Goal: Task Accomplishment & Management: Manage account settings

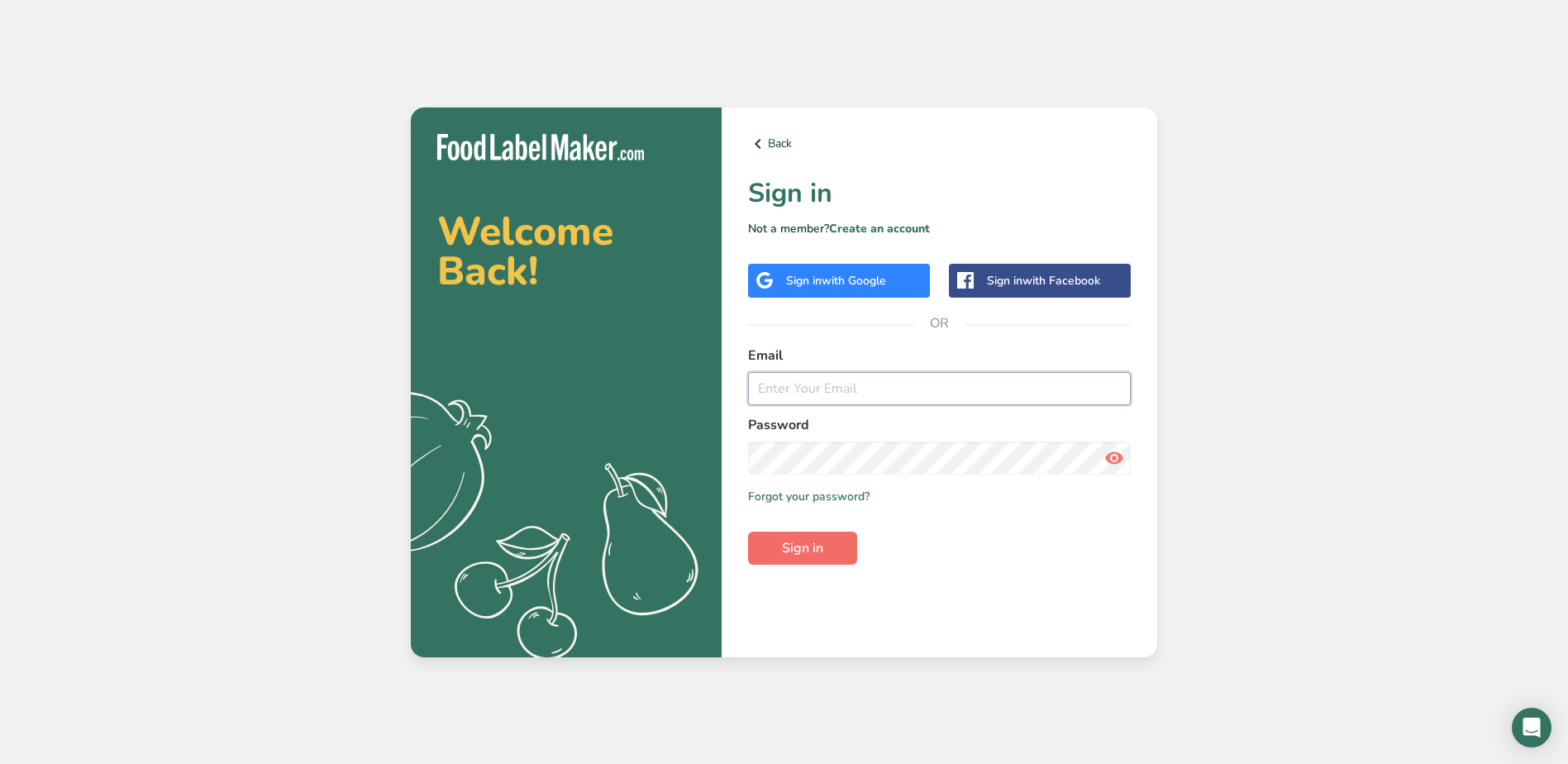
type input "[EMAIL_ADDRESS][DOMAIN_NAME]"
click at [829, 545] on button "Sign in" at bounding box center [802, 548] width 109 height 33
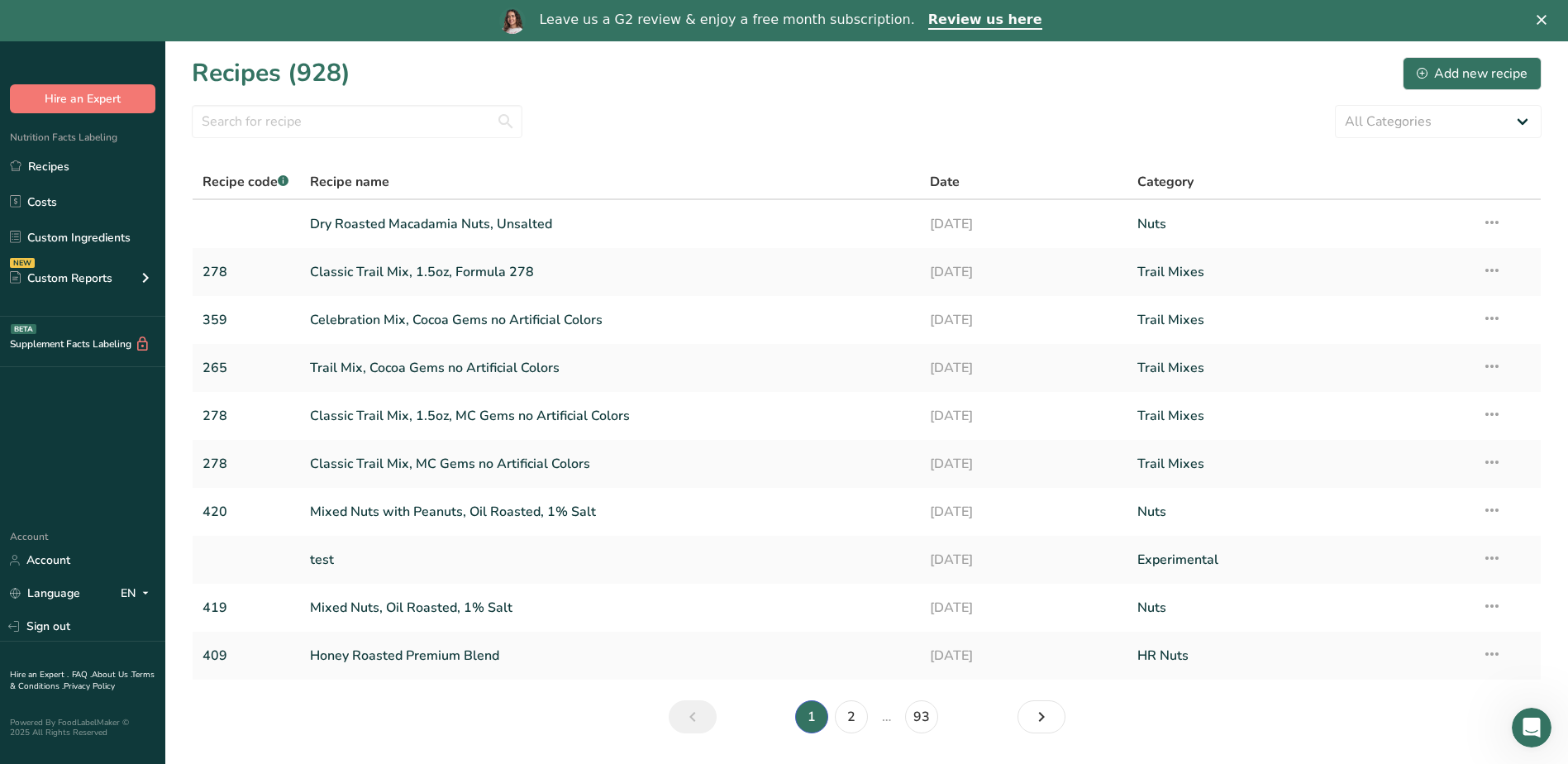
click at [1546, 20] on icon "Close" at bounding box center [1542, 20] width 10 height 10
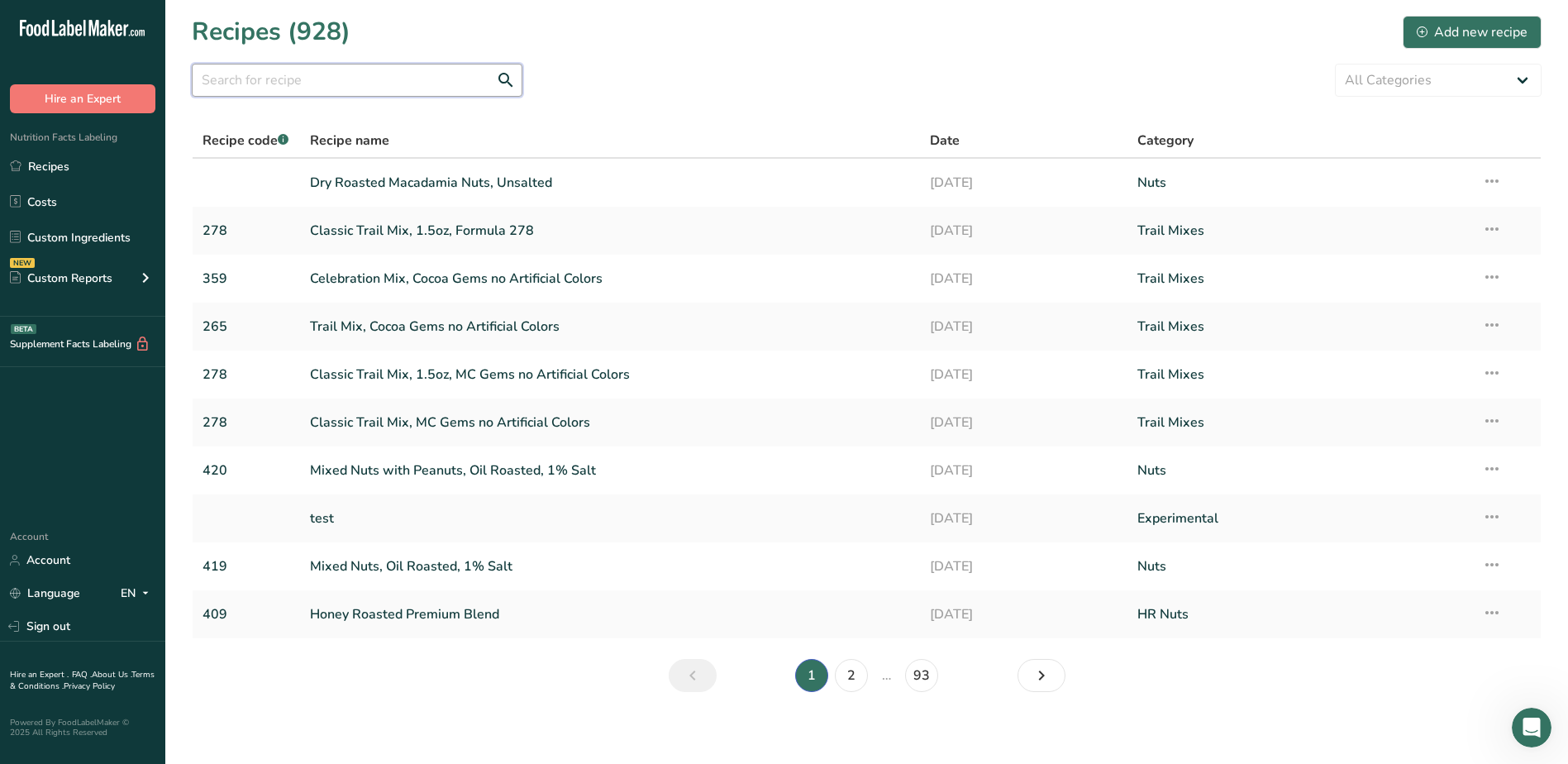
click at [361, 65] on input "text" at bounding box center [357, 80] width 331 height 33
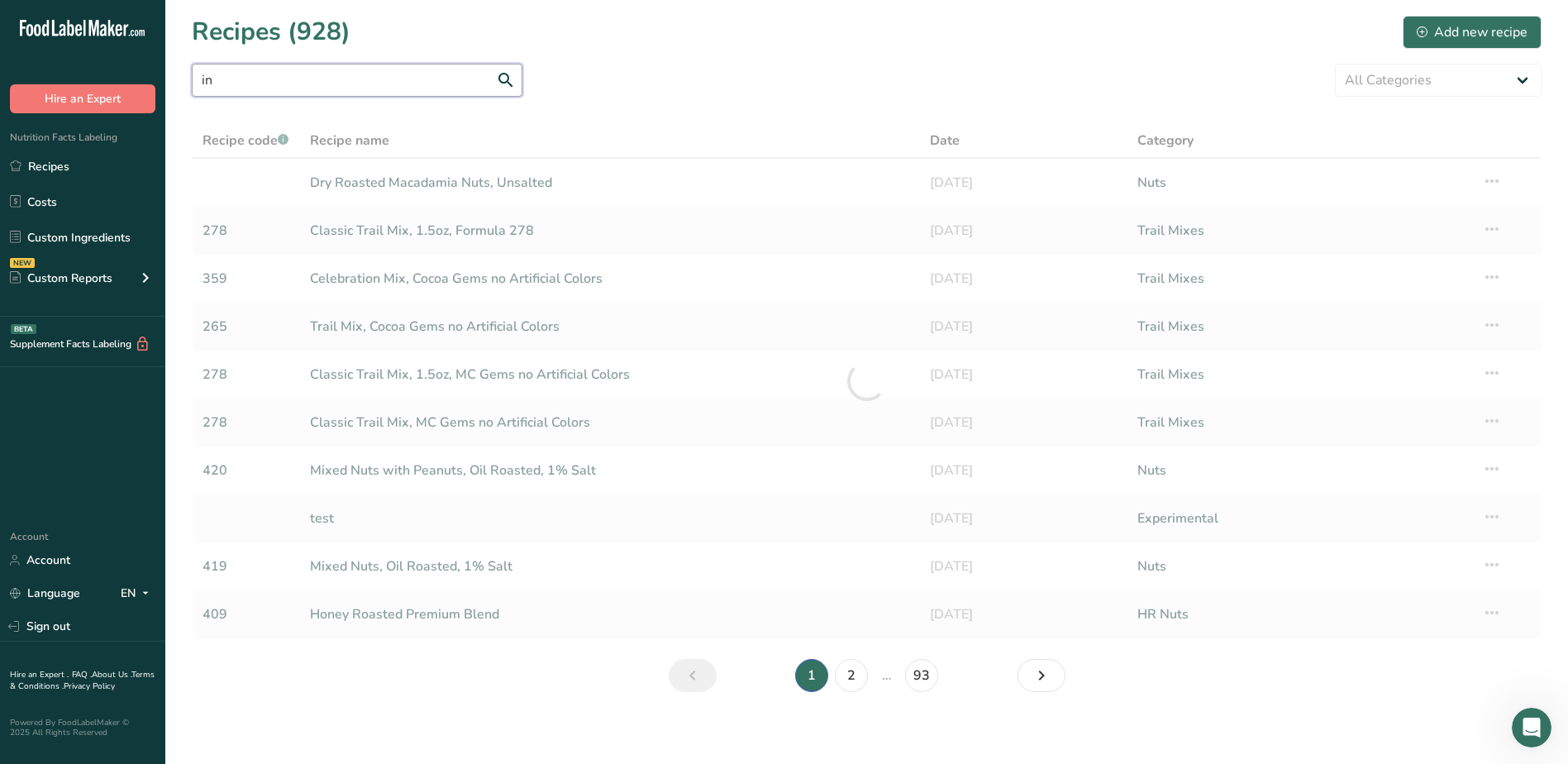
type input "i"
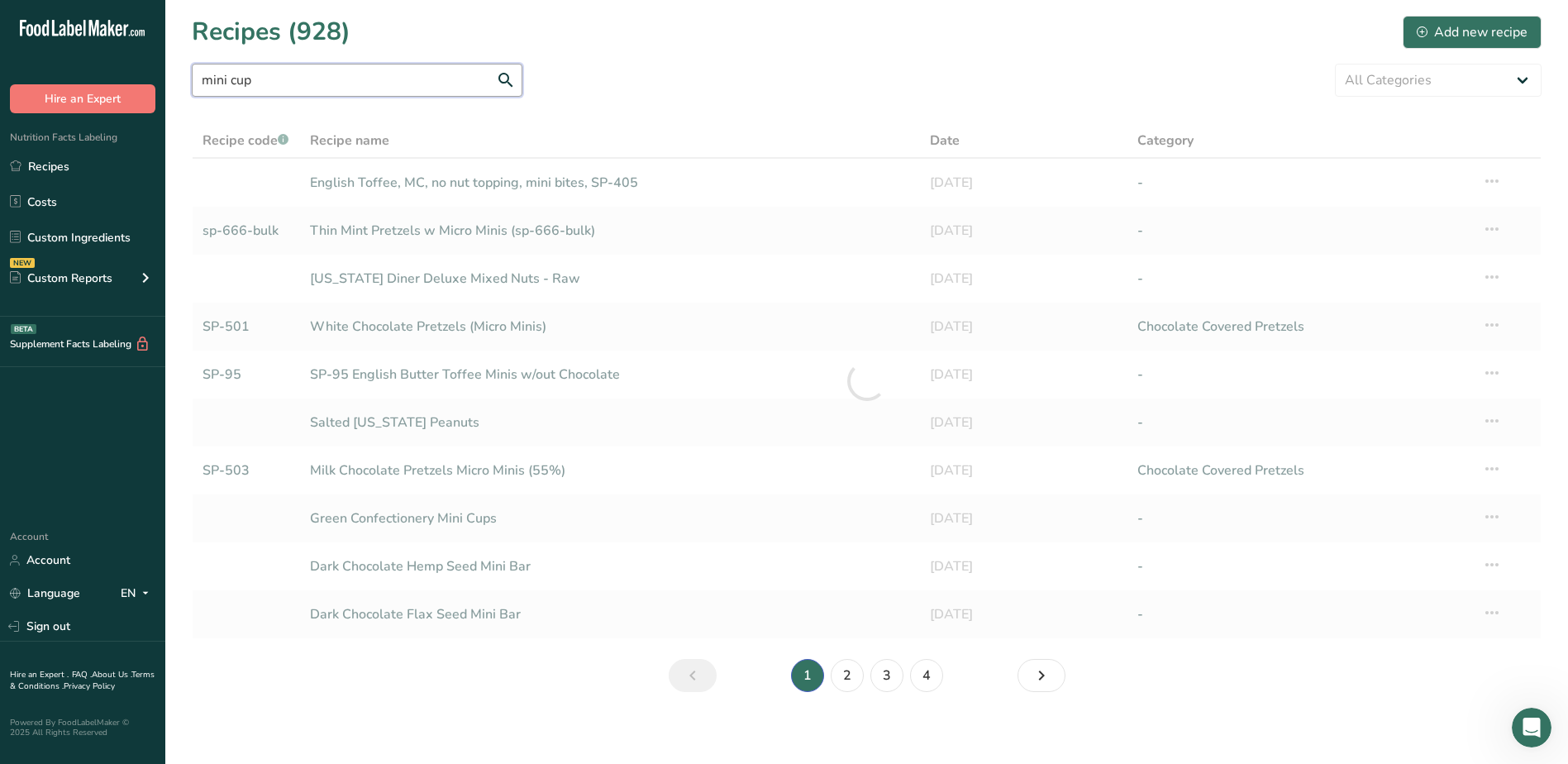
type input "mini cup"
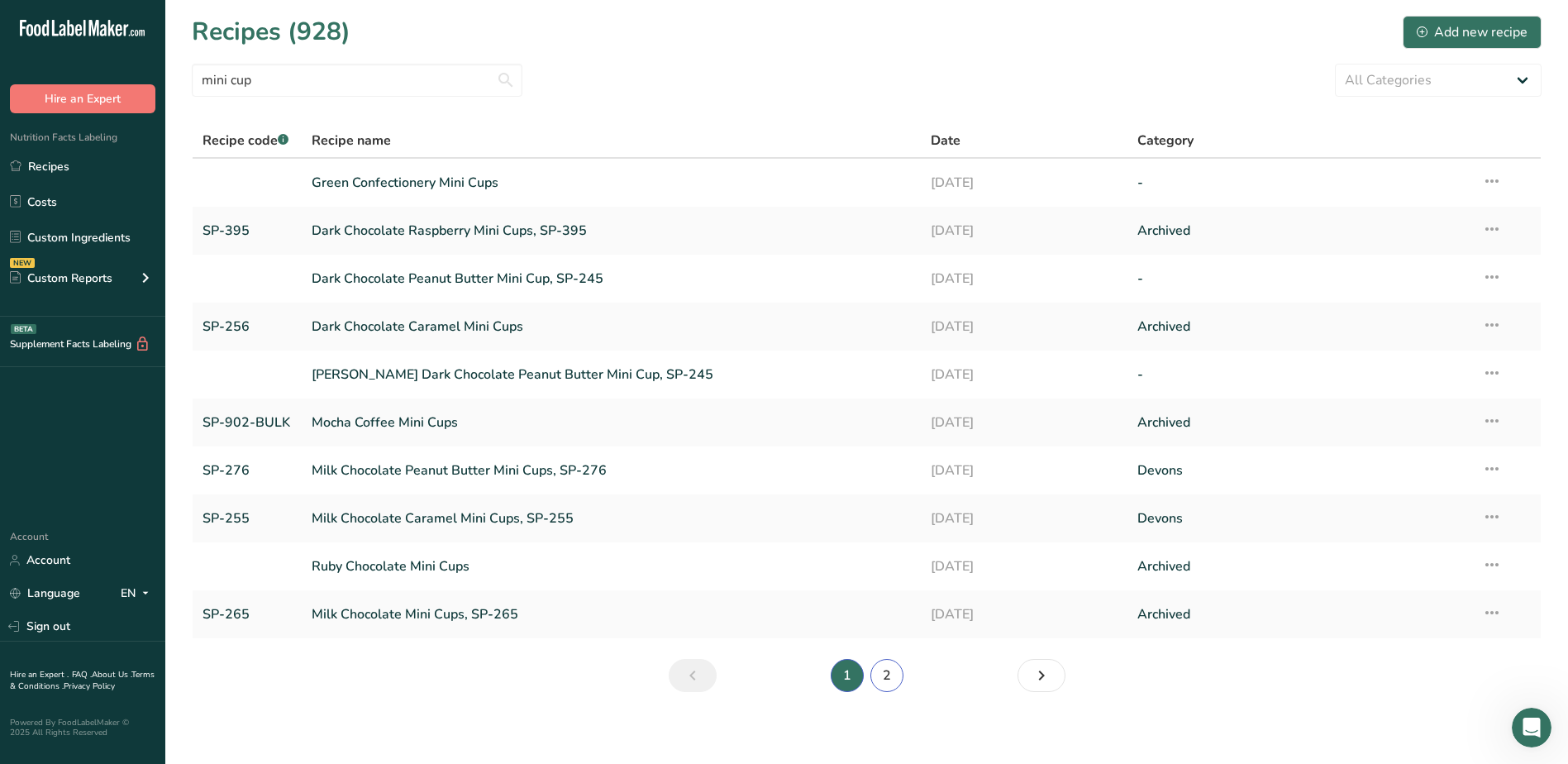
click at [886, 674] on link "2" at bounding box center [886, 675] width 33 height 33
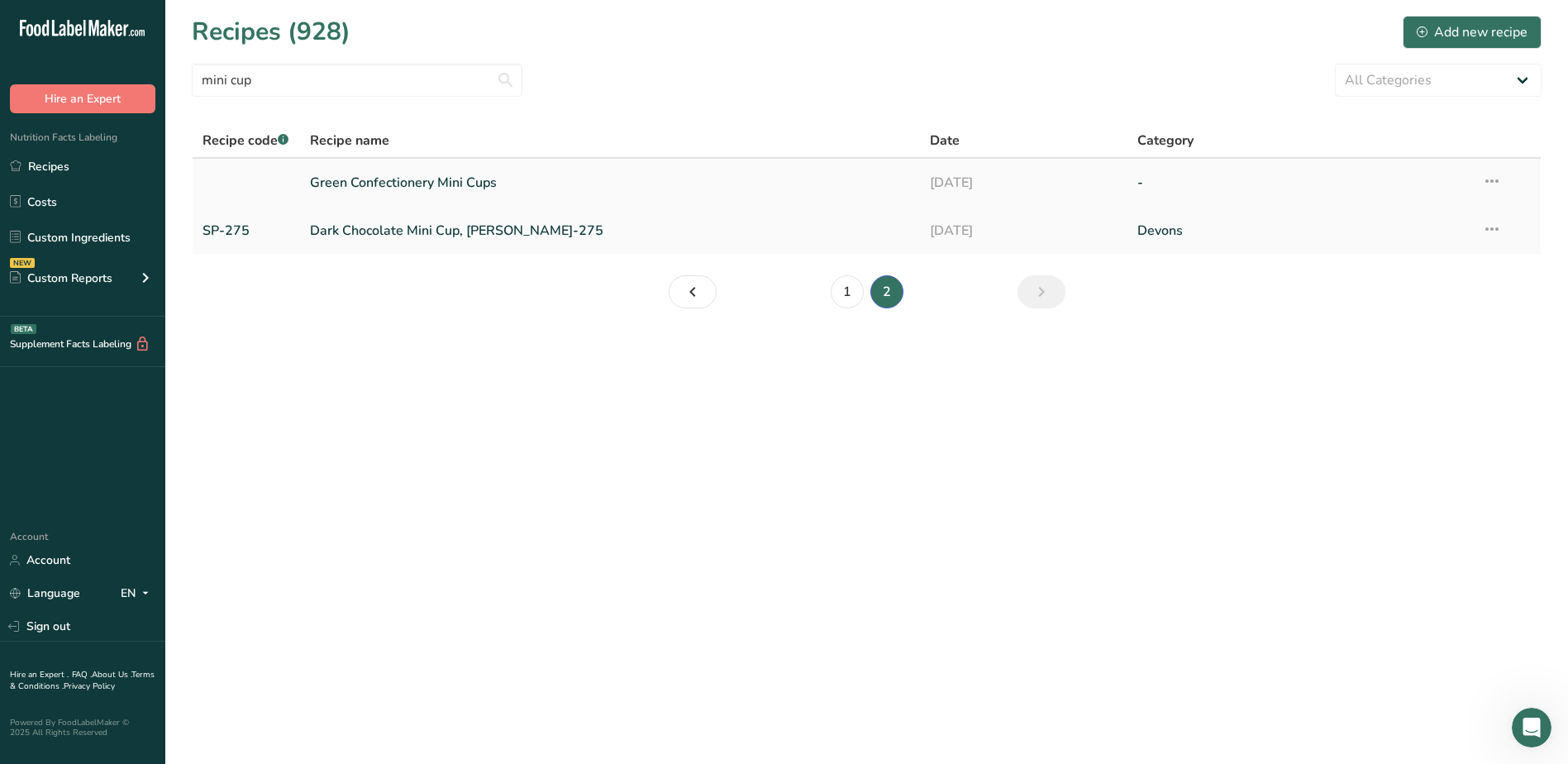
click at [1497, 183] on icon at bounding box center [1492, 182] width 20 height 30
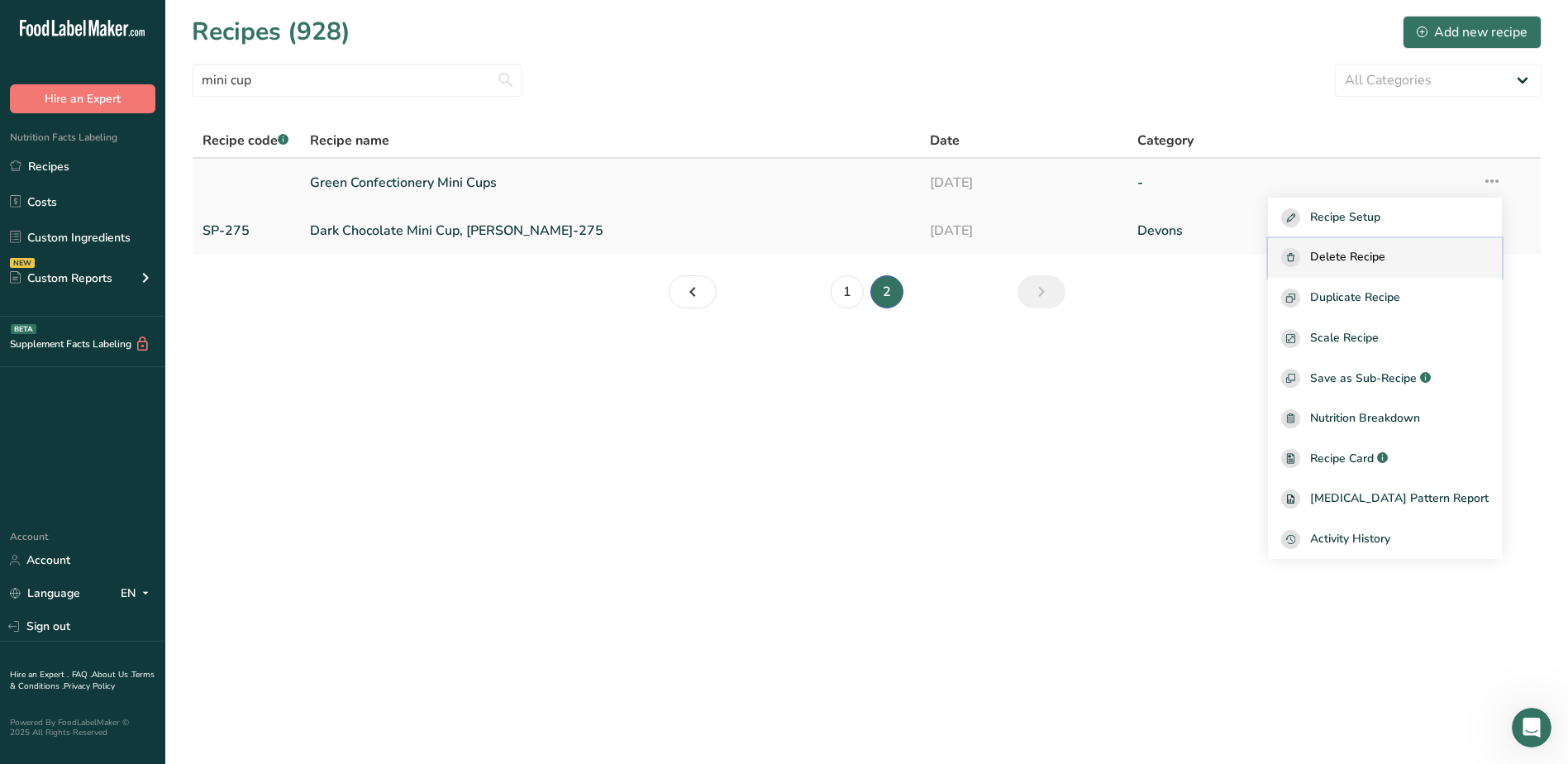
click at [1386, 257] on span "Delete Recipe" at bounding box center [1348, 258] width 75 height 19
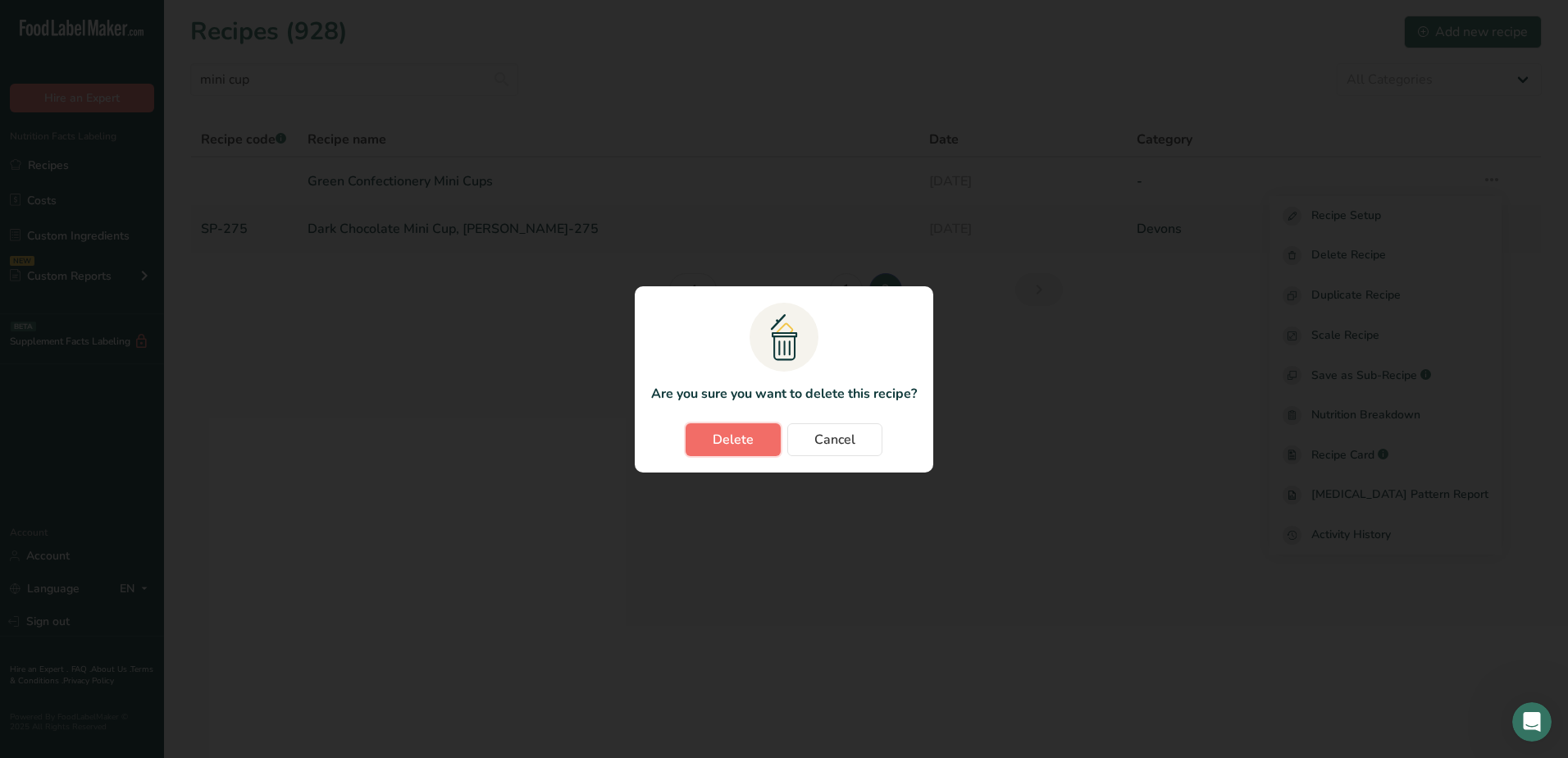
click at [733, 435] on span "Delete" at bounding box center [734, 440] width 41 height 20
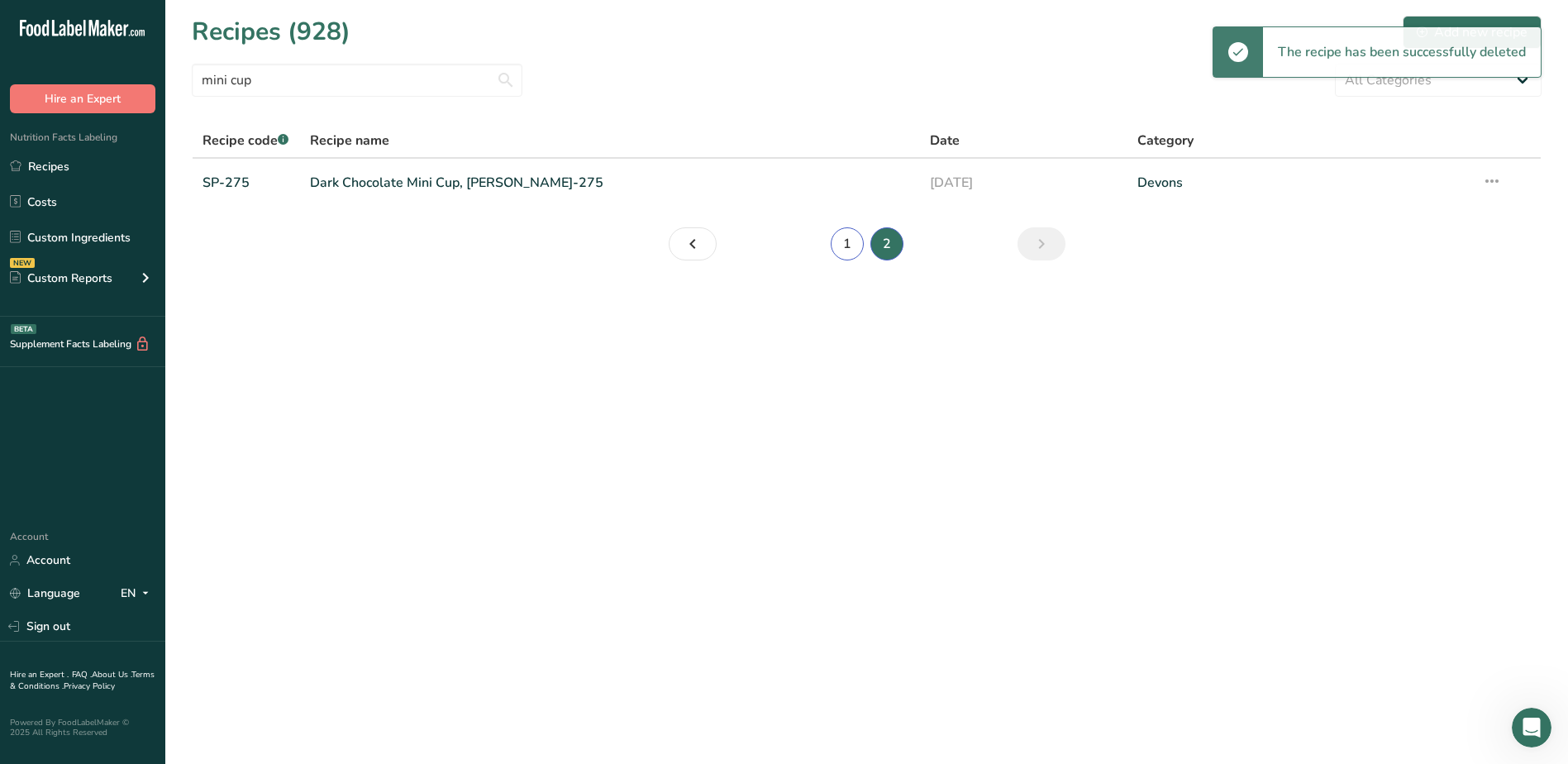
click at [849, 246] on link "1" at bounding box center [847, 244] width 33 height 33
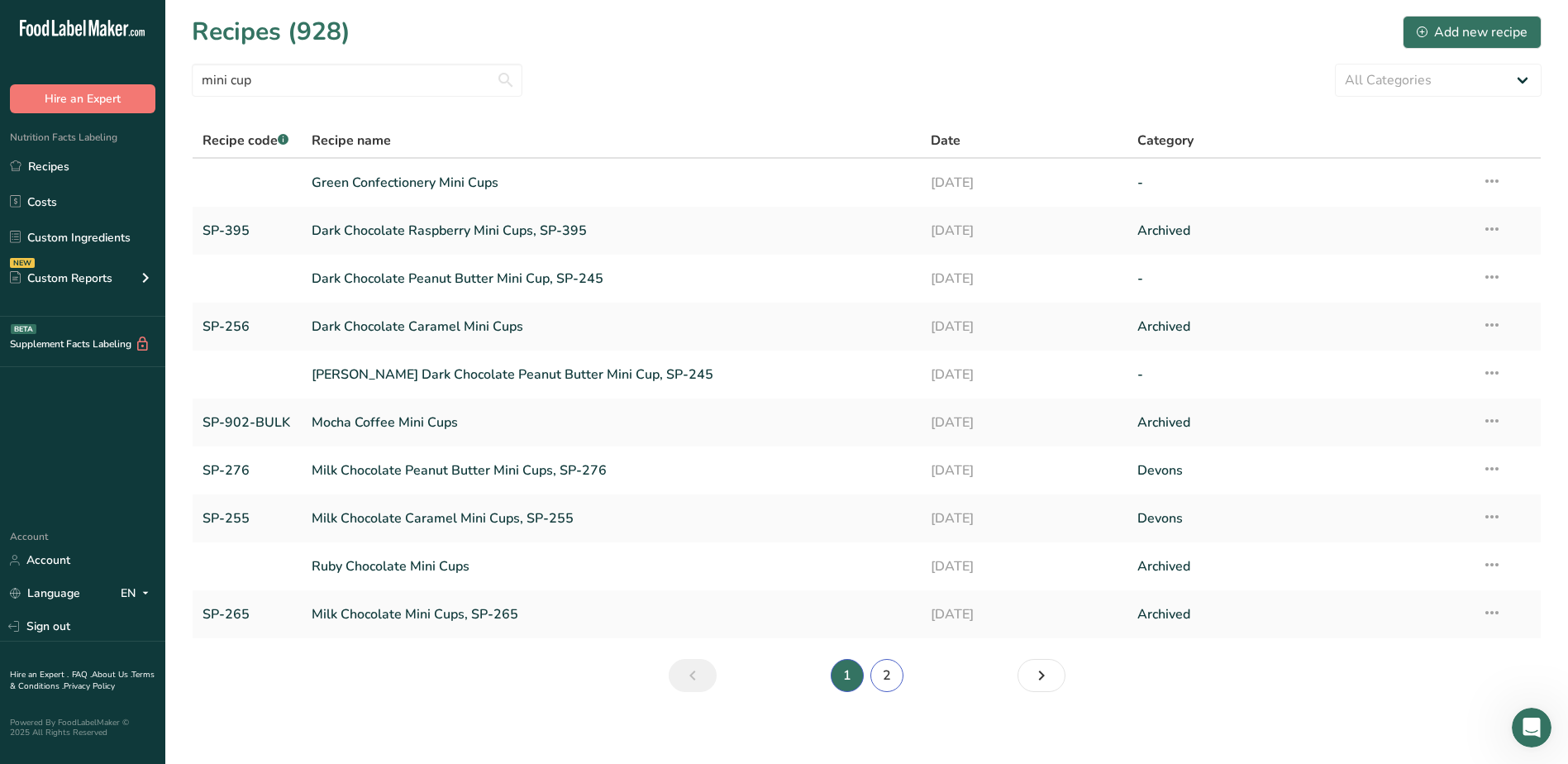
click at [879, 675] on link "2" at bounding box center [886, 675] width 33 height 33
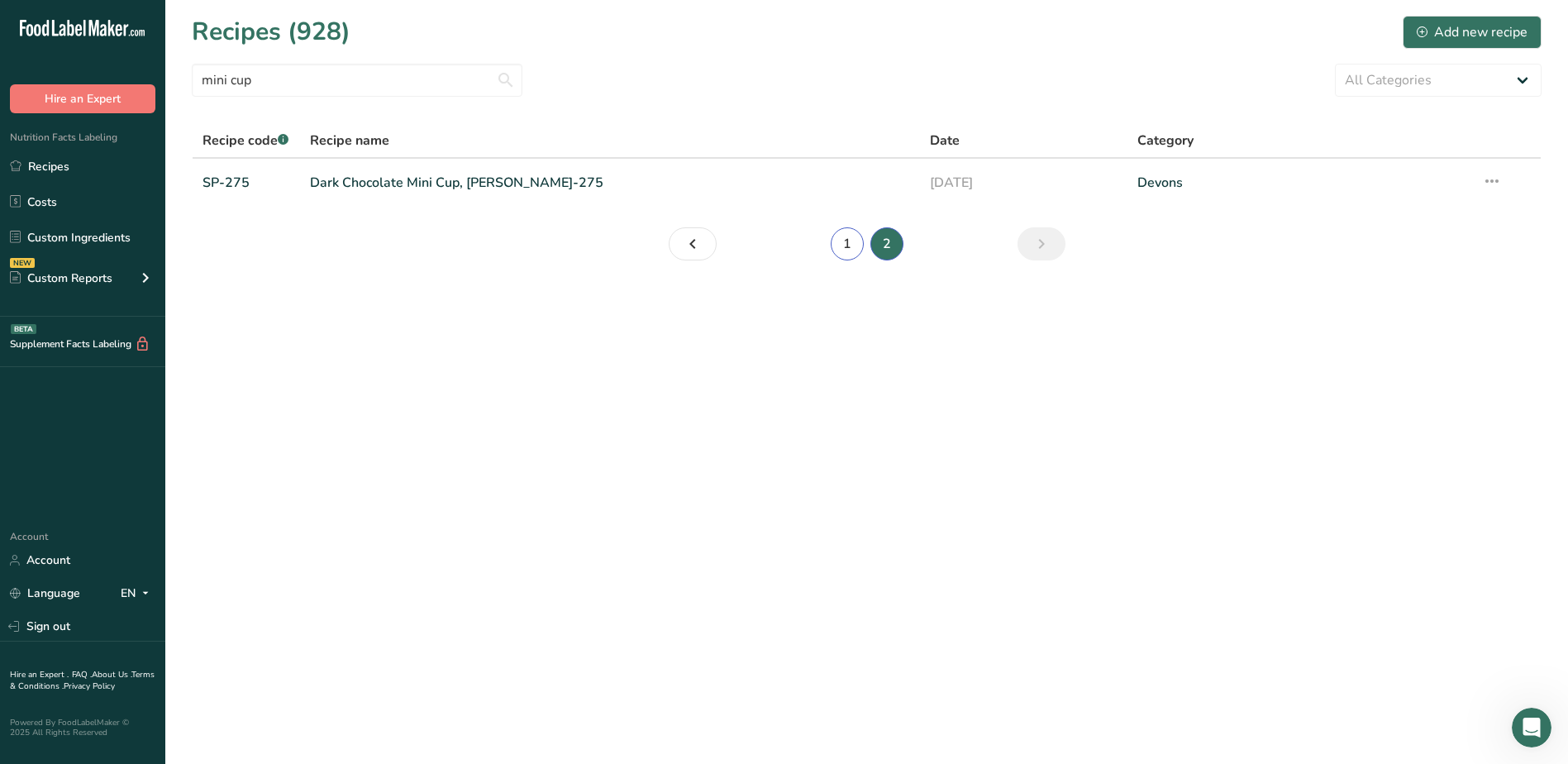
click at [849, 240] on link "1" at bounding box center [847, 244] width 33 height 33
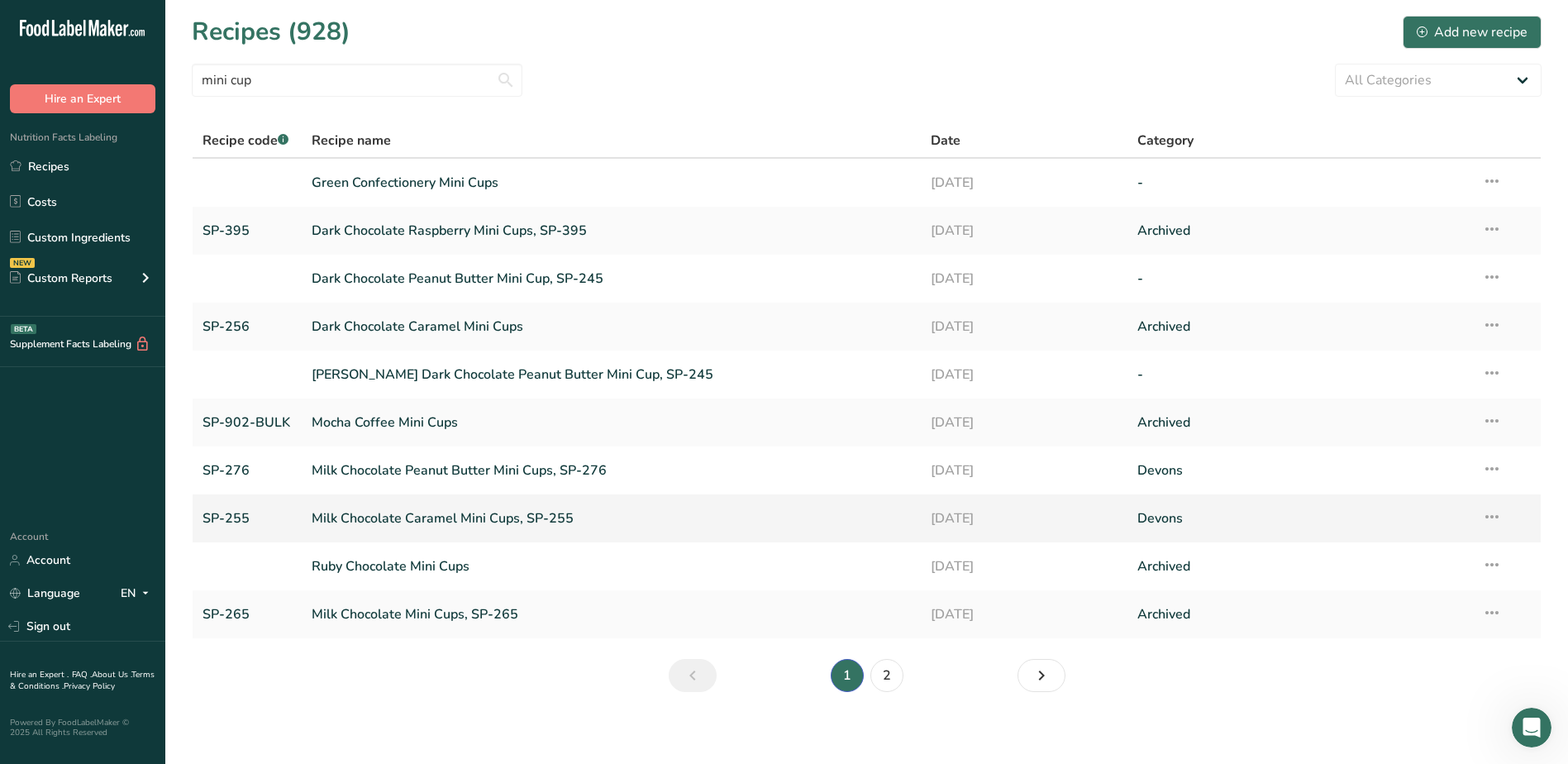
click at [474, 518] on link "Milk Chocolate Caramel Mini Cups, SP-255" at bounding box center [611, 518] width 600 height 35
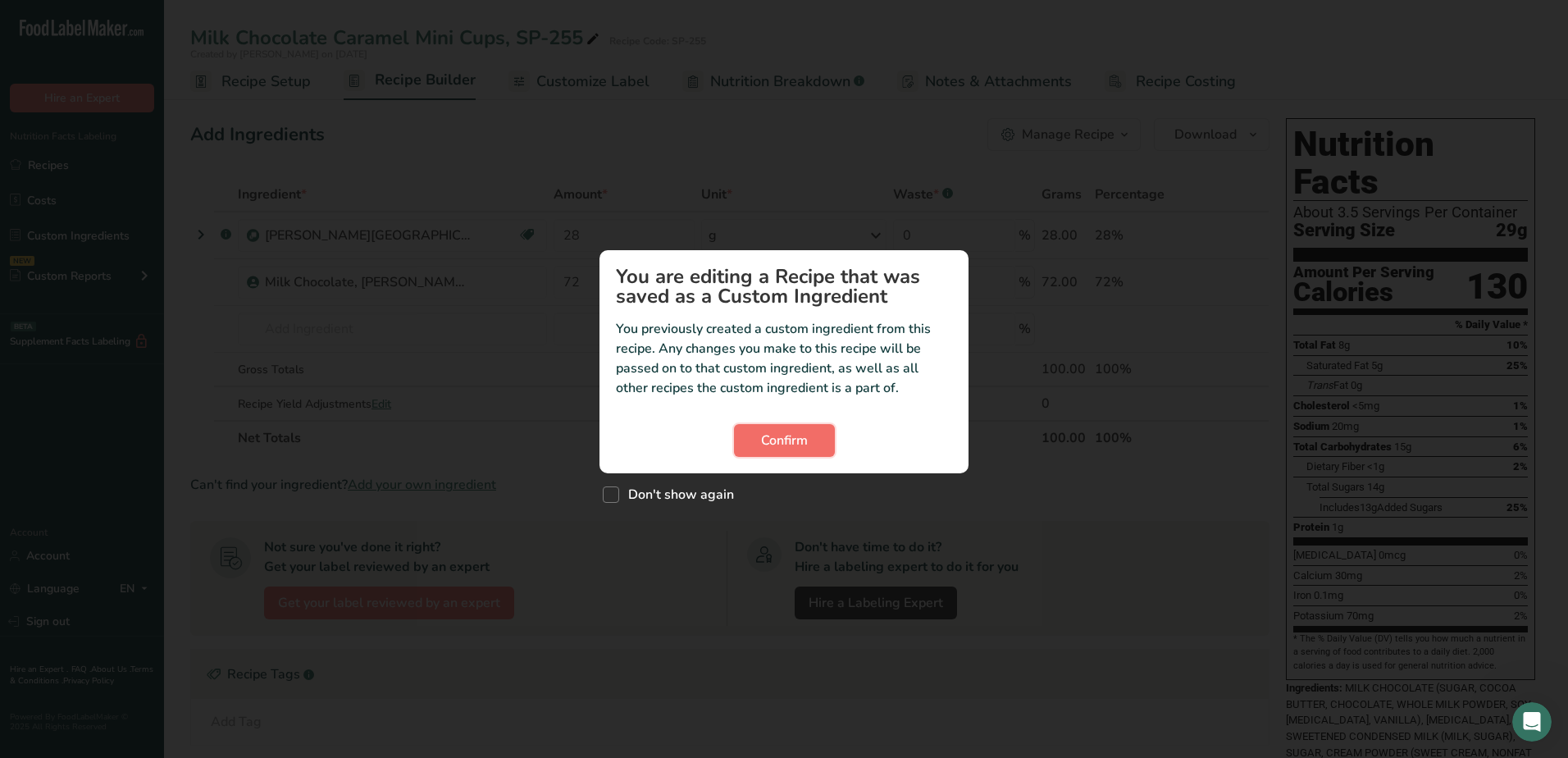
click at [784, 441] on span "Confirm" at bounding box center [785, 440] width 47 height 20
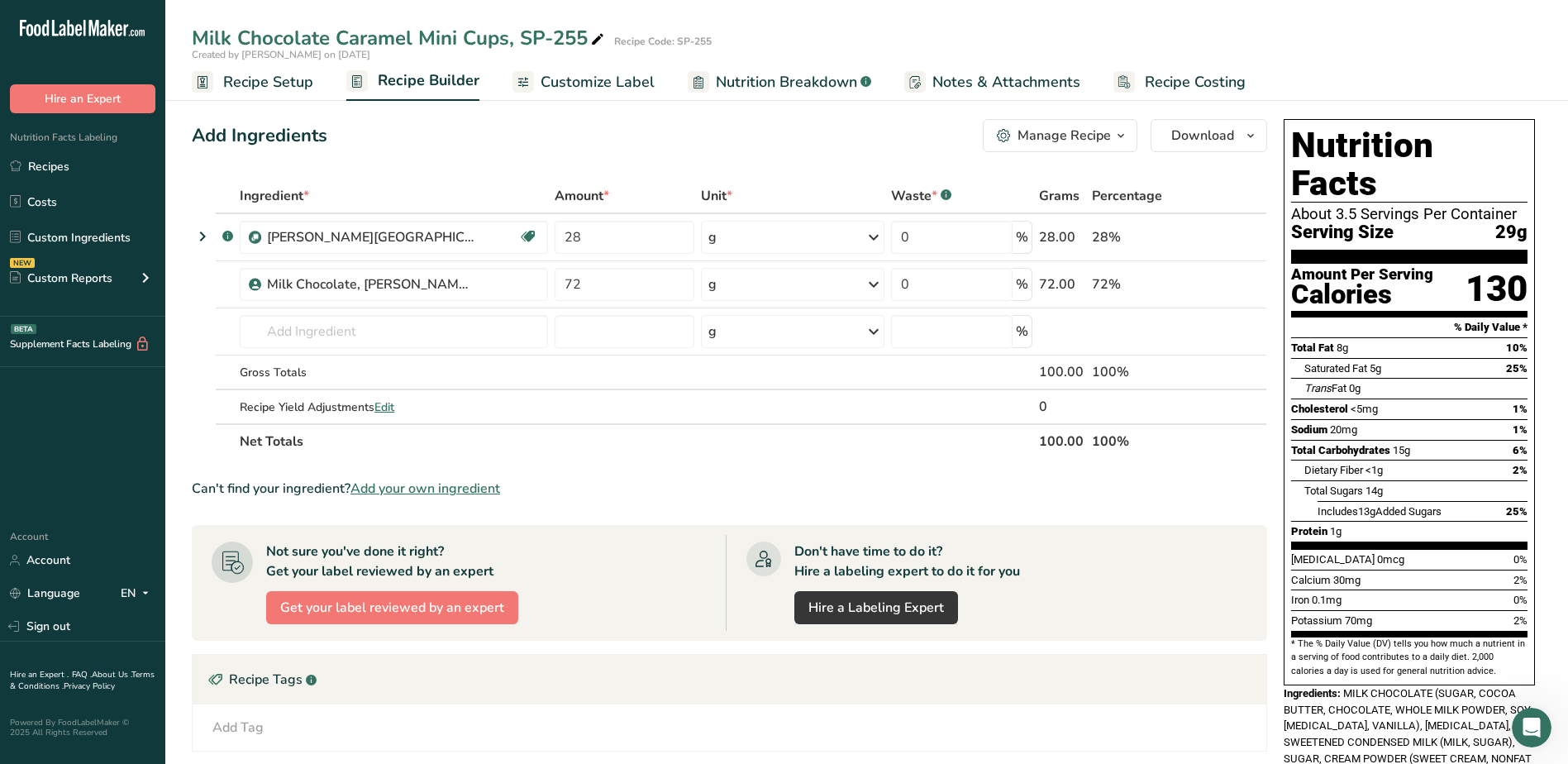
drag, startPoint x: 262, startPoint y: 88, endPoint x: 277, endPoint y: 93, distance: 15.8
click at [262, 88] on span "Recipe Setup" at bounding box center [268, 83] width 90 height 23
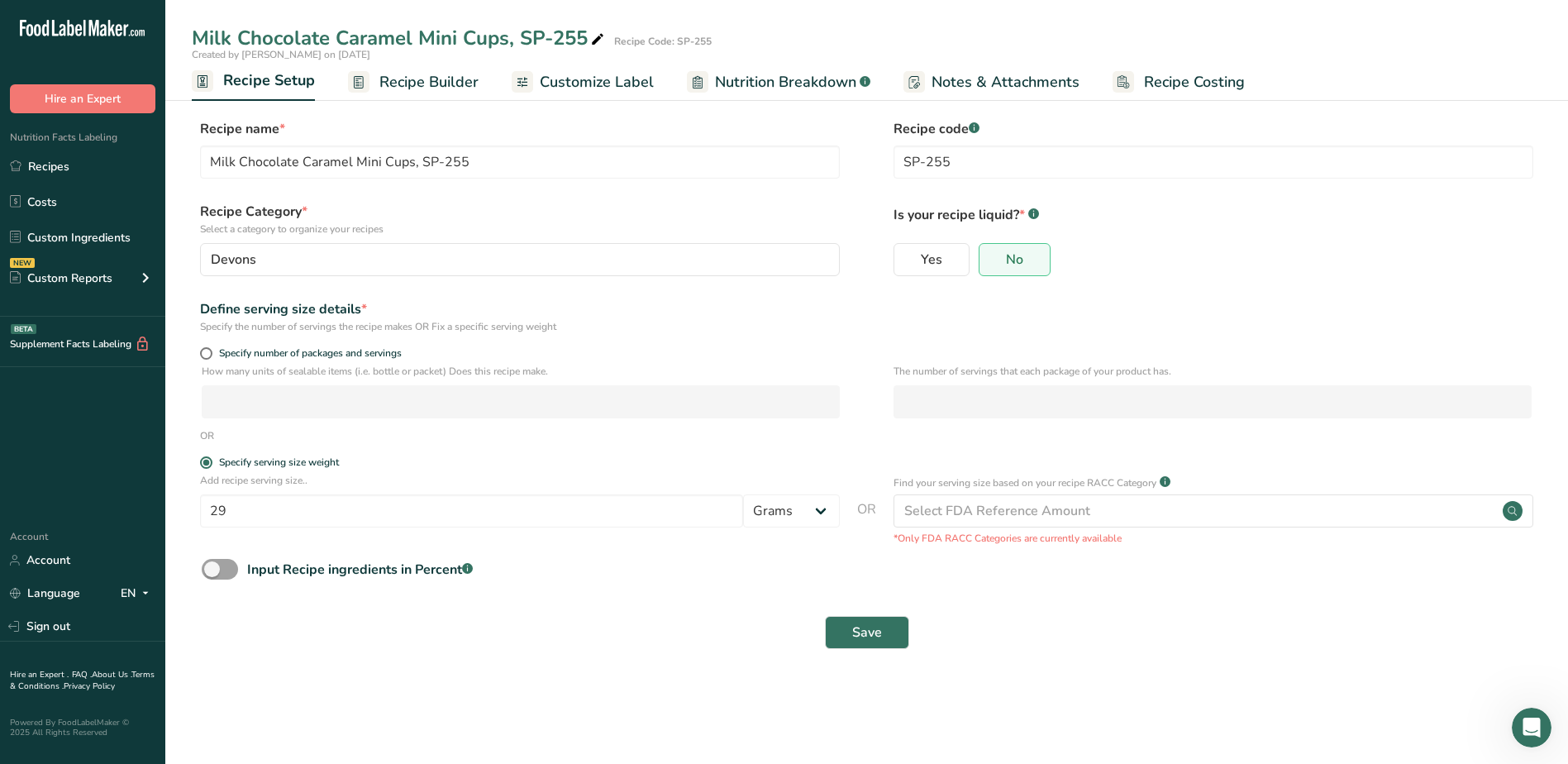
click at [412, 80] on span "Recipe Builder" at bounding box center [428, 83] width 99 height 23
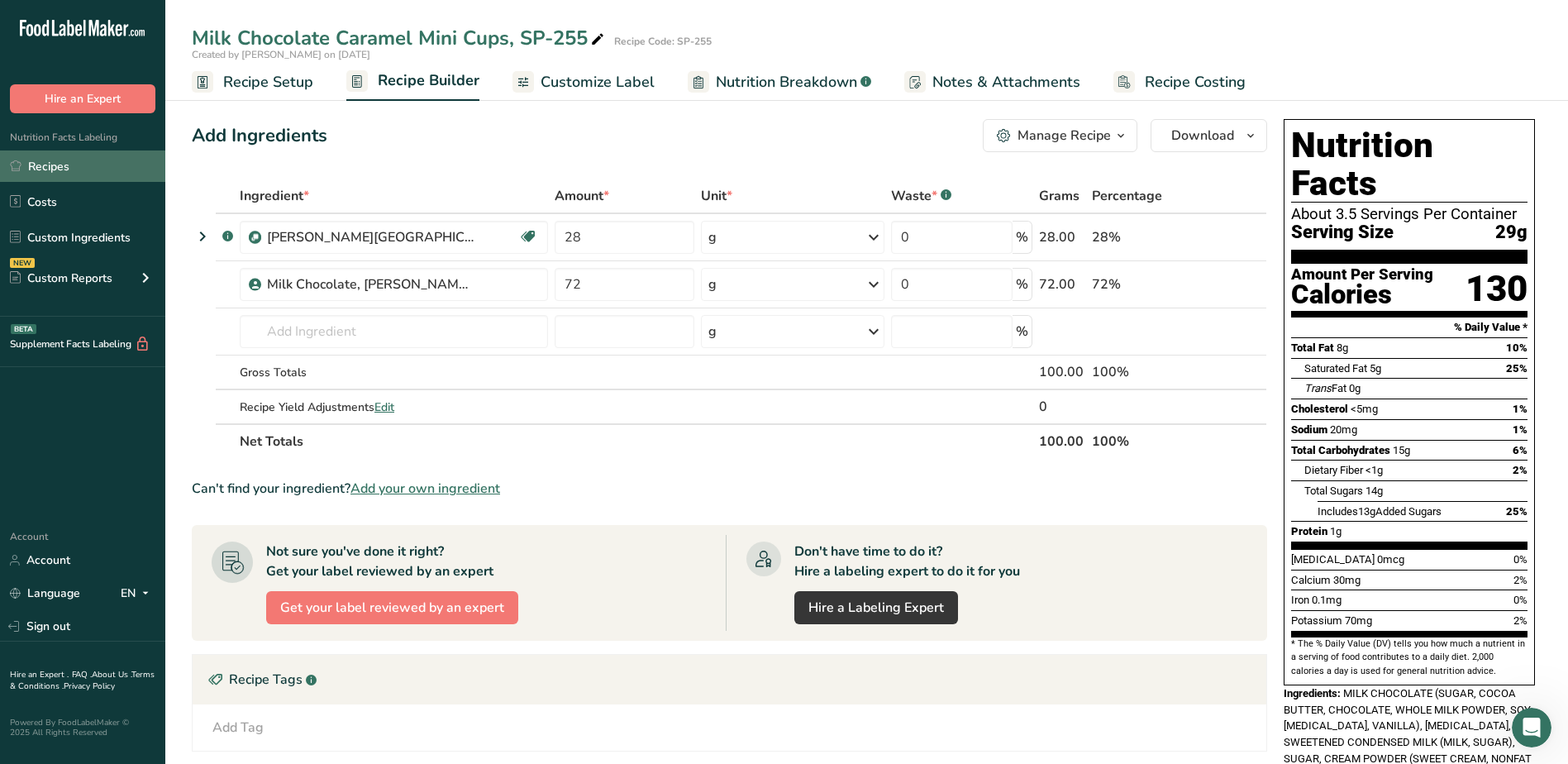
click at [44, 163] on link "Recipes" at bounding box center [83, 166] width 166 height 31
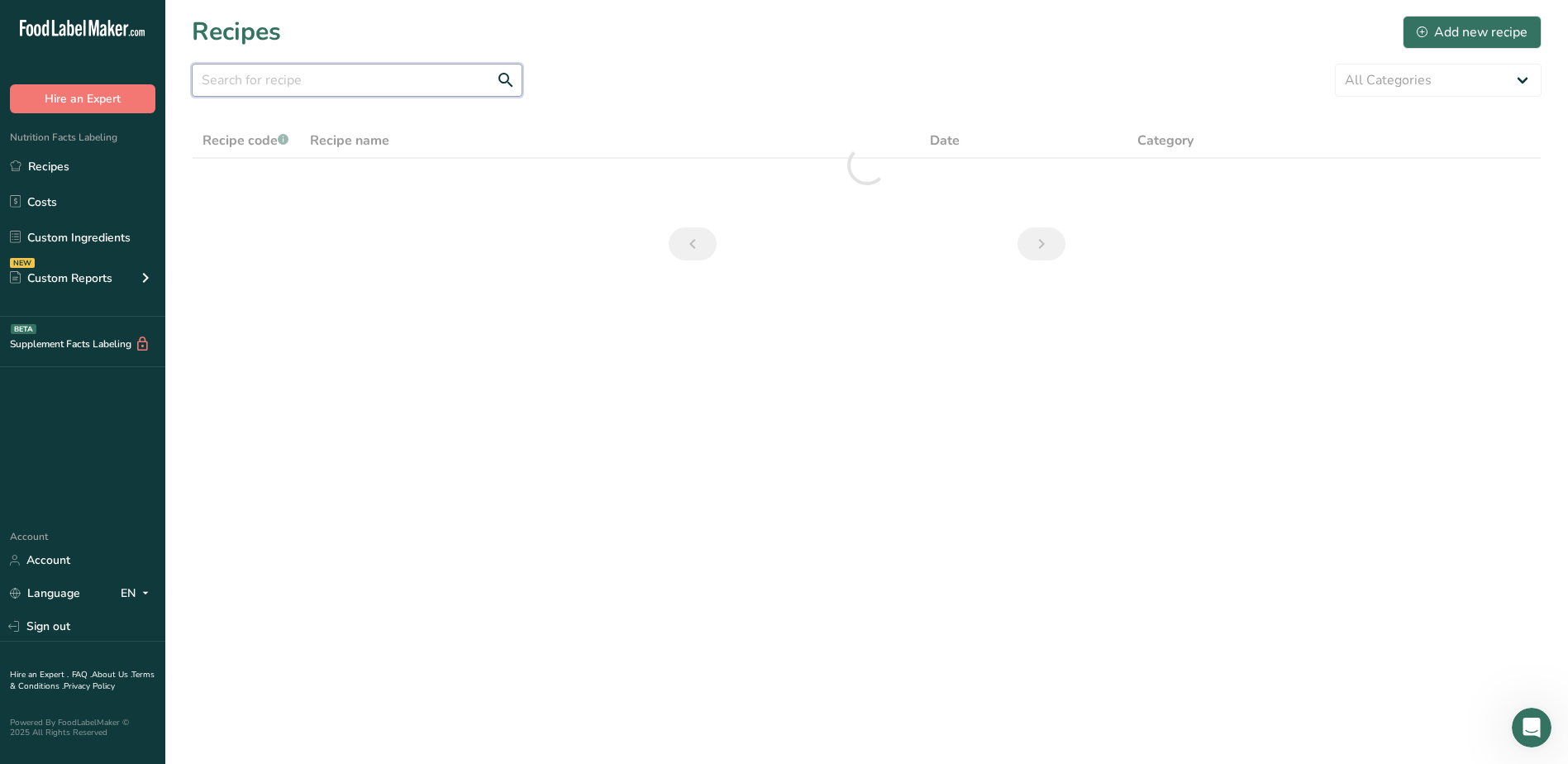
click at [328, 88] on input "text" at bounding box center [357, 80] width 331 height 33
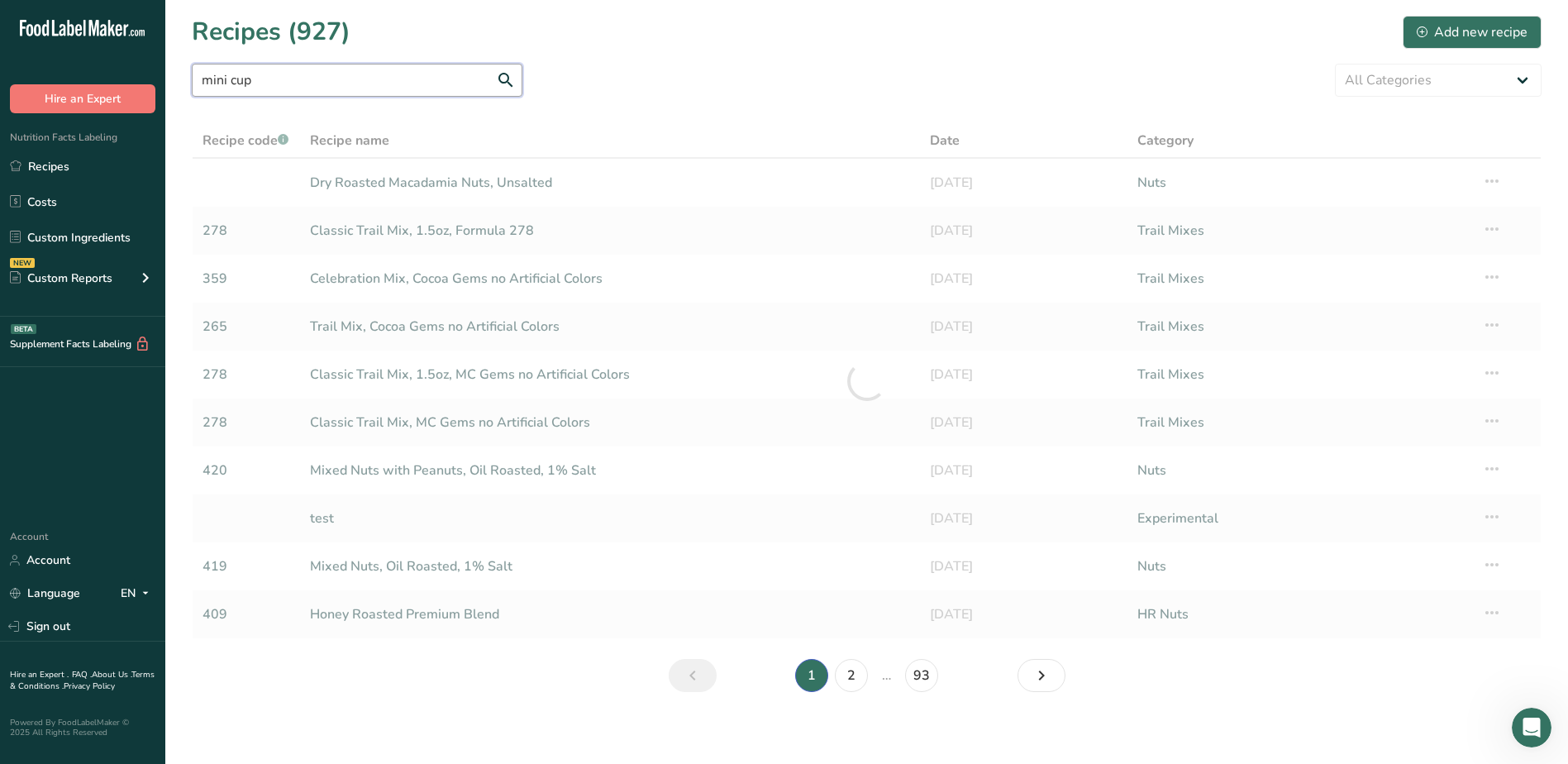
type input "mini cup"
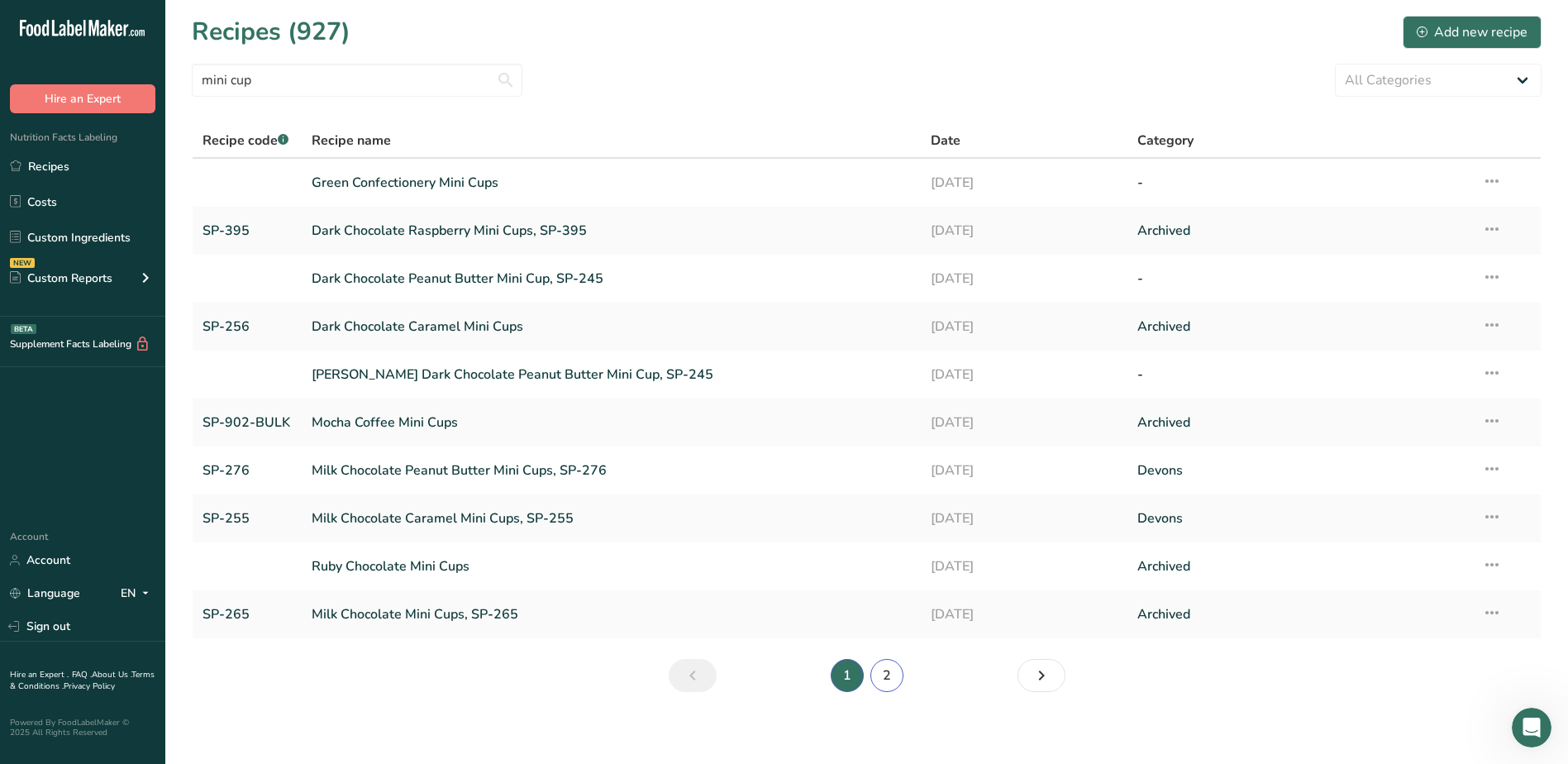
click at [891, 676] on link "2" at bounding box center [886, 675] width 33 height 33
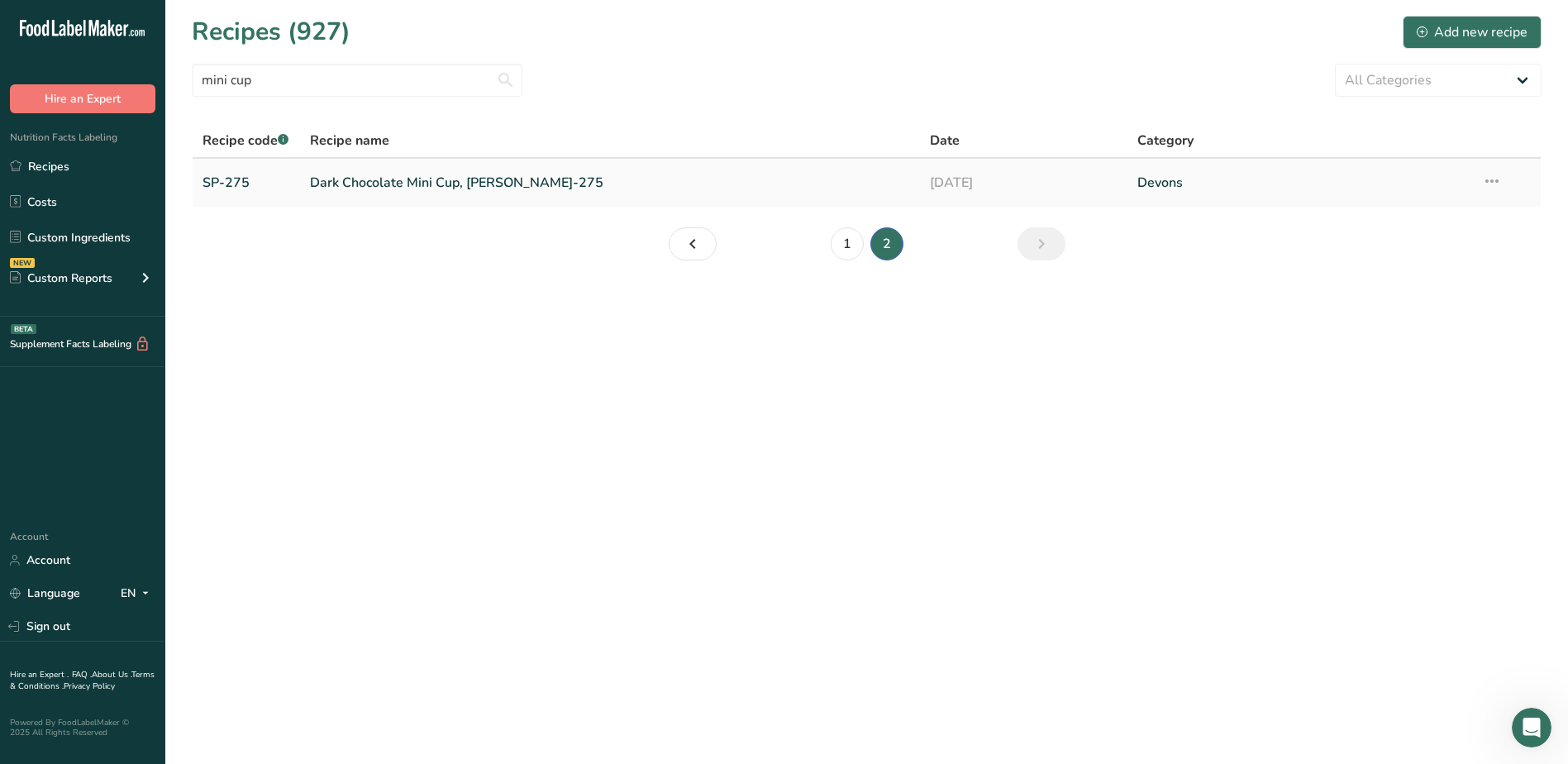
click at [434, 189] on link "Dark Chocolate Mini Cup, Clasen, SP-275" at bounding box center [610, 183] width 601 height 35
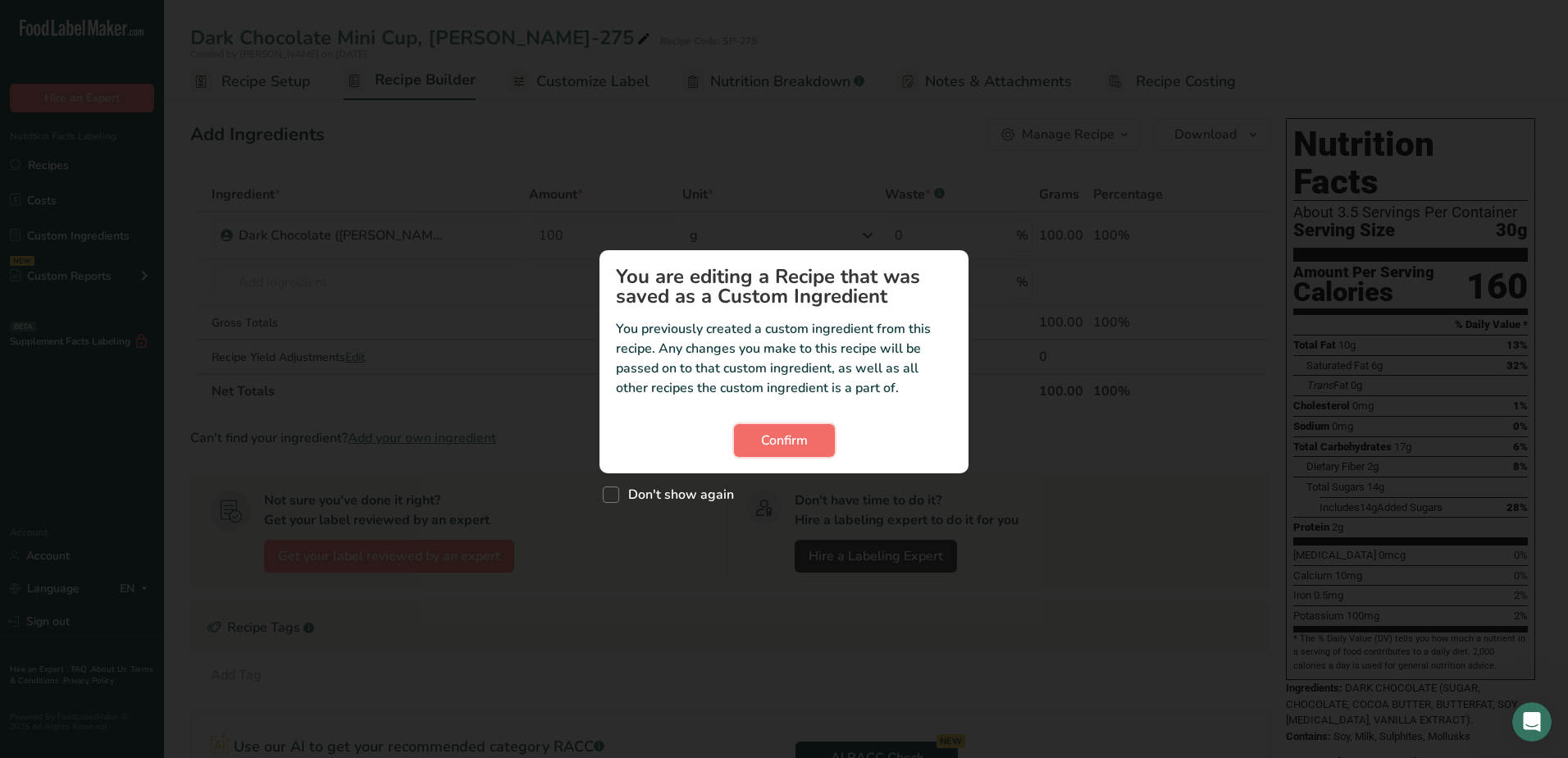
click at [785, 445] on span "Confirm" at bounding box center [785, 440] width 47 height 20
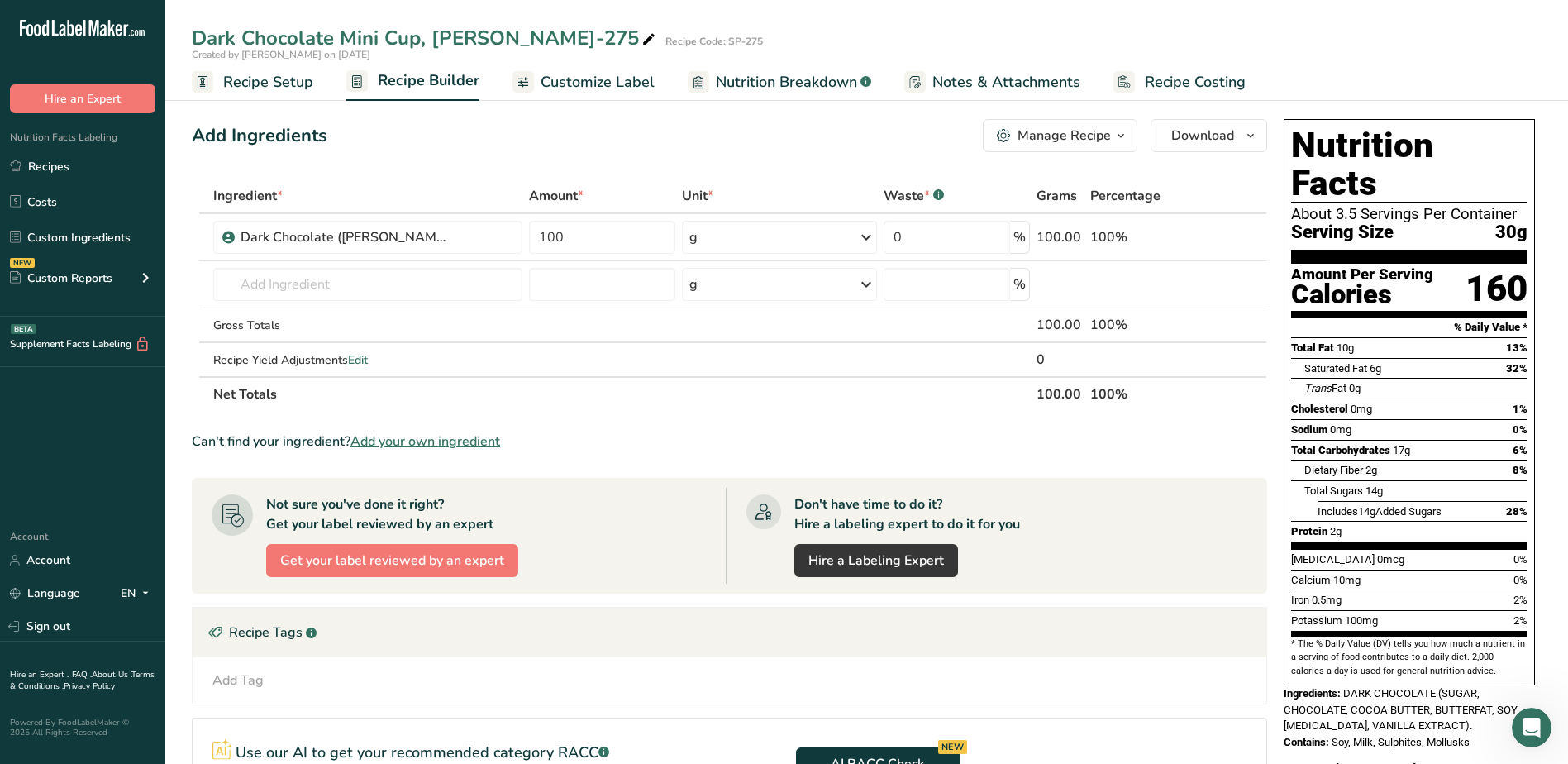
click at [276, 82] on span "Recipe Setup" at bounding box center [268, 83] width 90 height 23
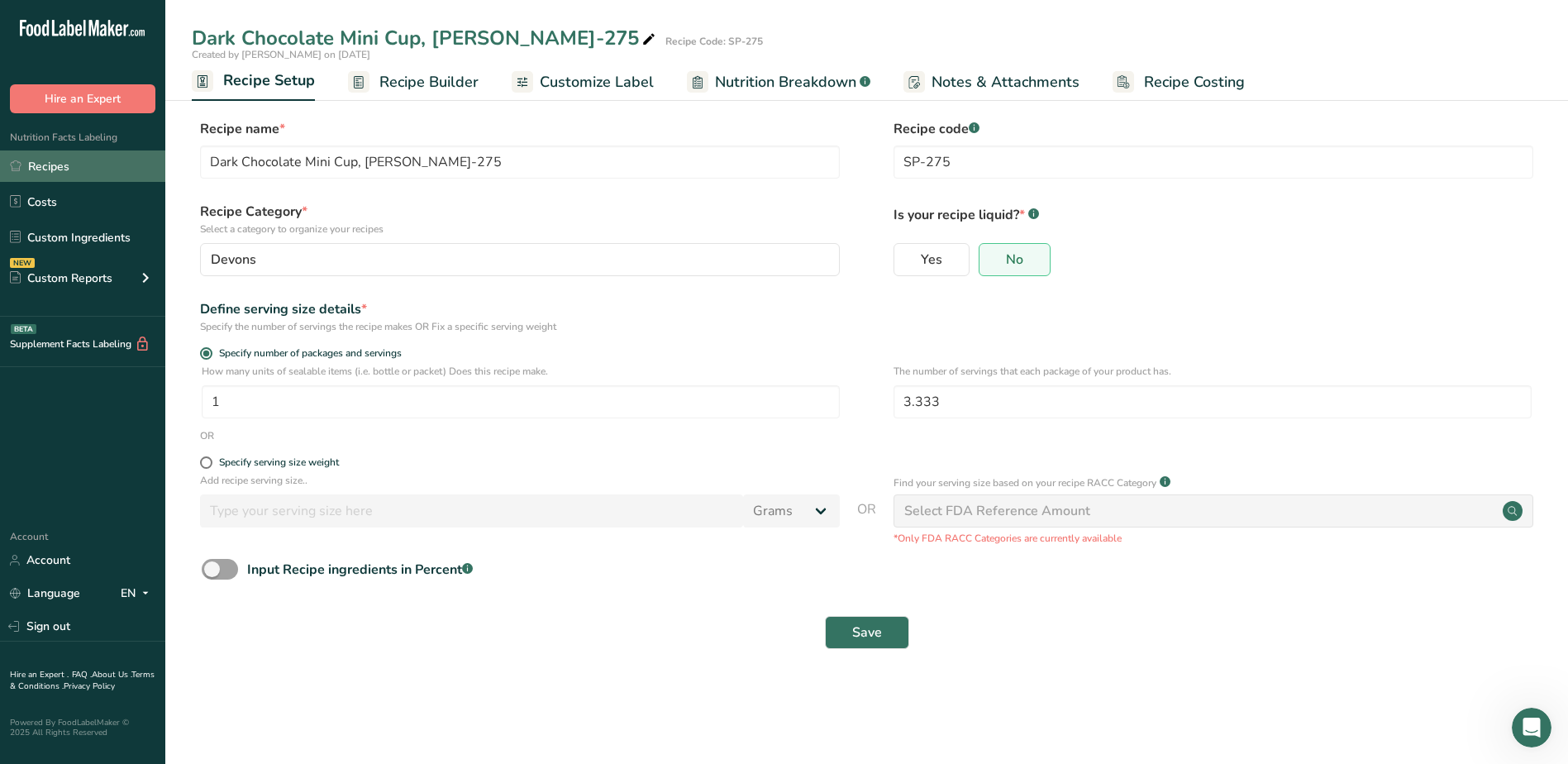
click at [42, 159] on link "Recipes" at bounding box center [83, 166] width 166 height 31
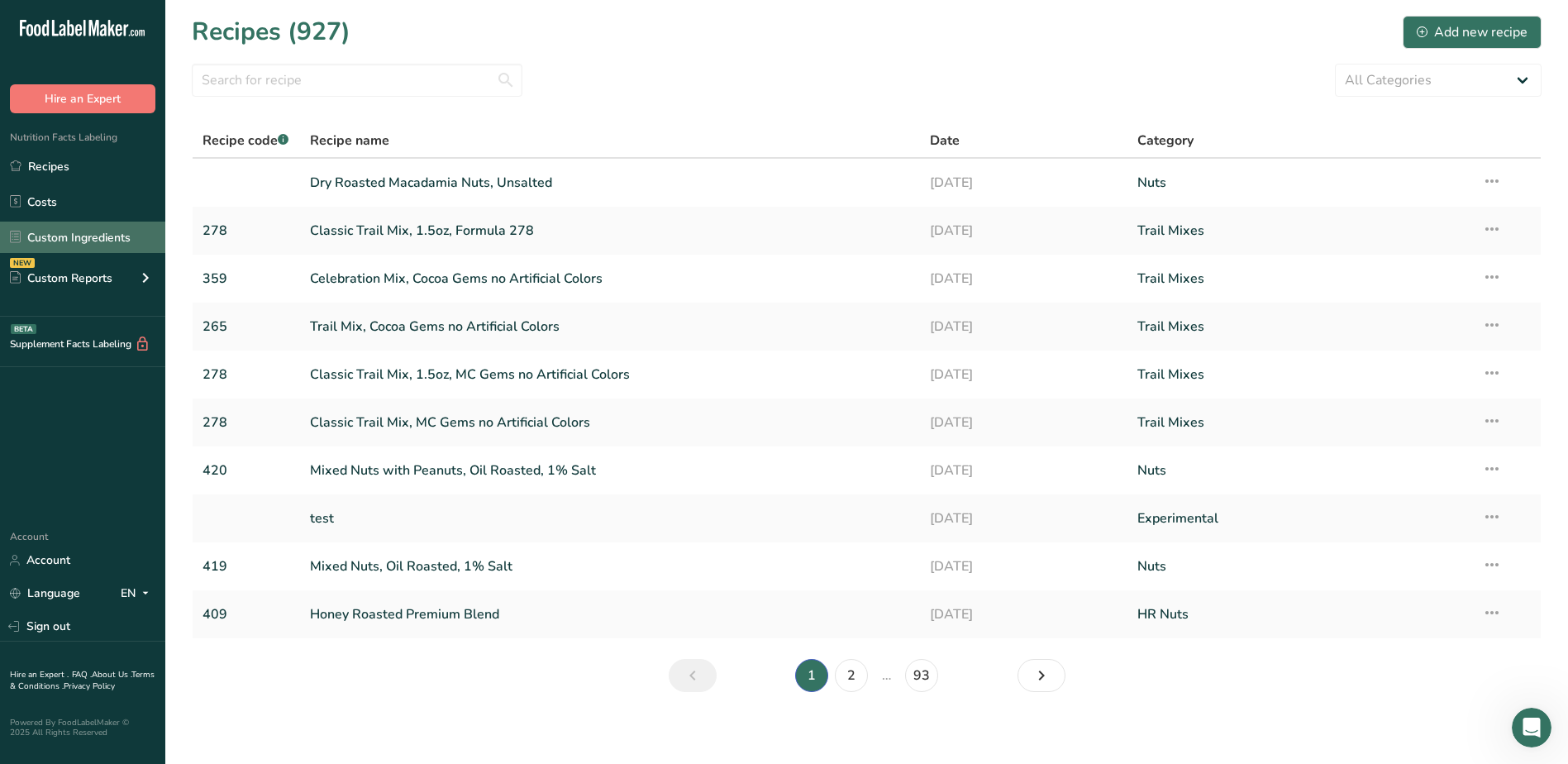
click at [89, 248] on link "Custom Ingredients" at bounding box center [83, 237] width 166 height 31
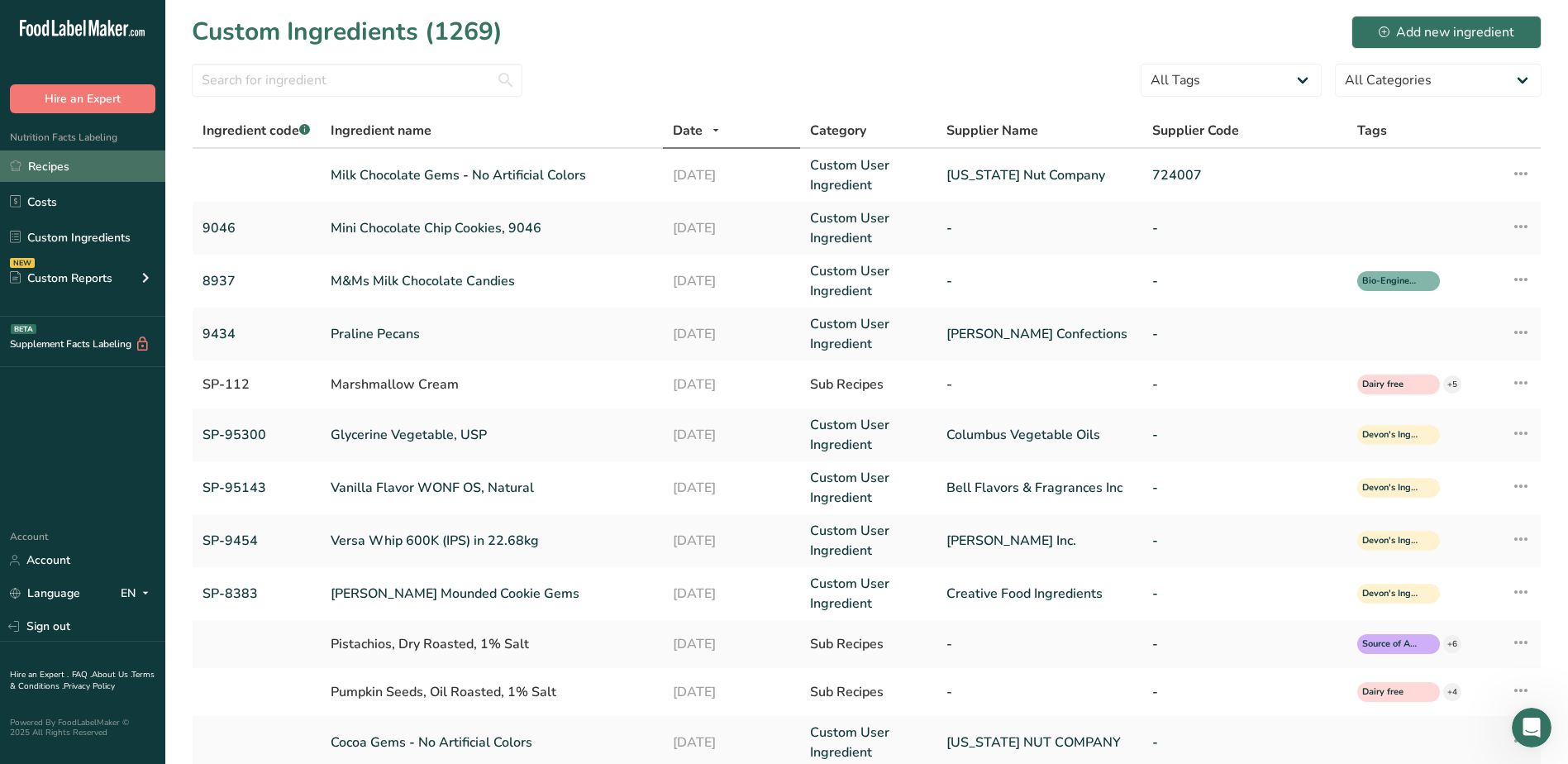
click at [44, 164] on link "Recipes" at bounding box center [83, 166] width 166 height 31
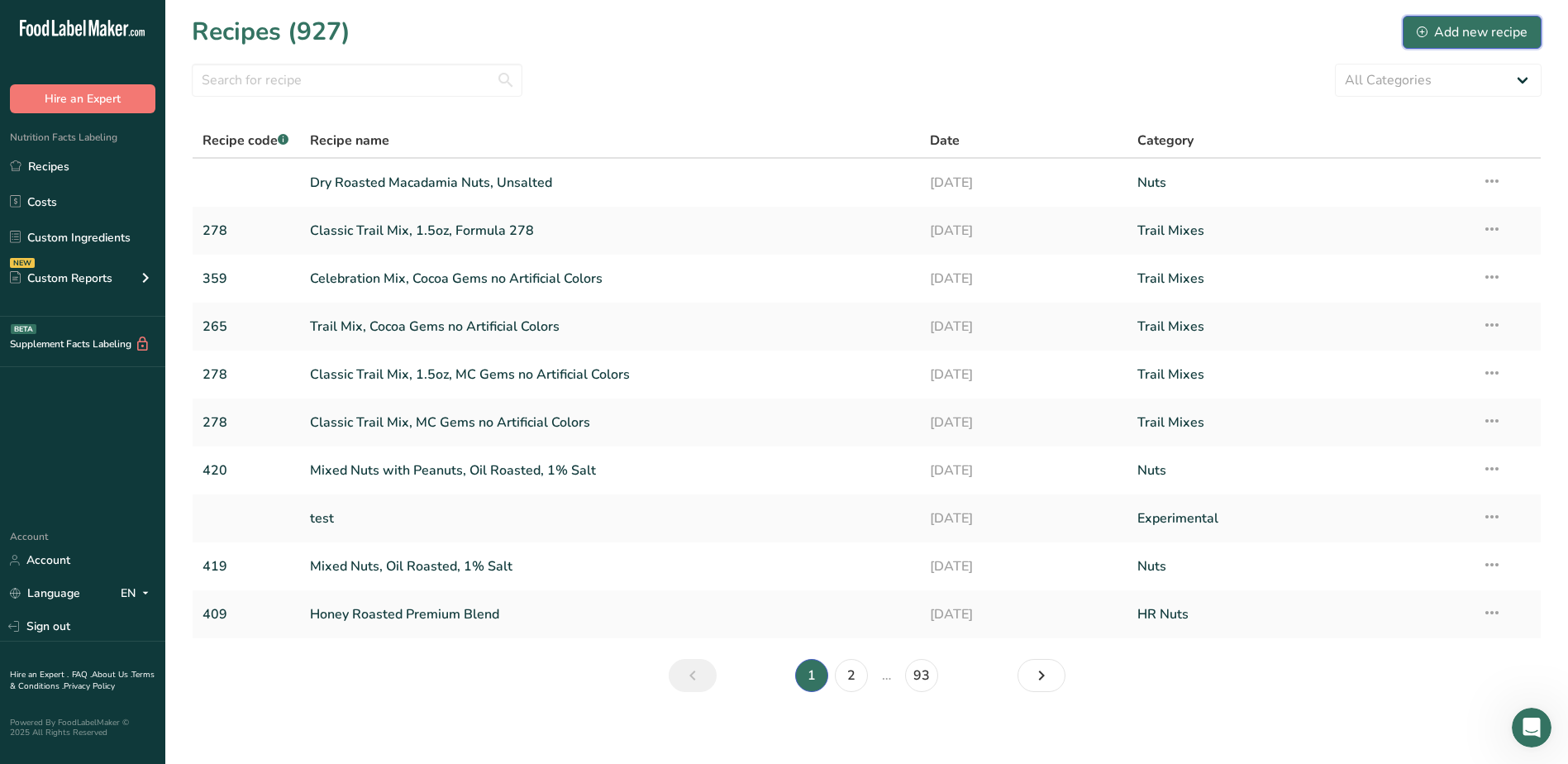
click at [1464, 33] on div "Add new recipe" at bounding box center [1472, 32] width 111 height 20
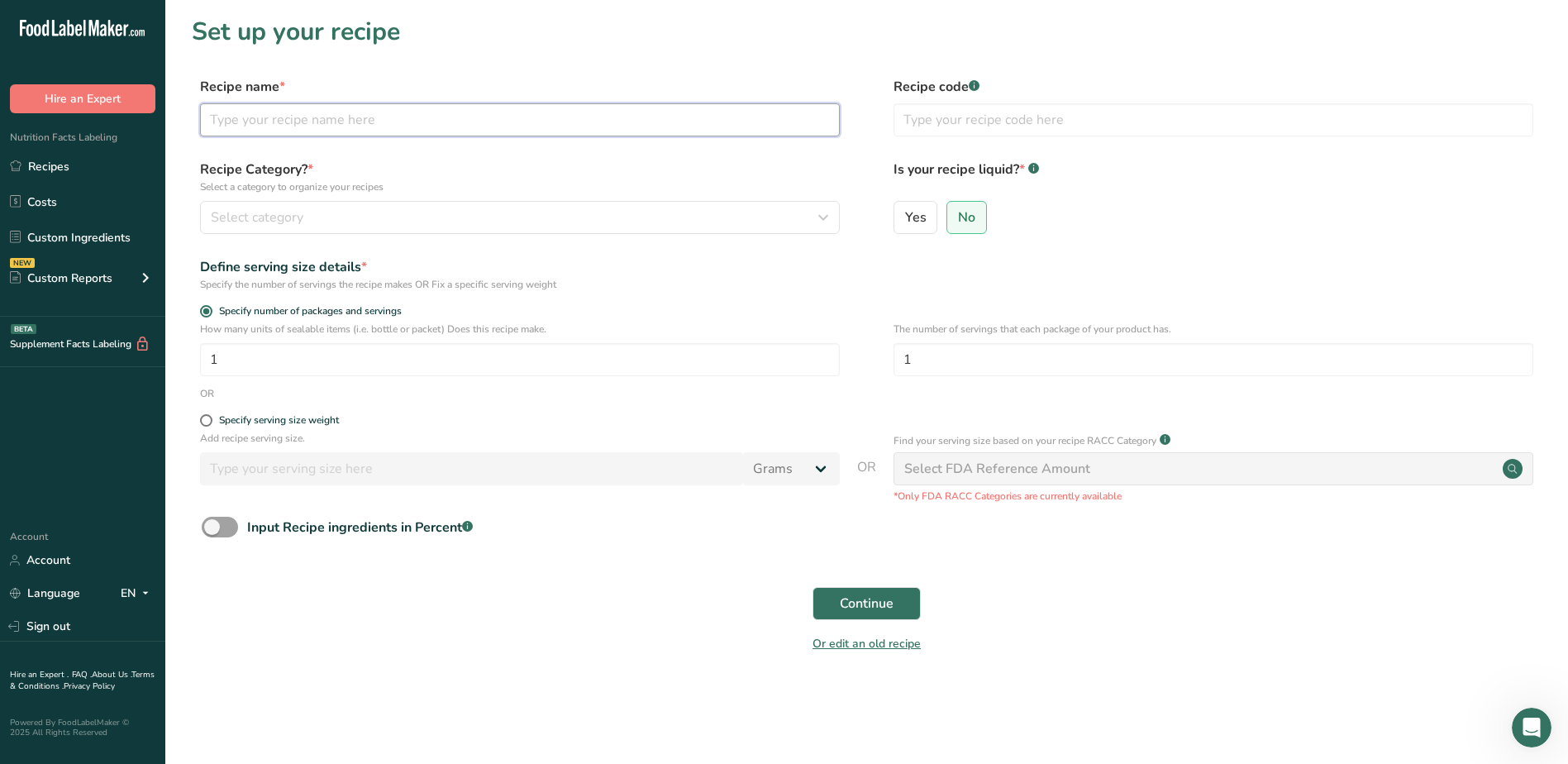
click at [408, 125] on input "text" at bounding box center [520, 119] width 640 height 33
type input "Red Mini Cup"
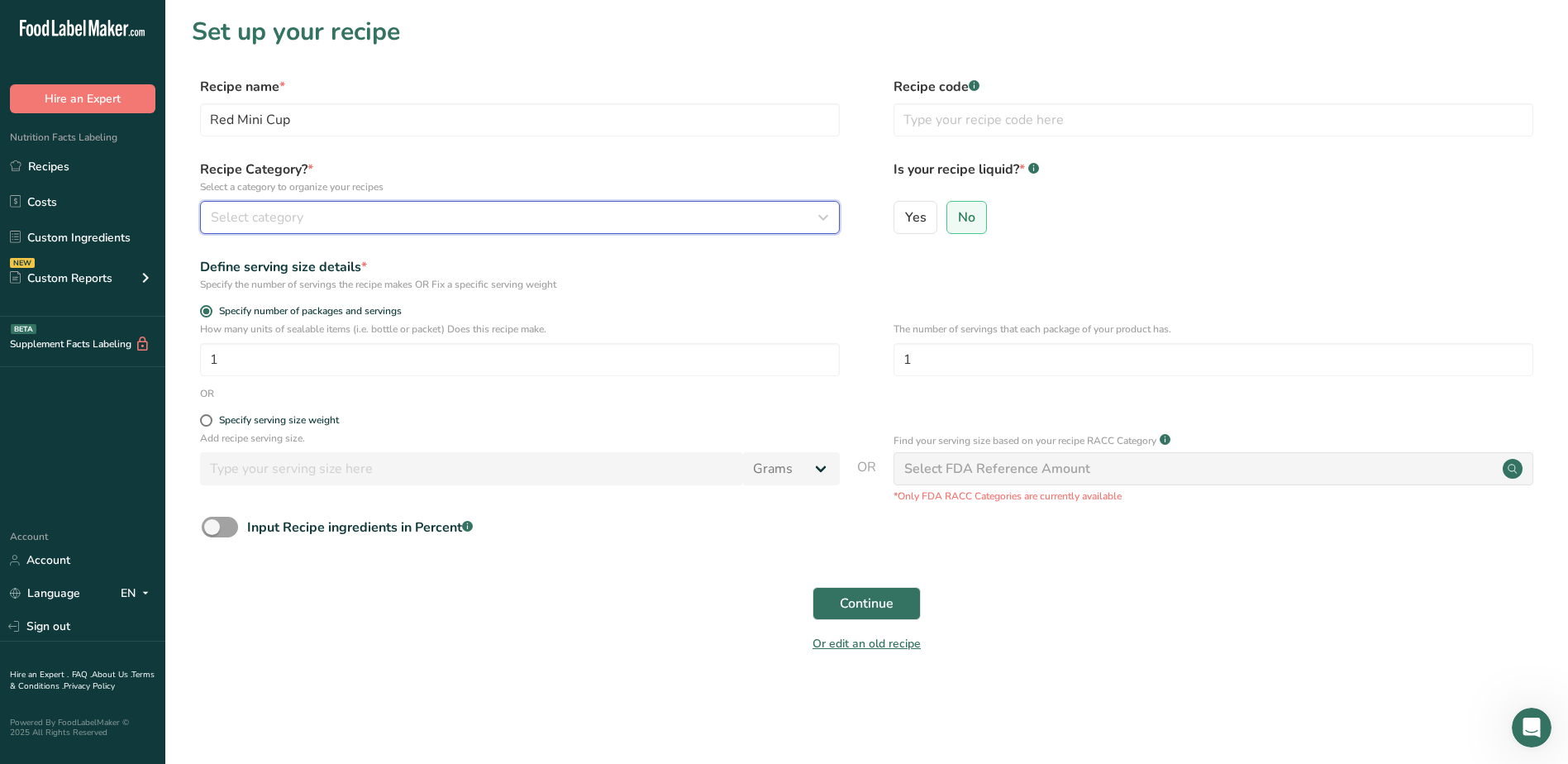
click at [324, 226] on div "Select category" at bounding box center [515, 217] width 609 height 20
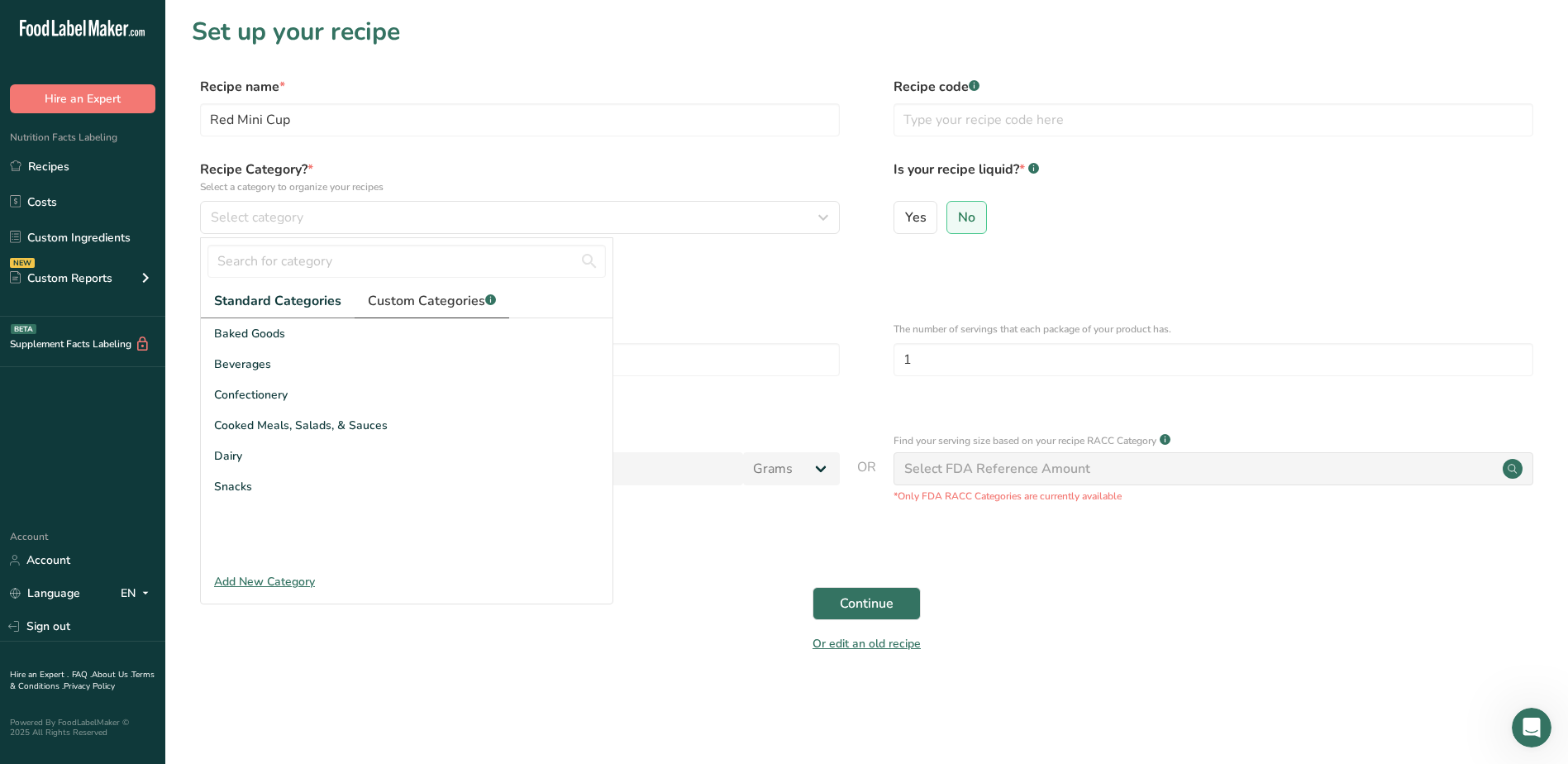
click at [399, 287] on link "Custom Categories .a-a{fill:#347362;}.b-a{fill:#fff;}" at bounding box center [432, 301] width 154 height 34
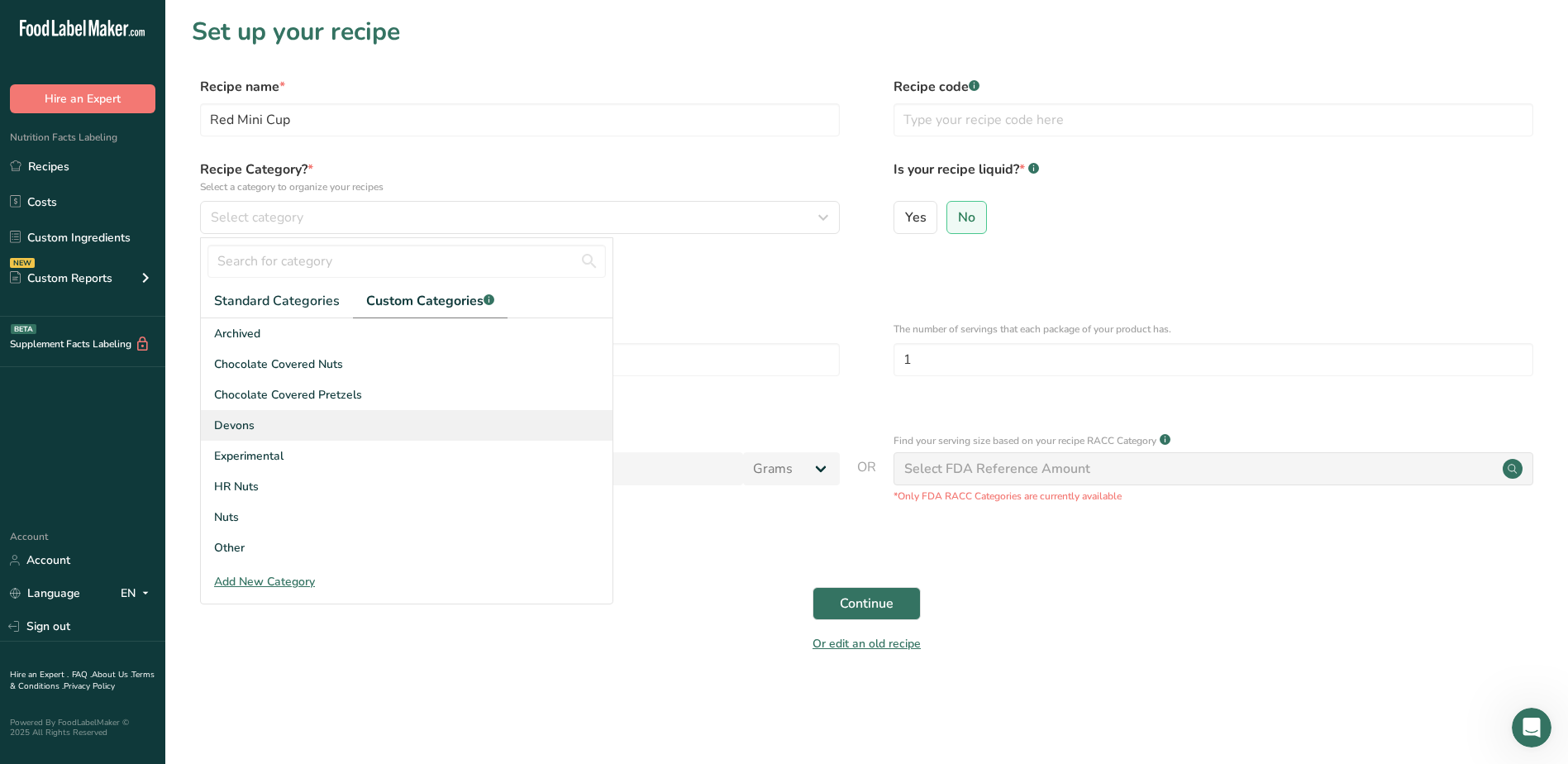
click at [346, 438] on div "Devons" at bounding box center [407, 425] width 412 height 31
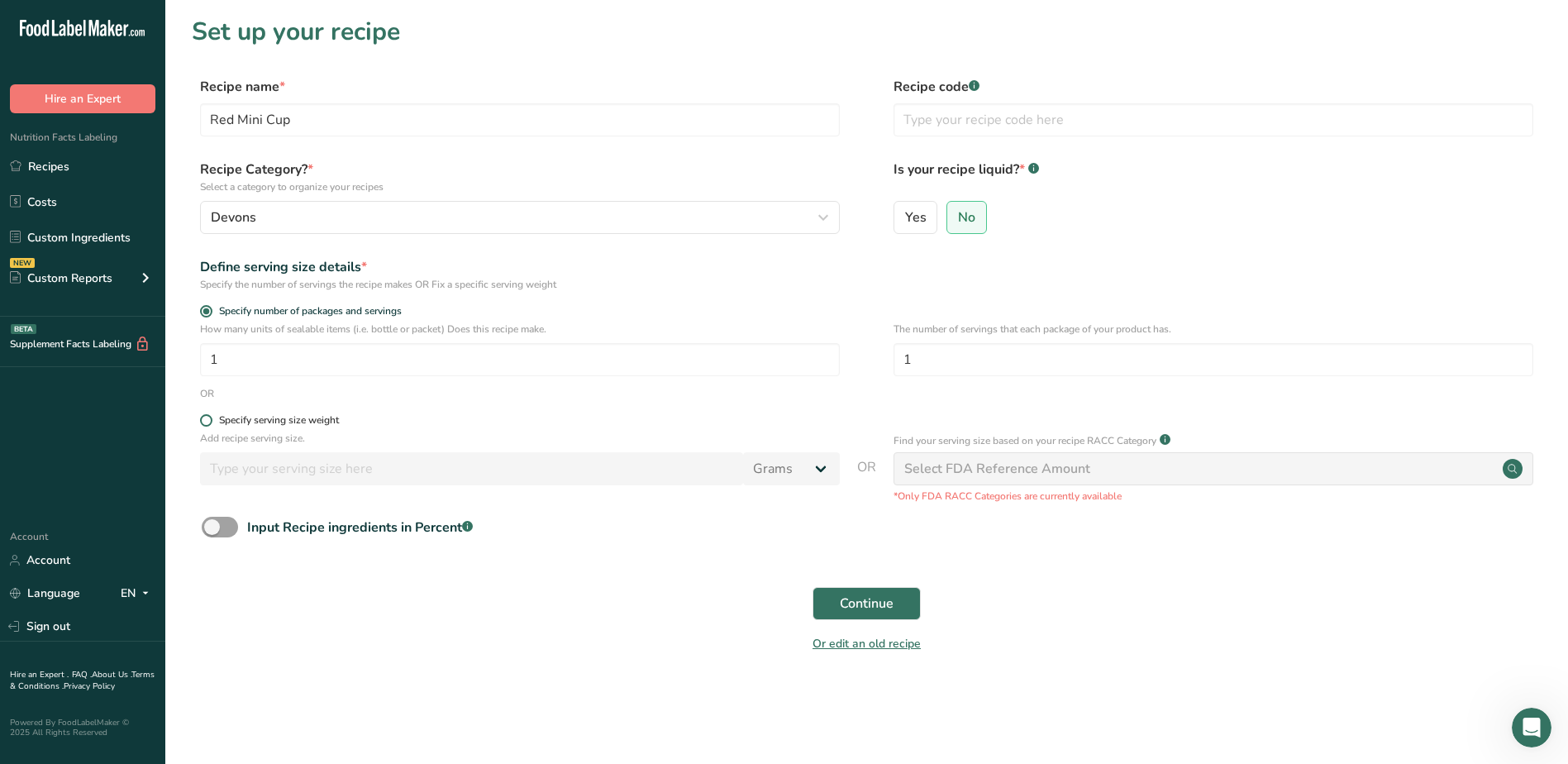
click at [202, 422] on span at bounding box center [206, 420] width 12 height 12
click at [202, 422] on input "Specify serving size weight" at bounding box center [205, 420] width 10 height 10
radio input "true"
radio input "false"
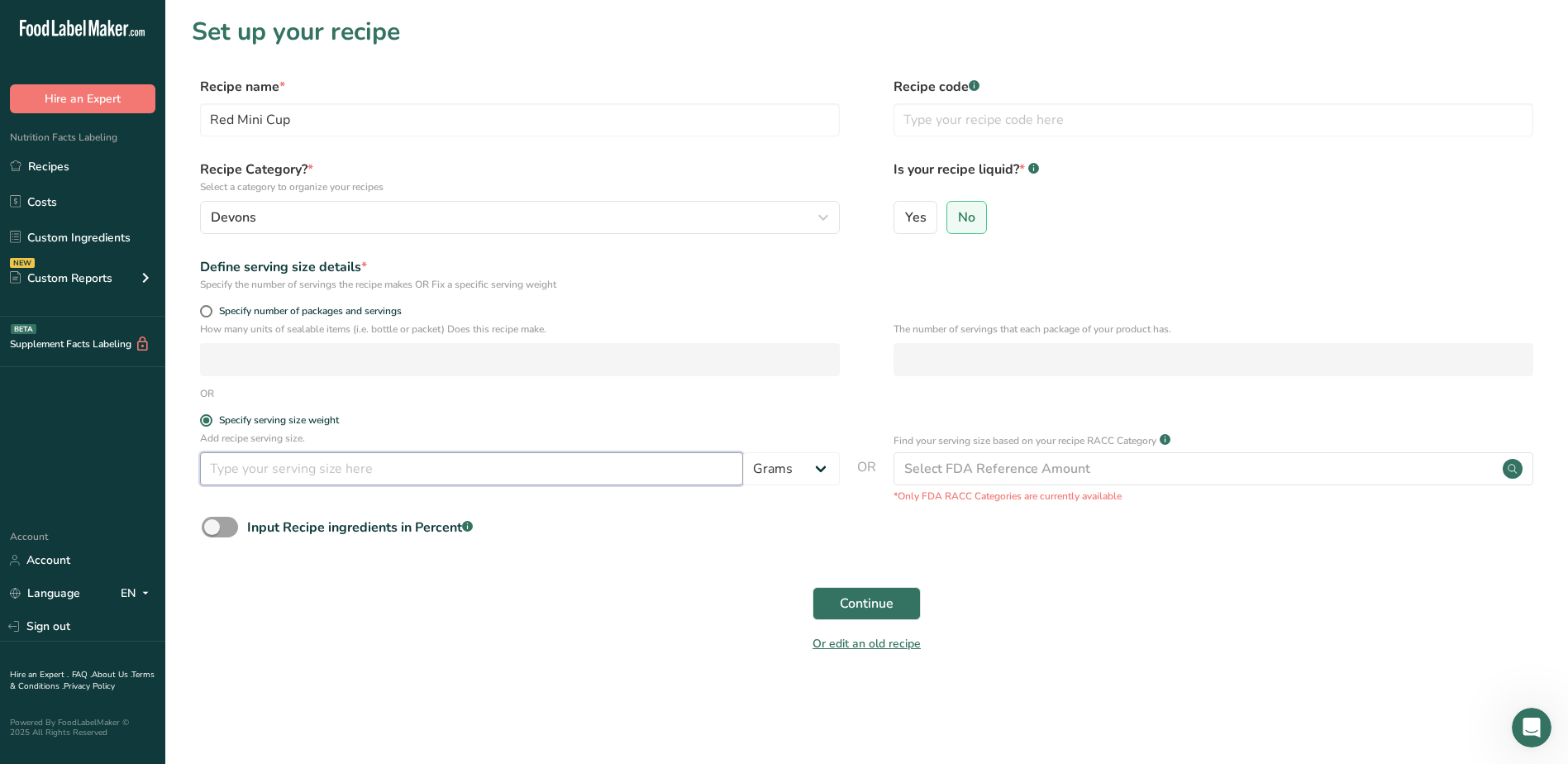
click at [263, 478] on input "number" at bounding box center [471, 469] width 543 height 33
type input "30"
click at [901, 604] on button "Continue" at bounding box center [866, 603] width 108 height 33
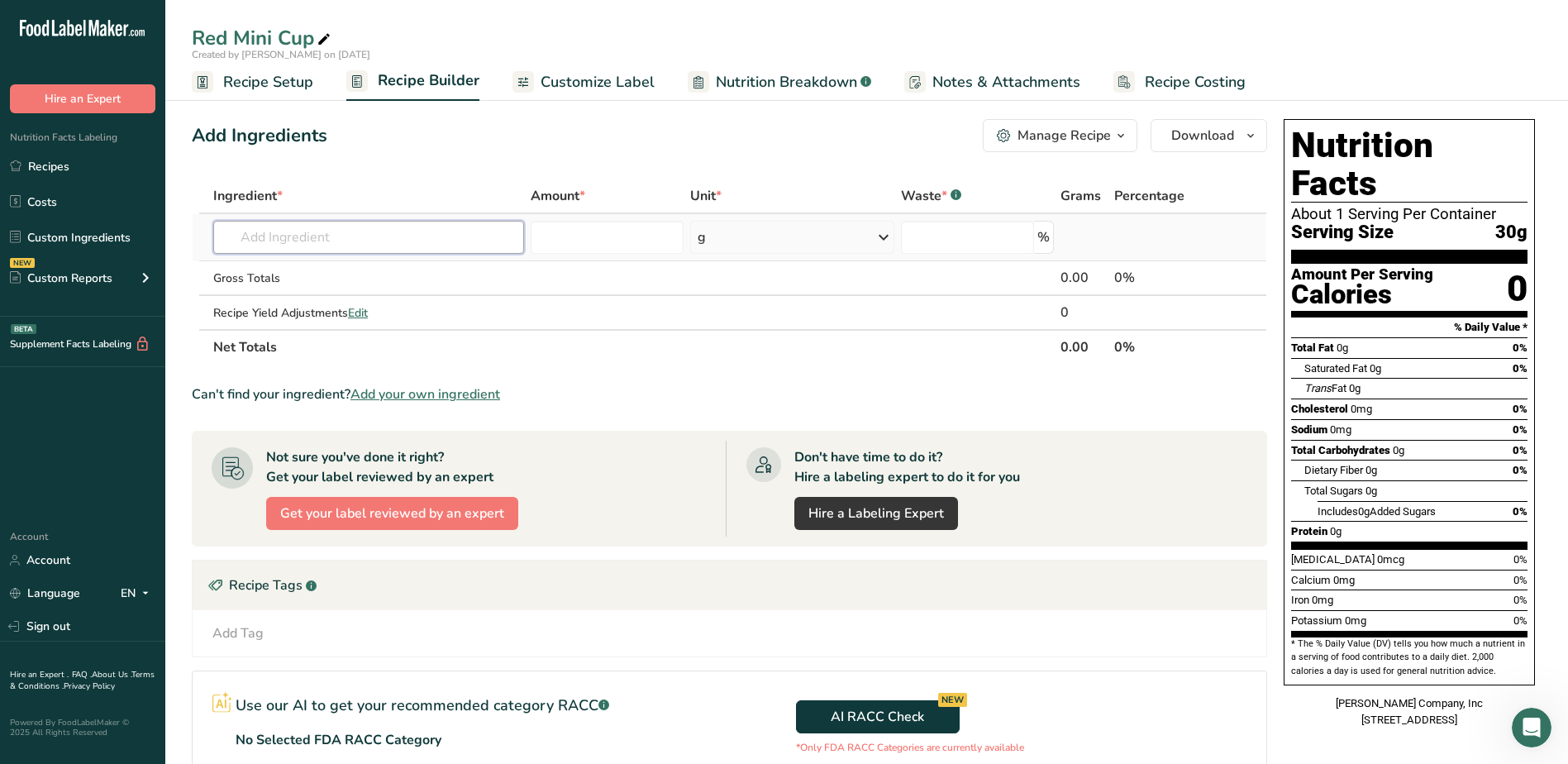
click at [290, 235] on input "text" at bounding box center [369, 237] width 310 height 33
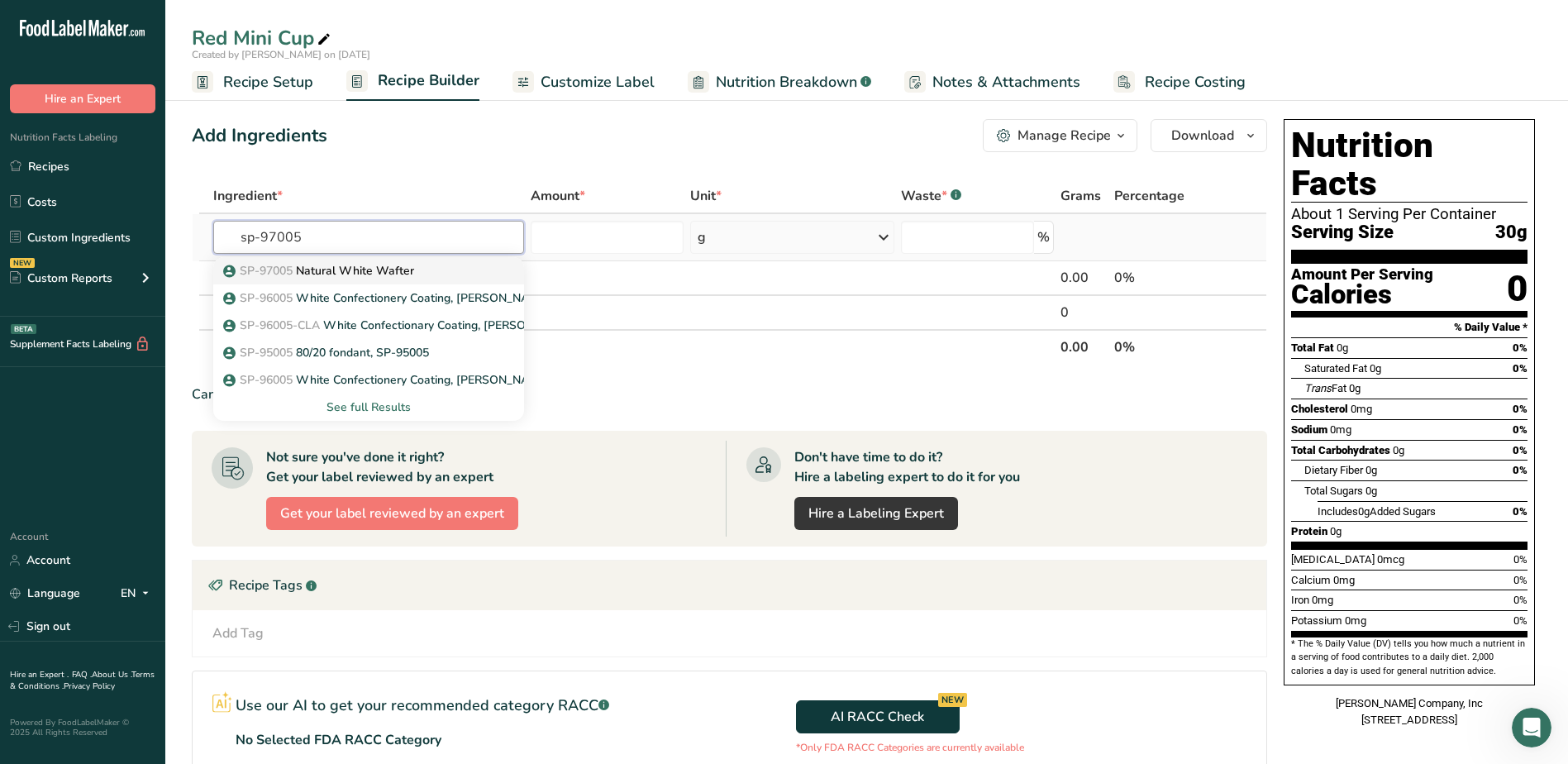
type input "sp-97005"
click at [388, 275] on p "SP-97005 Natural White Wafter" at bounding box center [320, 271] width 187 height 17
type input "Natural White Wafter"
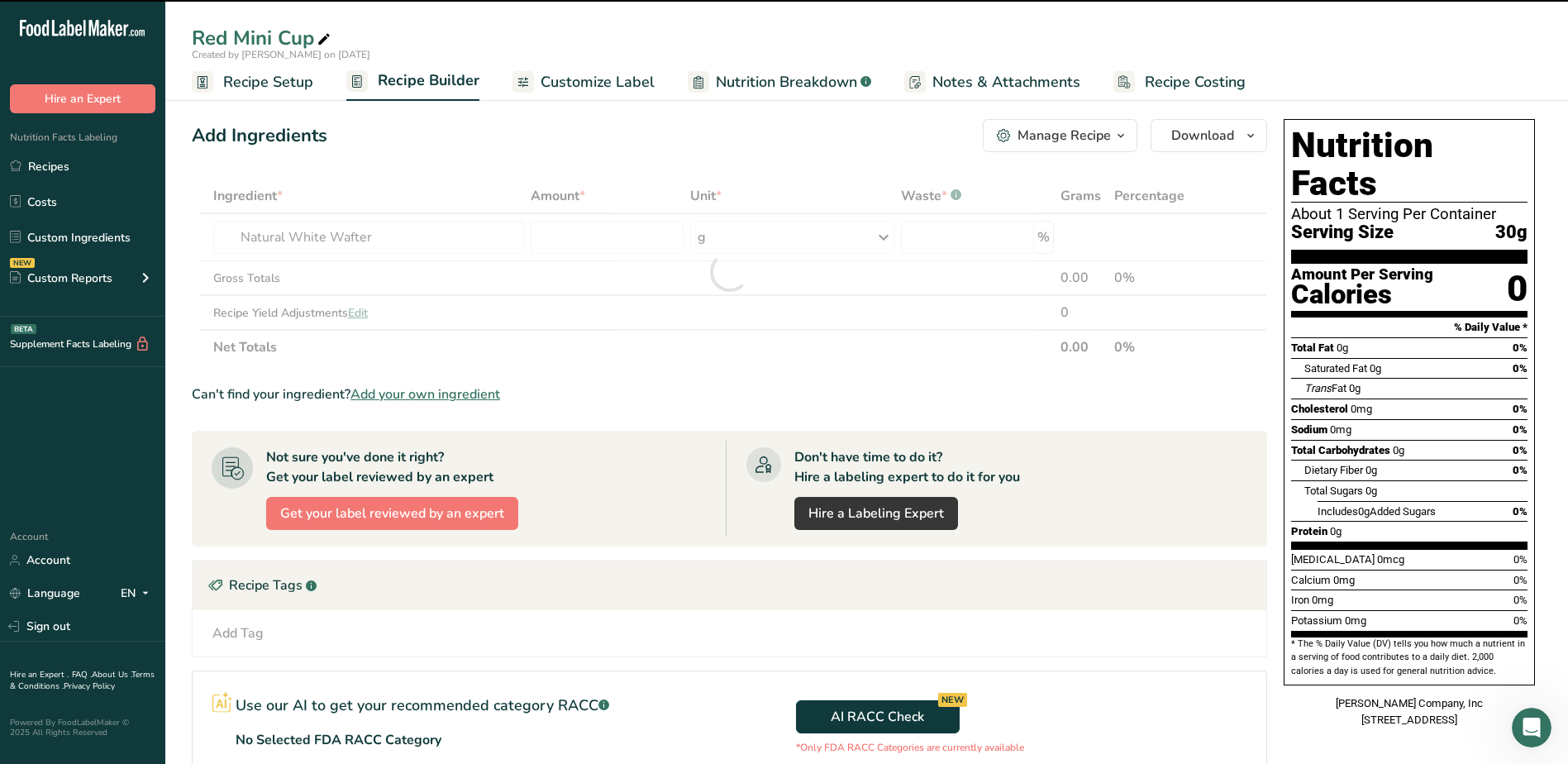
type input "0"
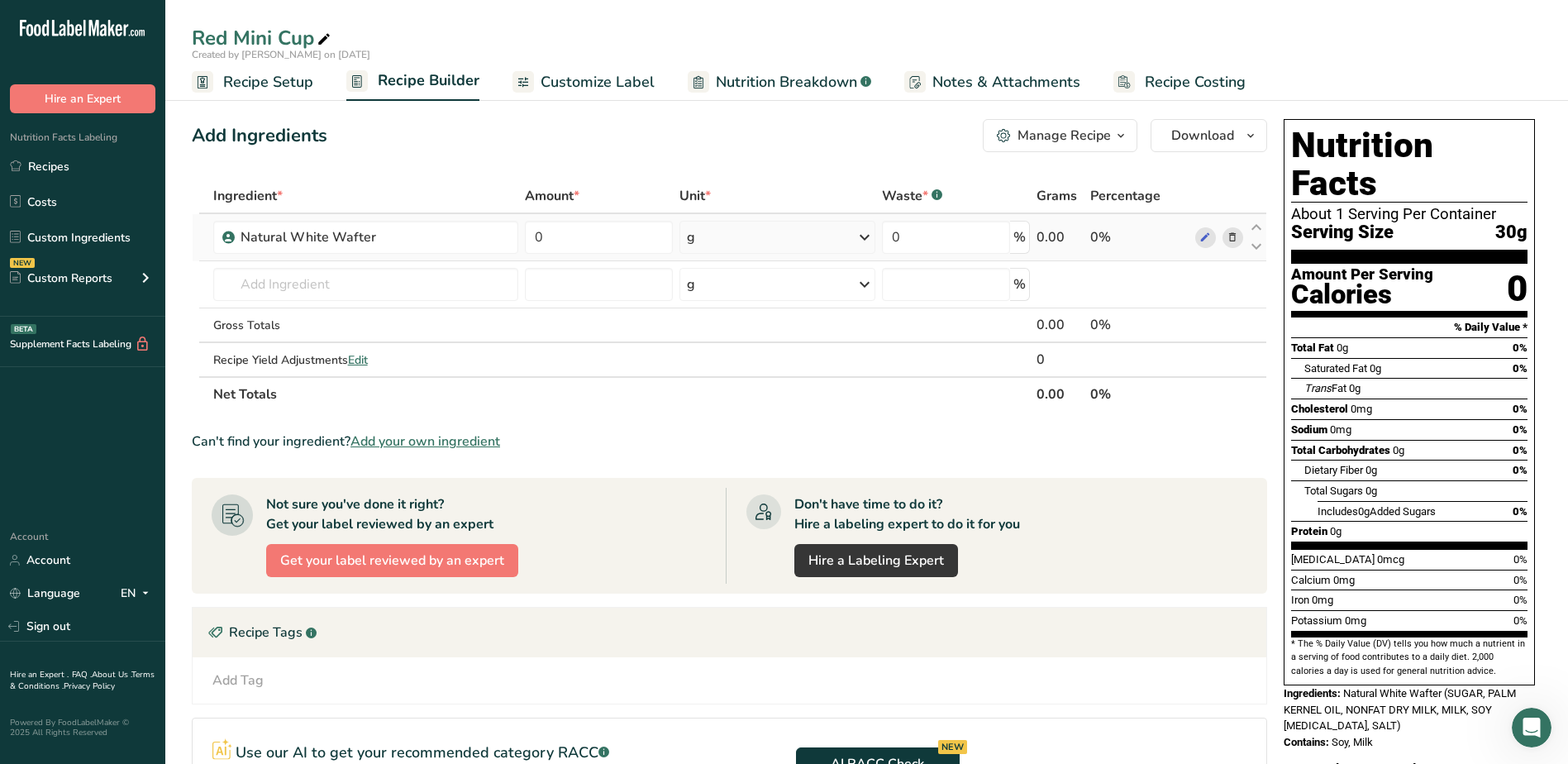
click at [750, 242] on div "g" at bounding box center [777, 237] width 196 height 33
click at [720, 369] on div "See more" at bounding box center [759, 368] width 139 height 17
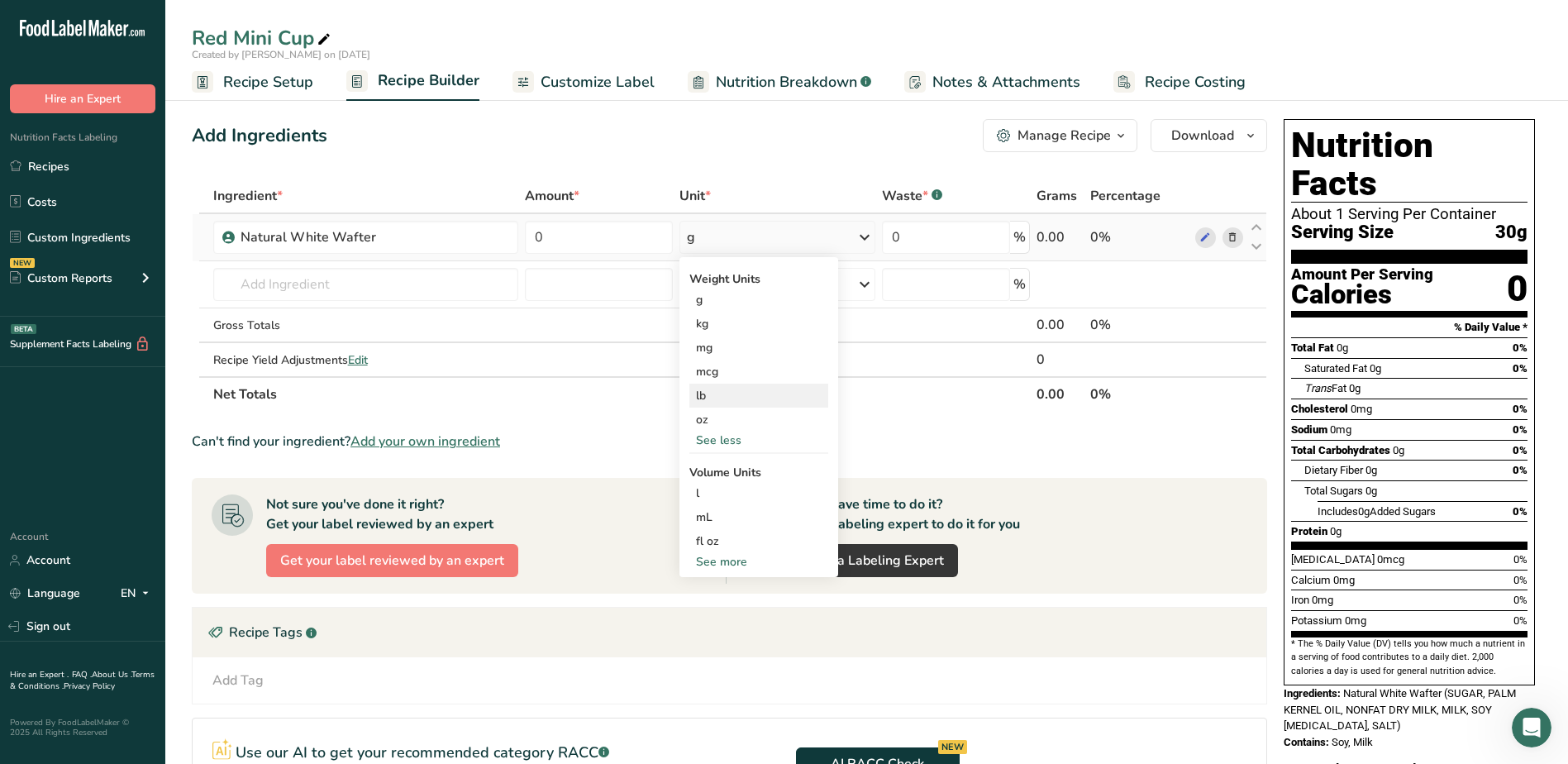
click at [720, 397] on div "lb" at bounding box center [759, 395] width 139 height 24
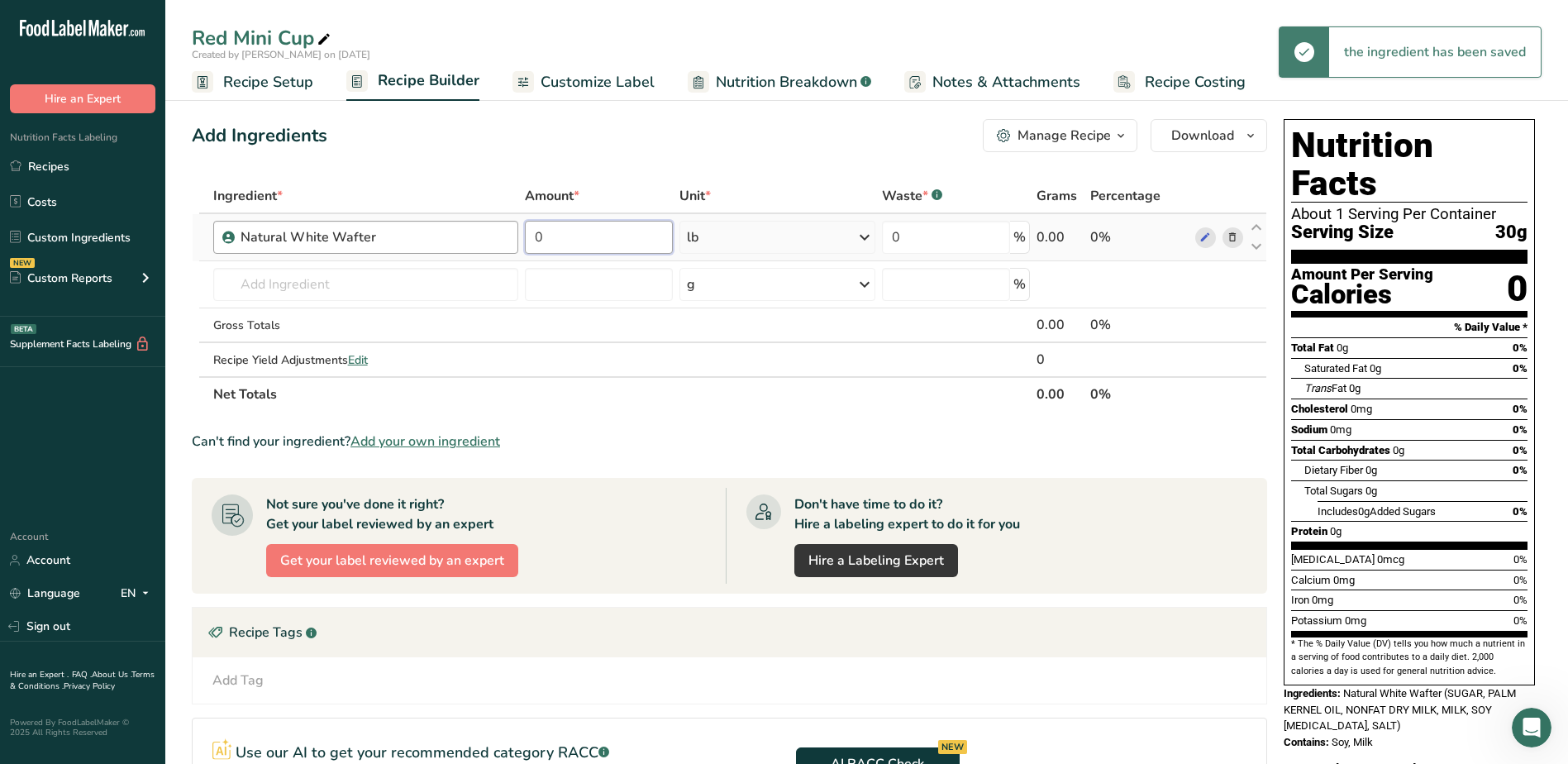
drag, startPoint x: 596, startPoint y: 240, endPoint x: 509, endPoint y: 237, distance: 87.1
click at [510, 237] on tr "Natural White Wafter 0 lb Weight Units g kg mg mcg lb oz See less Volume Units …" at bounding box center [730, 238] width 1074 height 47
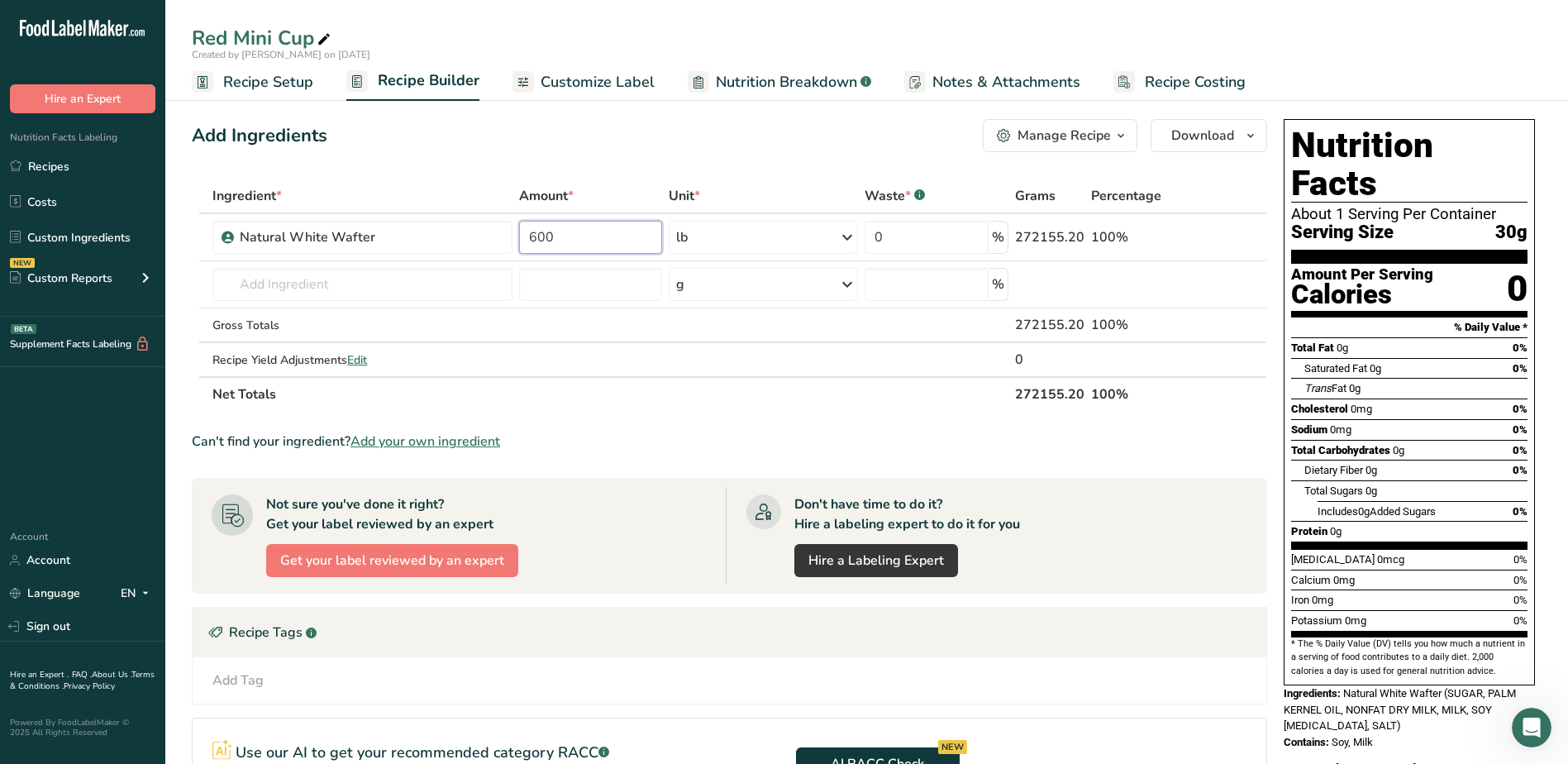
type input "600"
click at [638, 156] on div "Add Ingredients Manage Recipe Delete Recipe Duplicate Recipe Scale Recipe Save …" at bounding box center [735, 555] width 1085 height 884
click at [59, 233] on link "Custom Ingredients" at bounding box center [83, 237] width 166 height 31
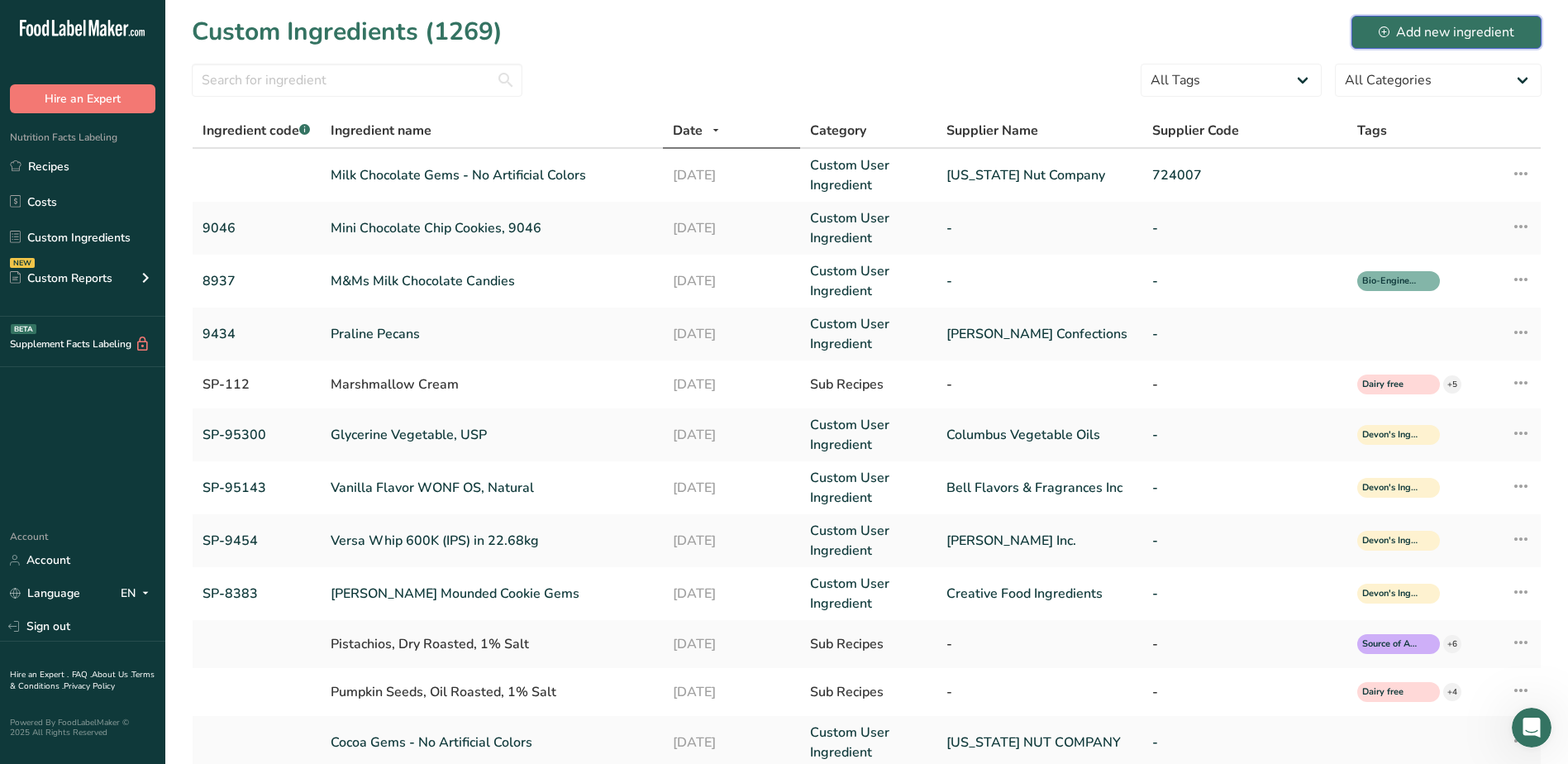
click at [1445, 28] on div "Add new ingredient" at bounding box center [1447, 32] width 135 height 20
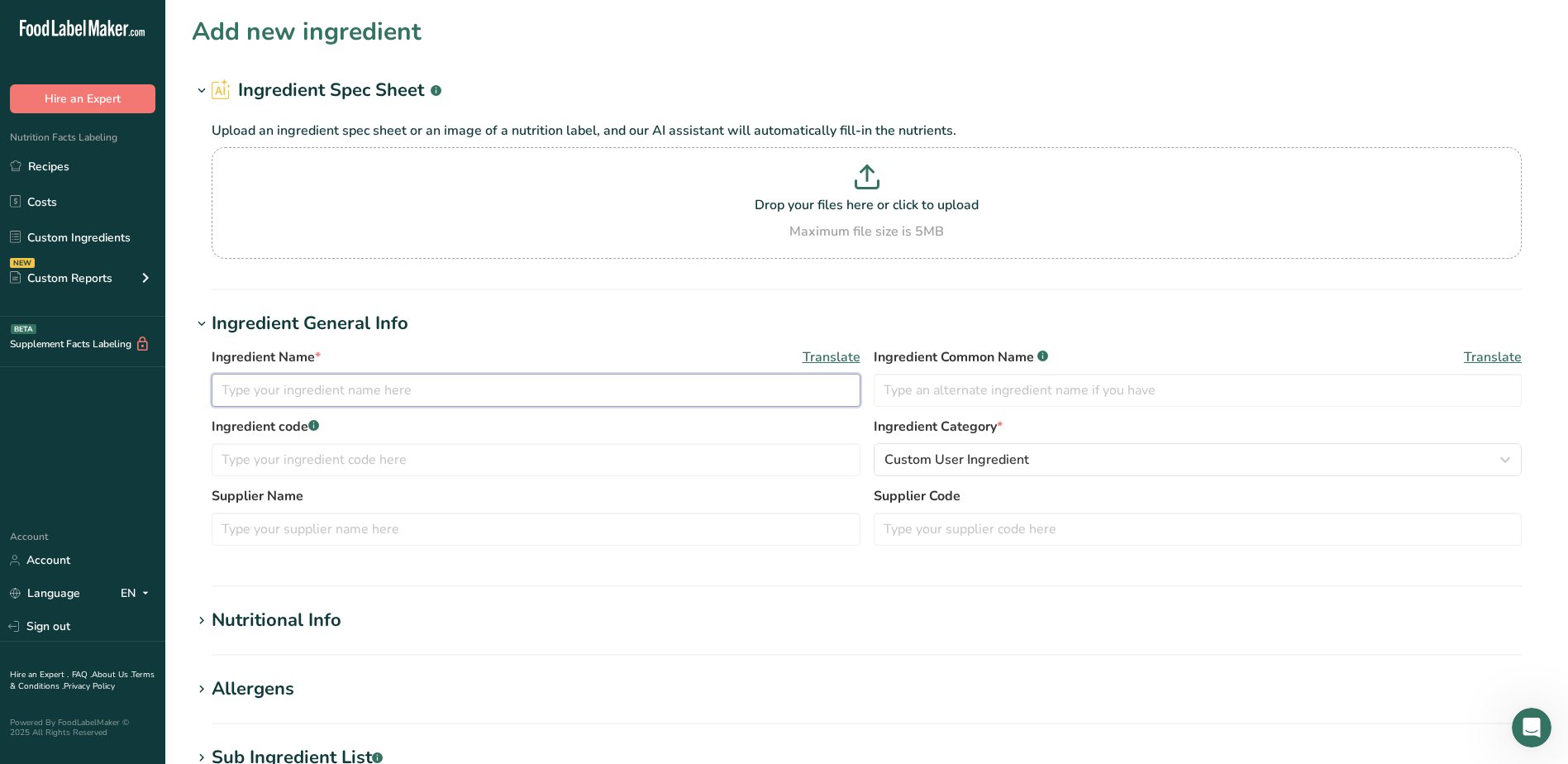
click at [473, 397] on input "text" at bounding box center [536, 390] width 649 height 33
type input "Natural Red Flavor"
click at [535, 466] on input "text" at bounding box center [536, 459] width 649 height 33
type input "SP-1848"
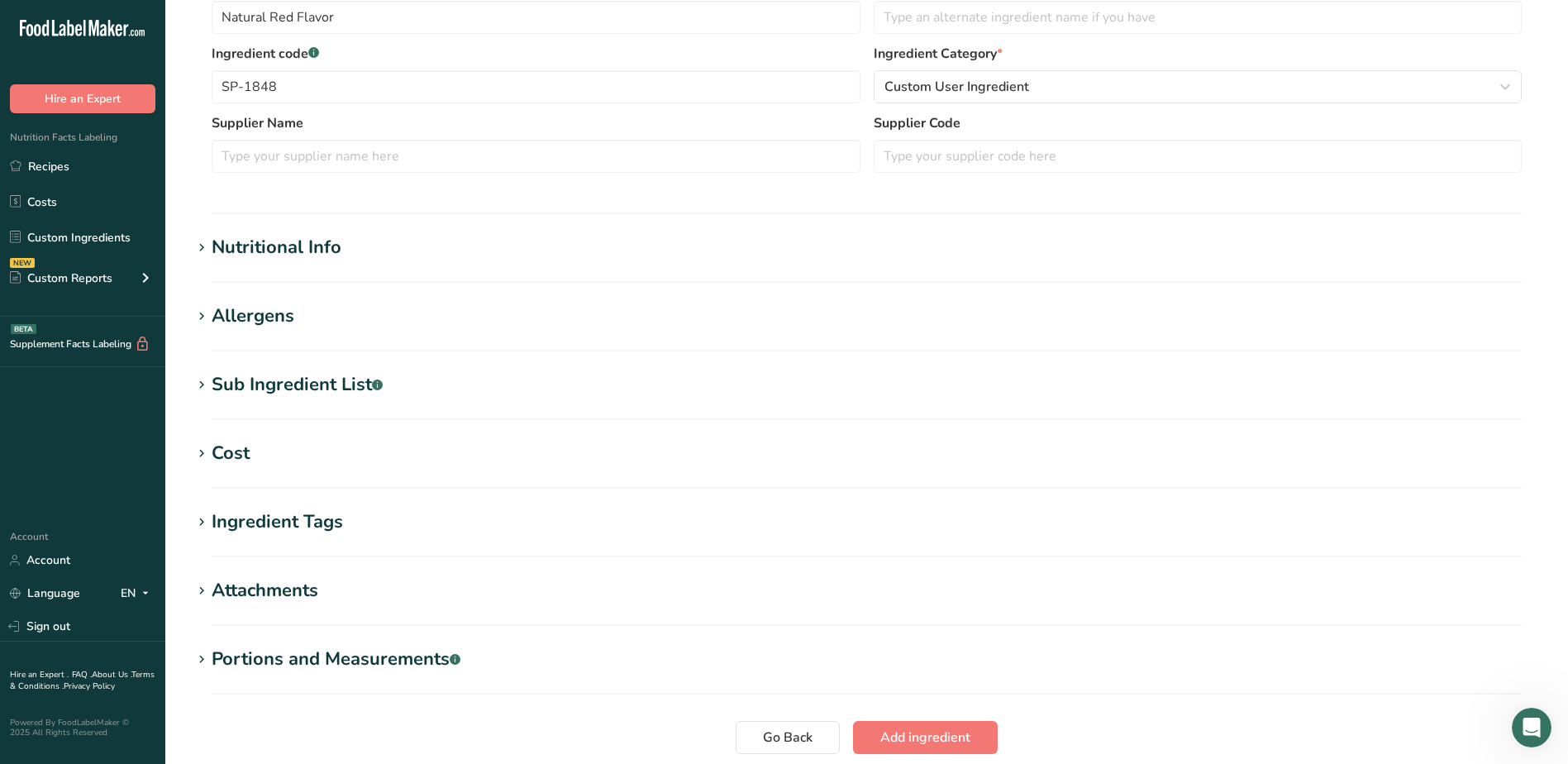
scroll to position [256, 0]
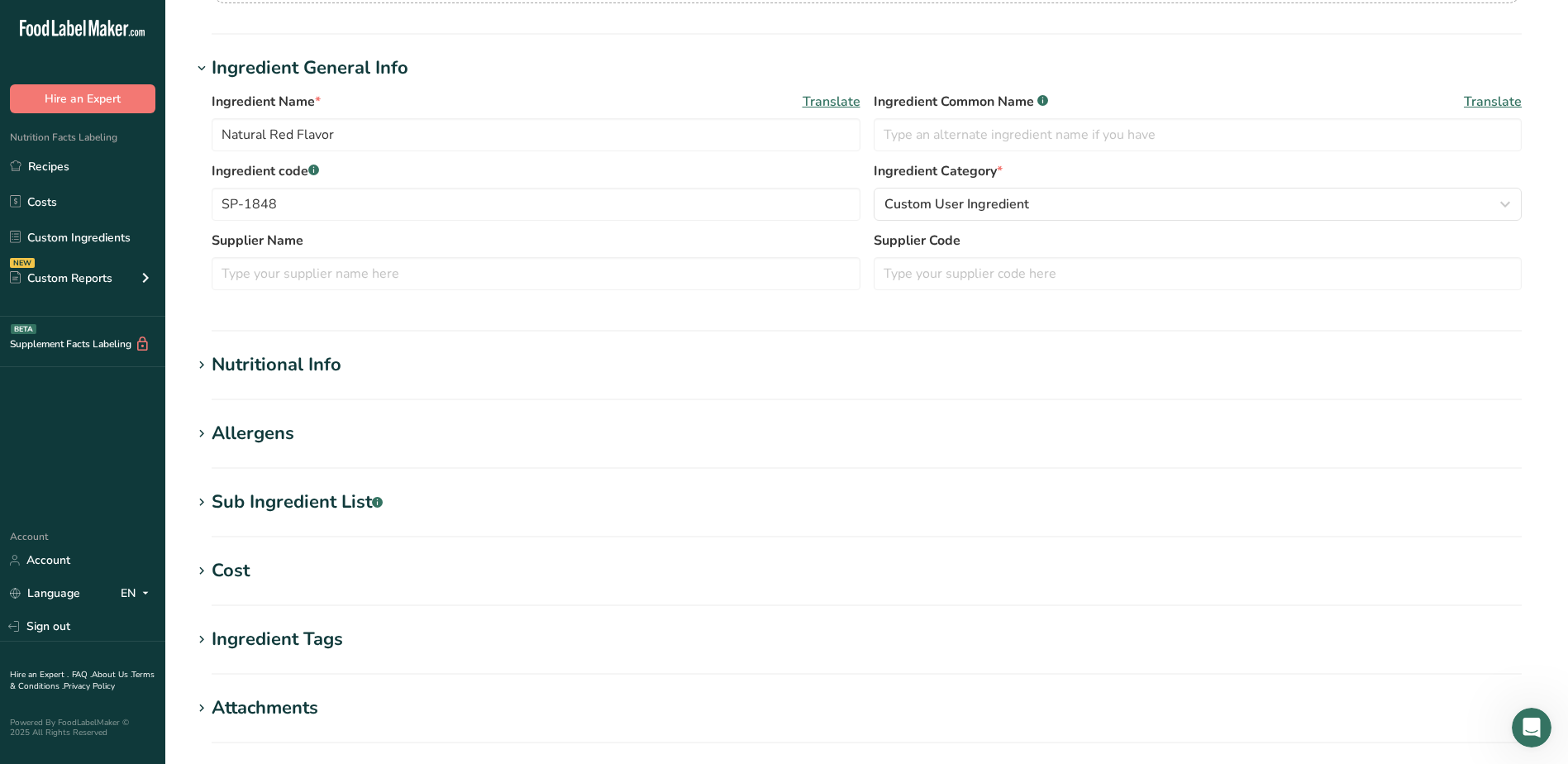
click at [208, 361] on icon at bounding box center [202, 365] width 15 height 24
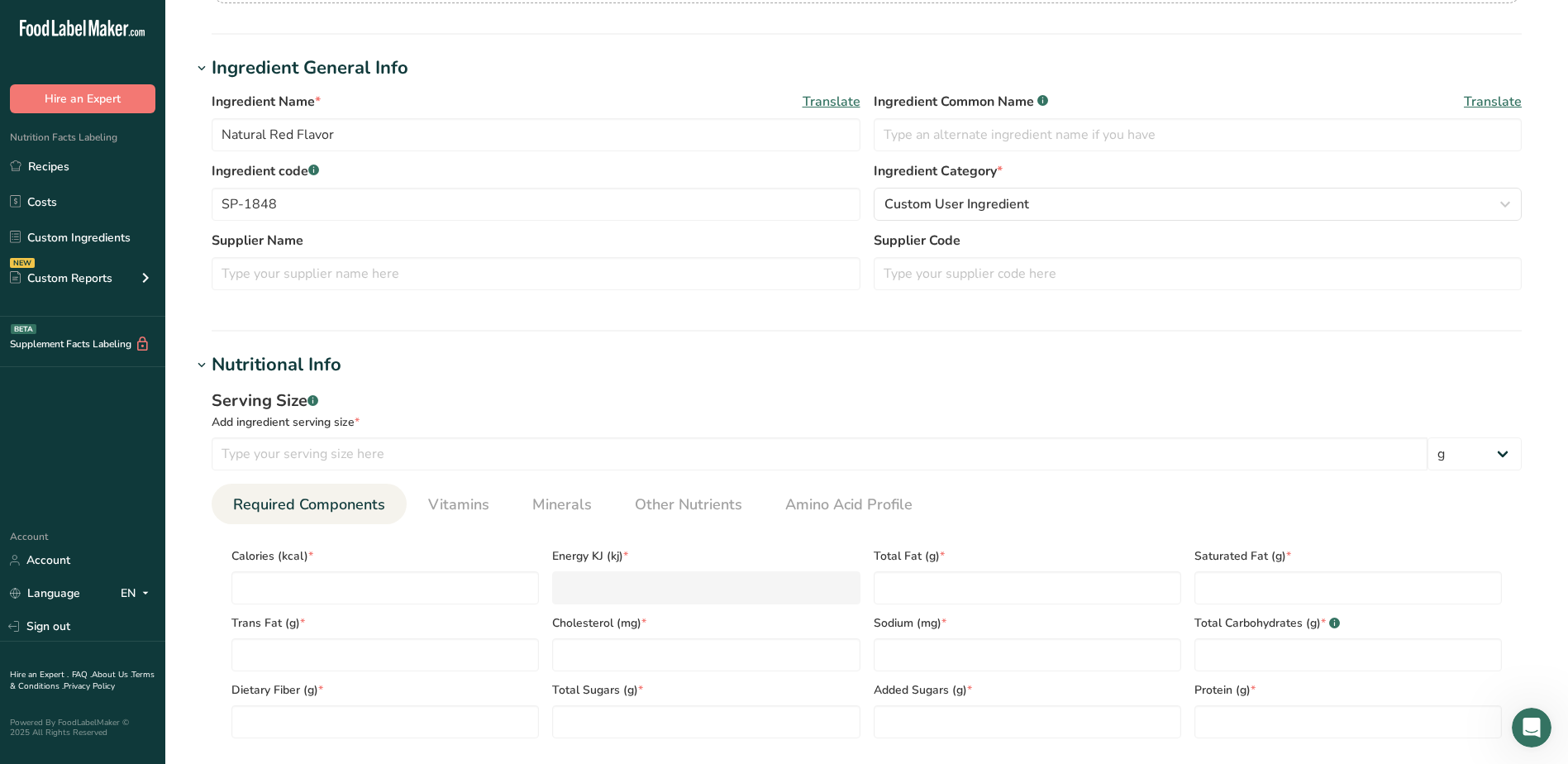
scroll to position [0, 0]
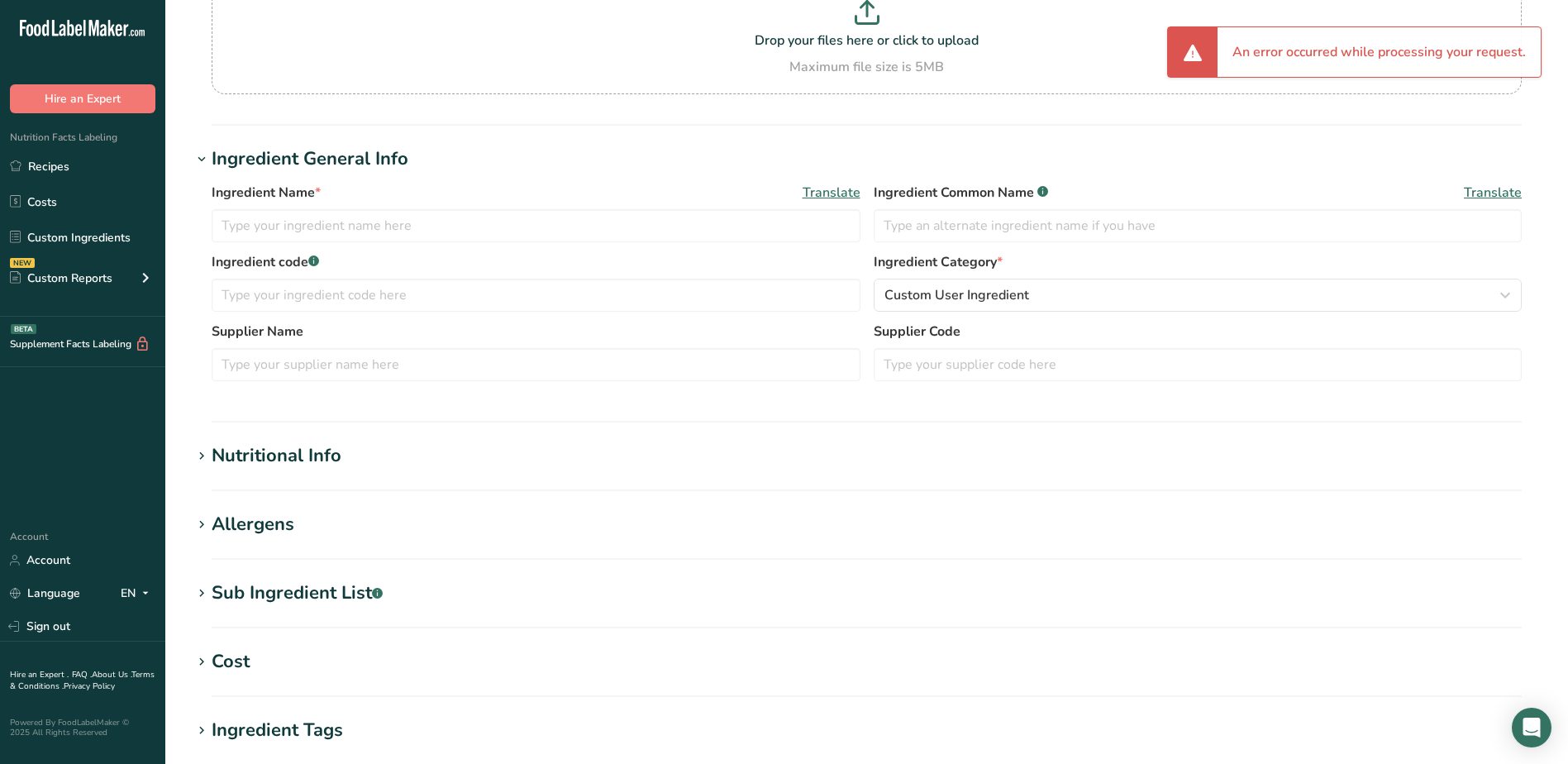
scroll to position [166, 0]
click at [597, 238] on input "text" at bounding box center [536, 224] width 649 height 33
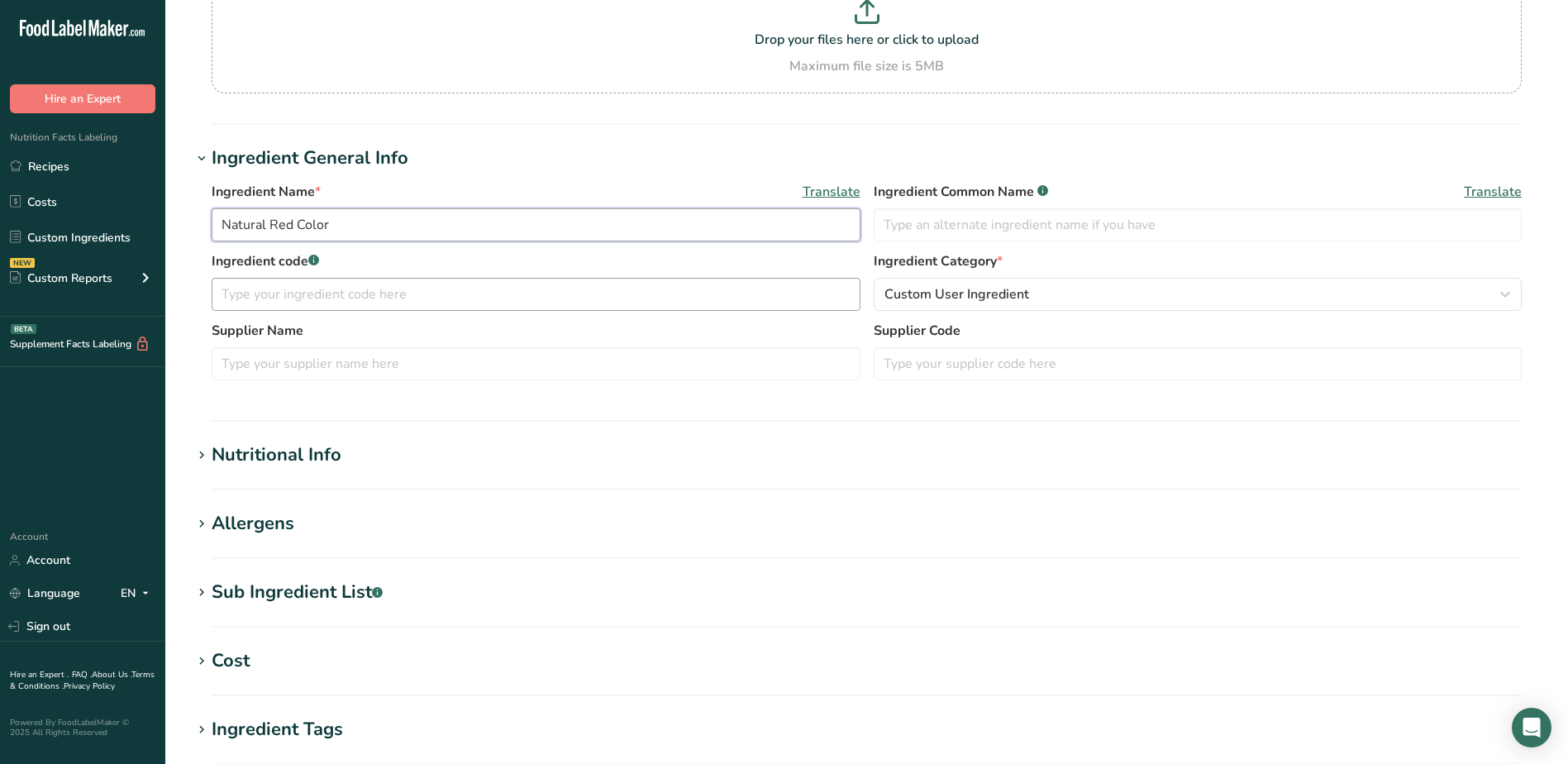
type input "Natural Red Color"
click at [731, 294] on input "text" at bounding box center [536, 294] width 649 height 33
type input "SP-1848"
click at [203, 457] on icon at bounding box center [202, 455] width 15 height 24
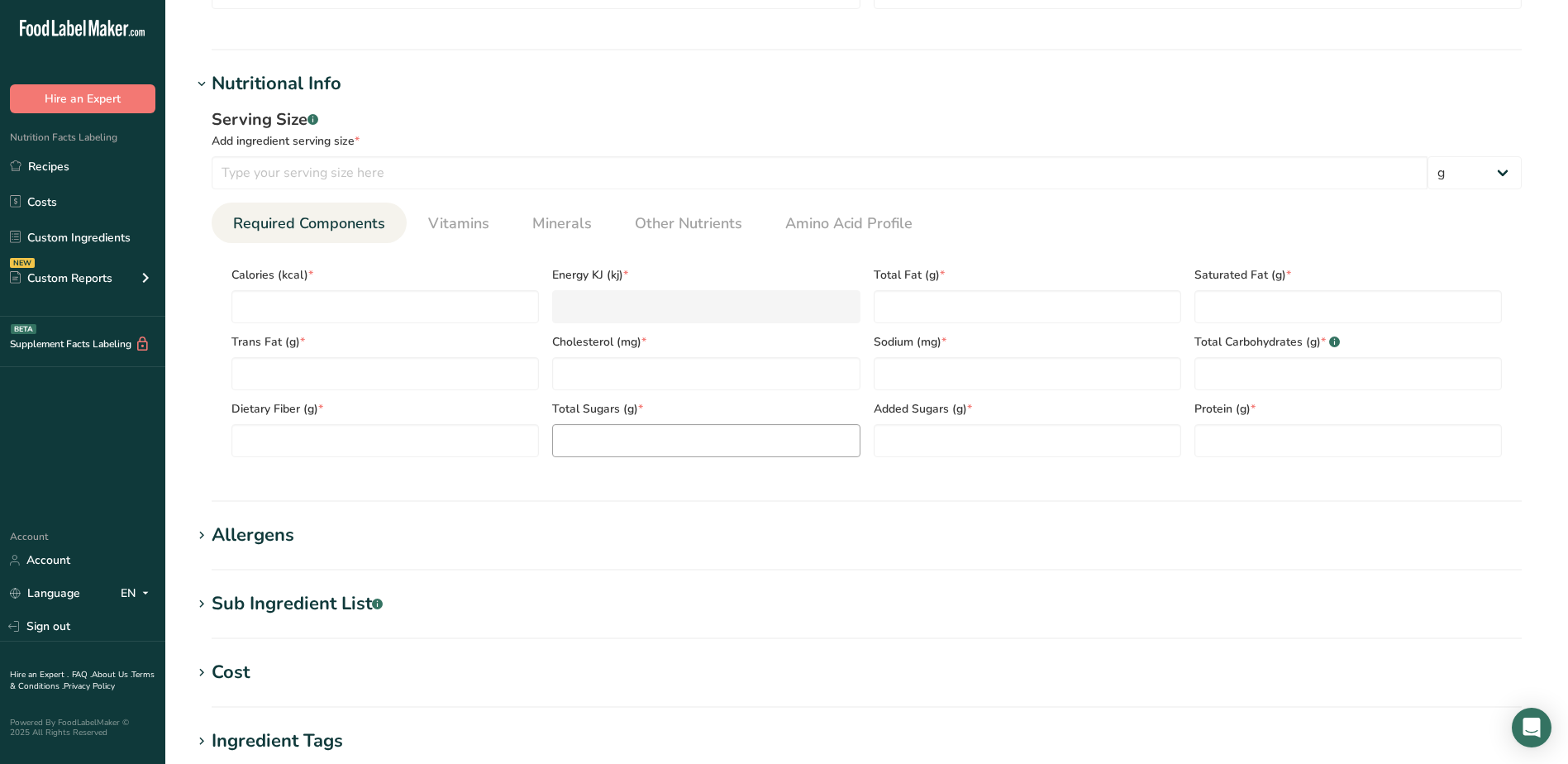
scroll to position [579, 0]
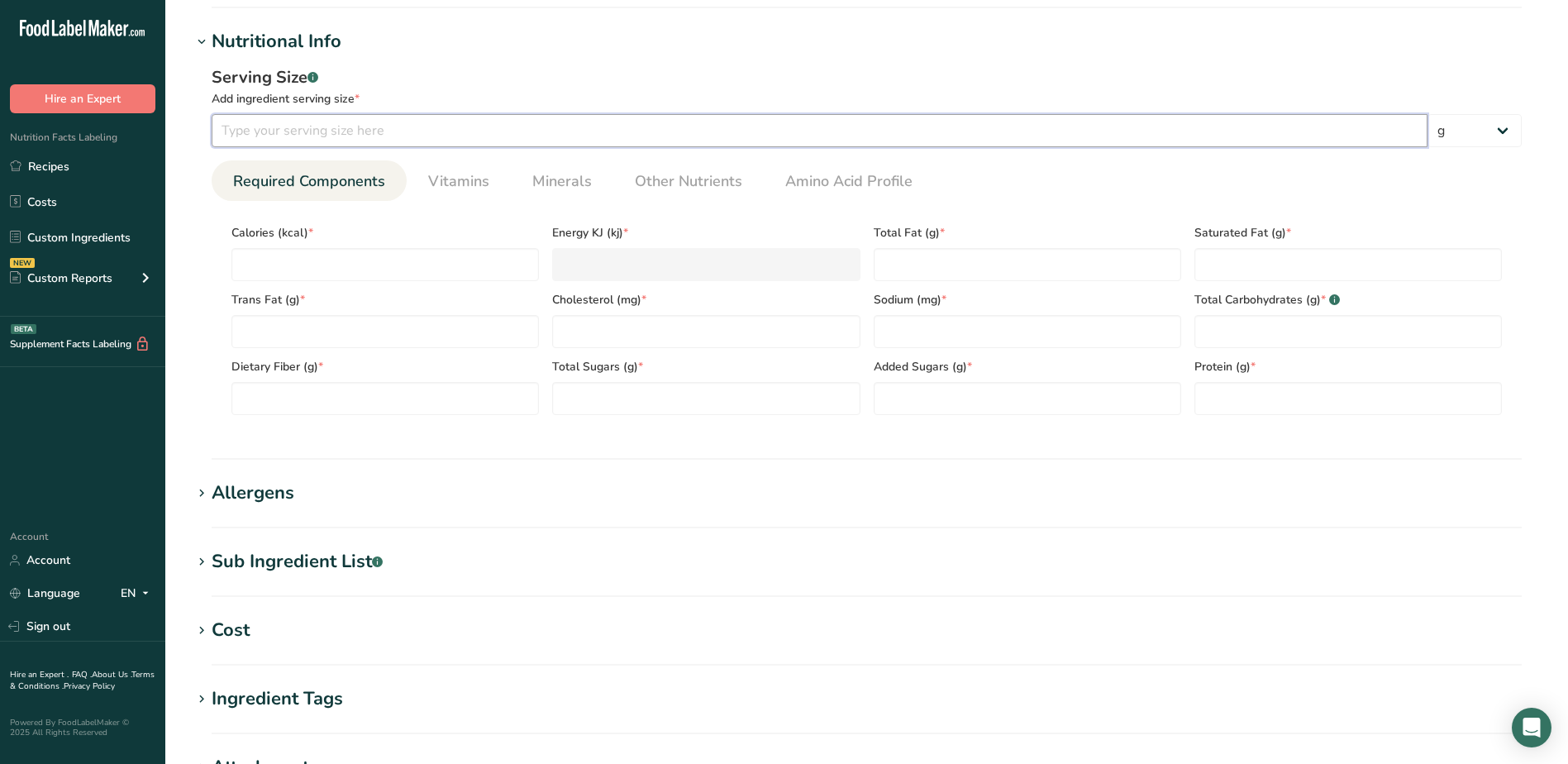
click at [398, 132] on input "number" at bounding box center [819, 130] width 1216 height 33
type input "100"
click at [441, 264] on input "number" at bounding box center [385, 264] width 308 height 33
type input "6"
type KJ "25.1"
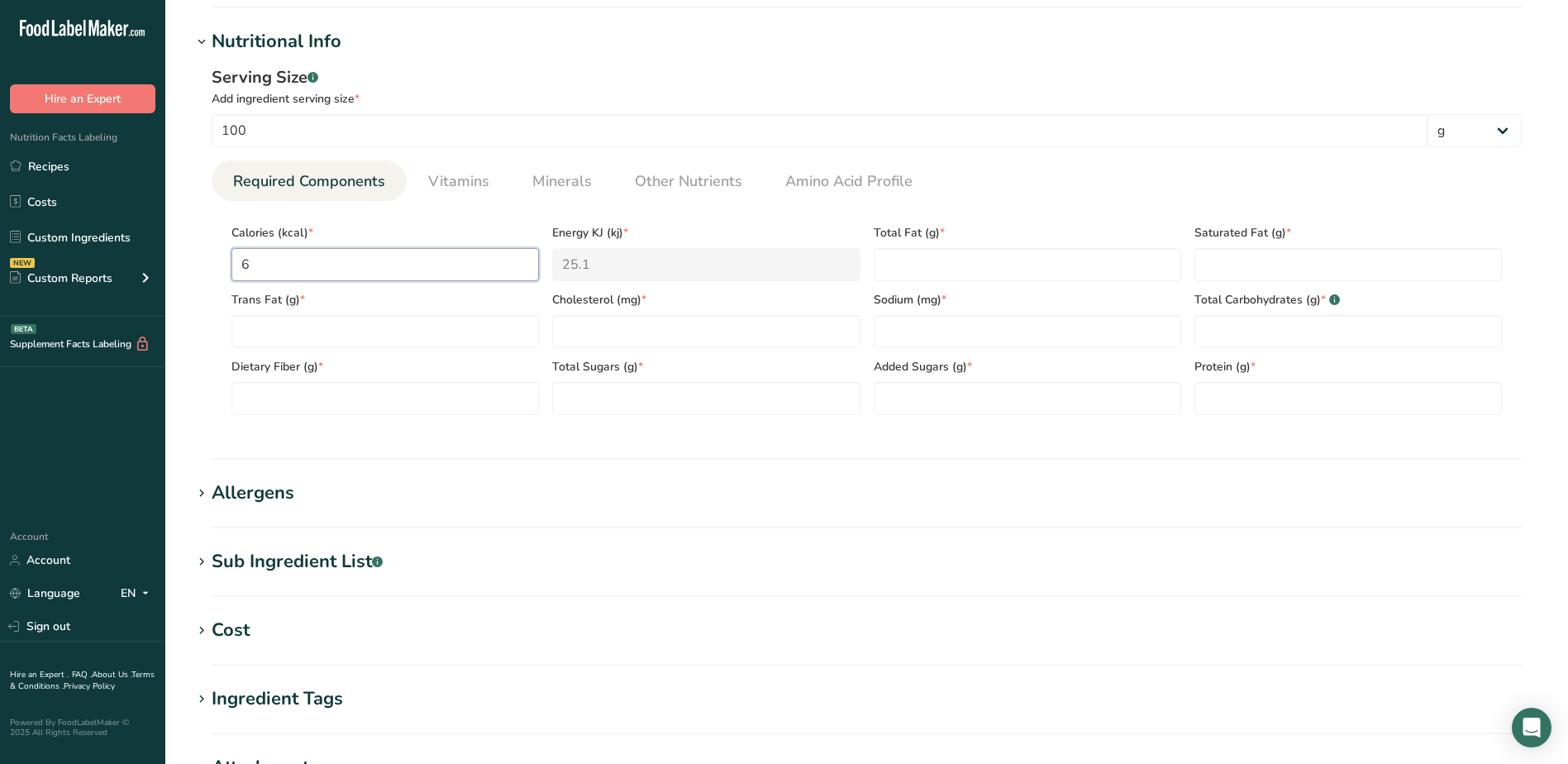
type input "61"
type KJ "255.2"
type input "610"
type KJ "2552.2"
type input "610.9"
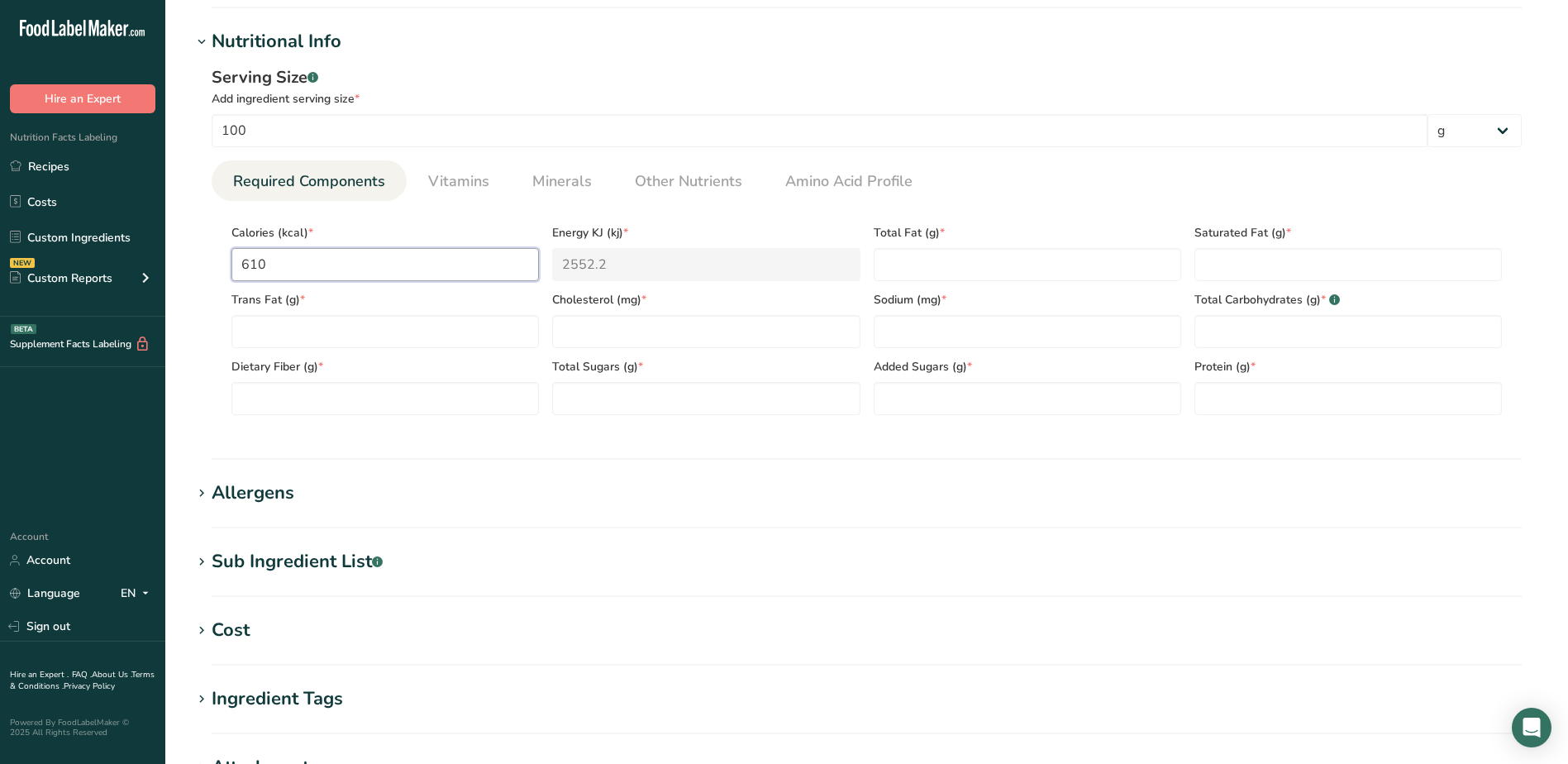
type KJ "2556"
type input "610.97"
type KJ "2556.3"
type input "610.970"
type Fat "54.920"
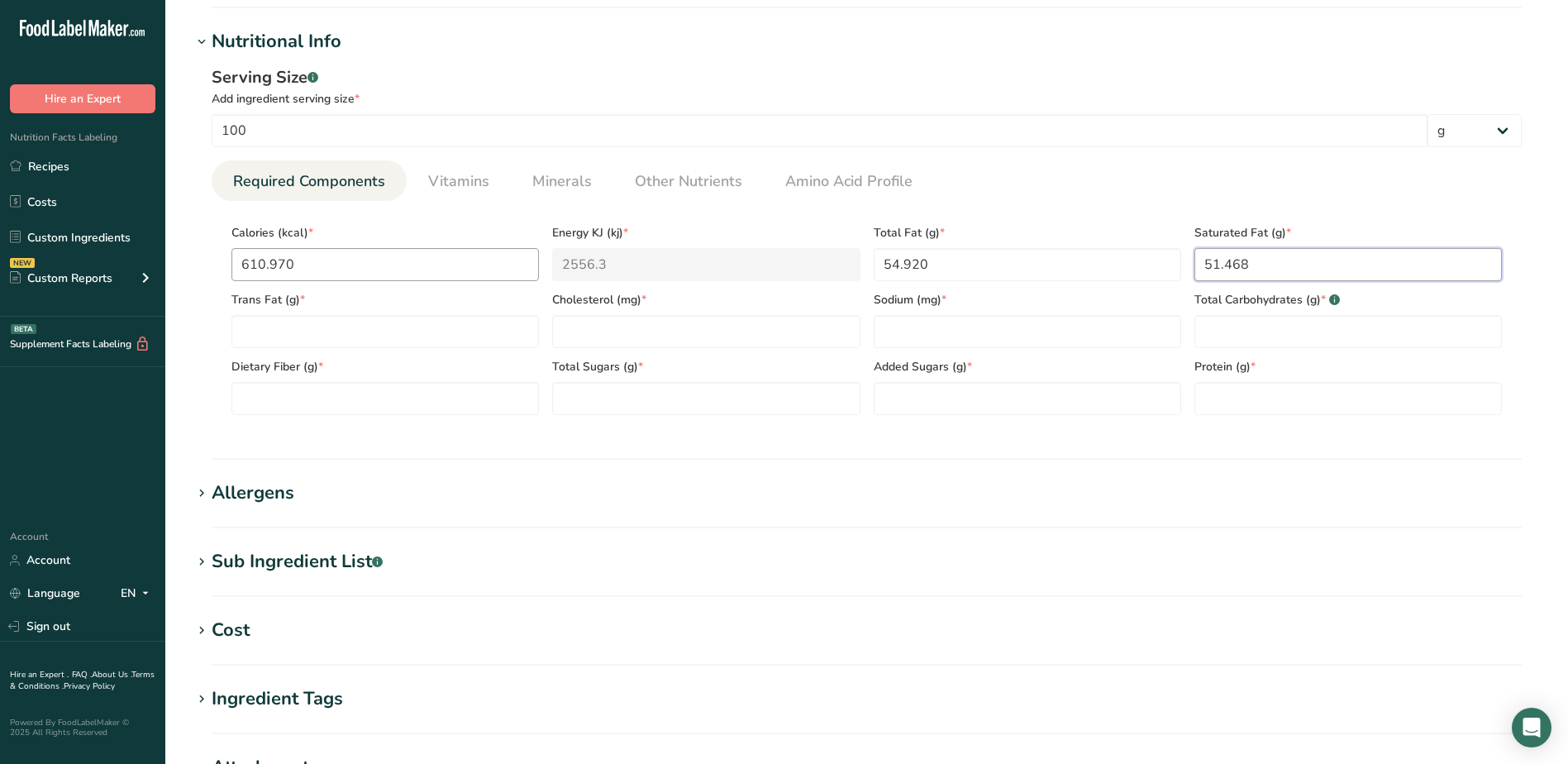
type Fat "51.468"
type Fat "0.000"
type input "0.000"
type input "126.176"
type Carbohydrates "28.635"
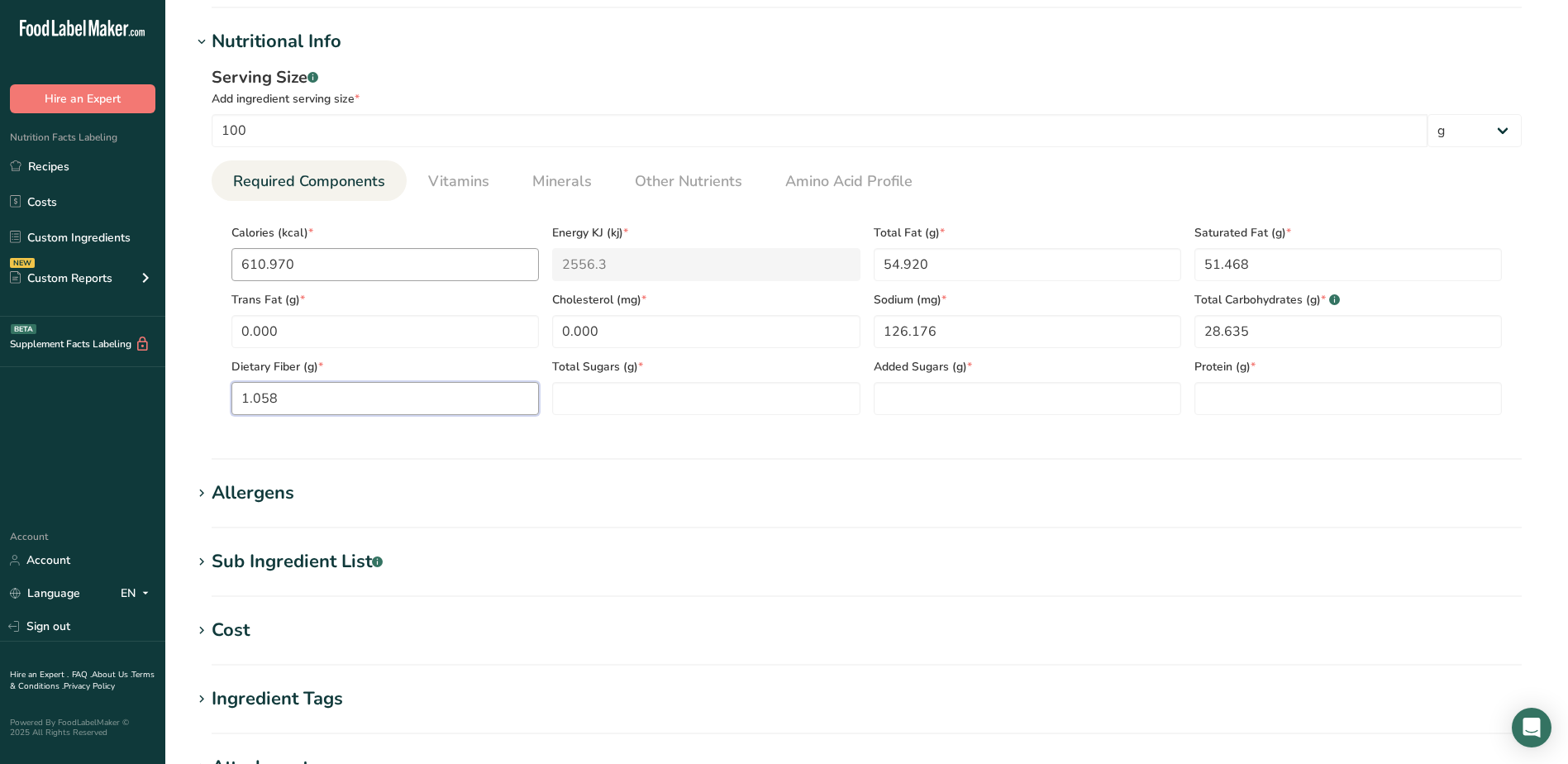
type Fiber "1.058"
type Sugars "1.159"
type Sugars "1.589"
type input "0.522"
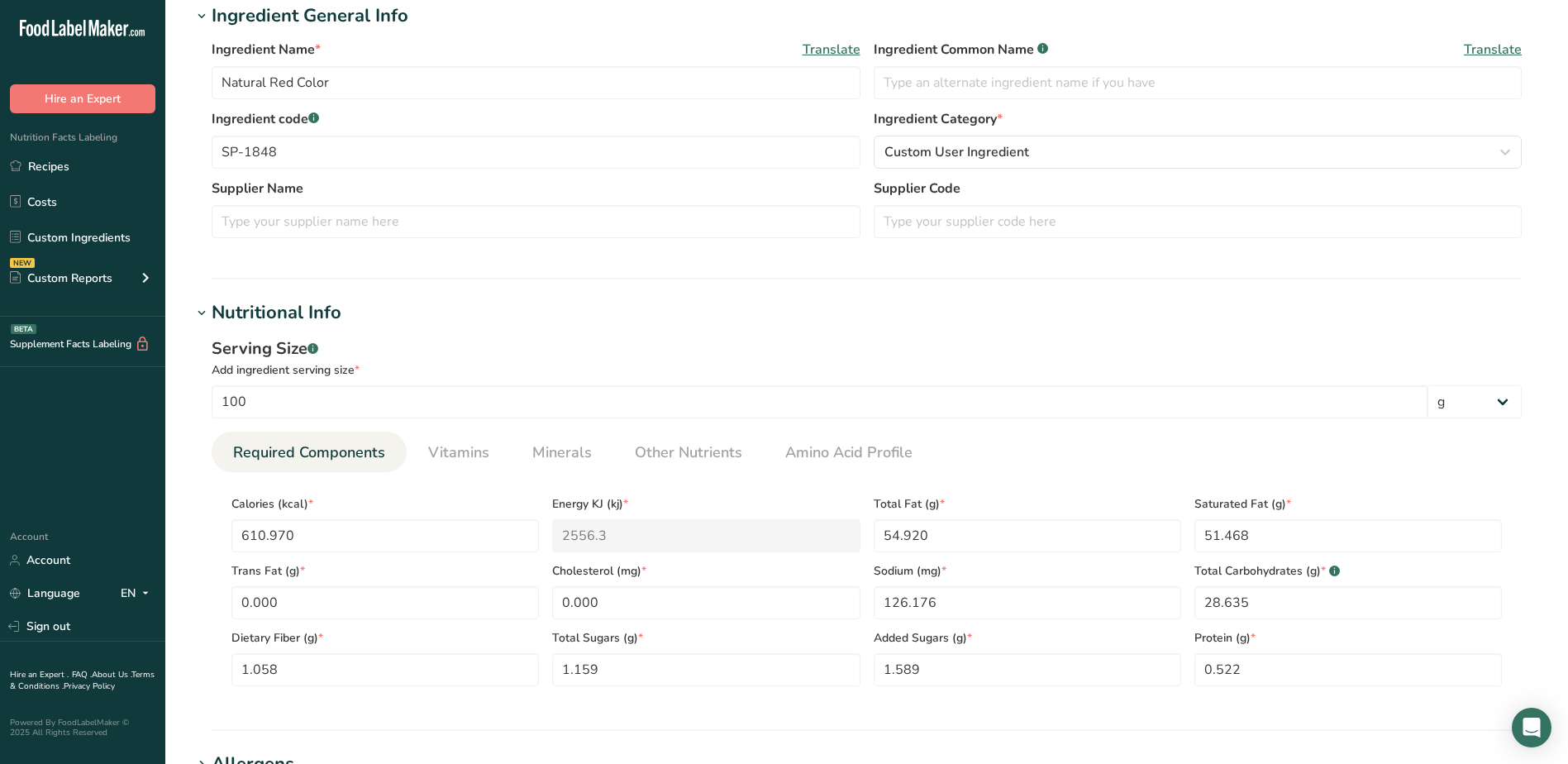
scroll to position [0, 0]
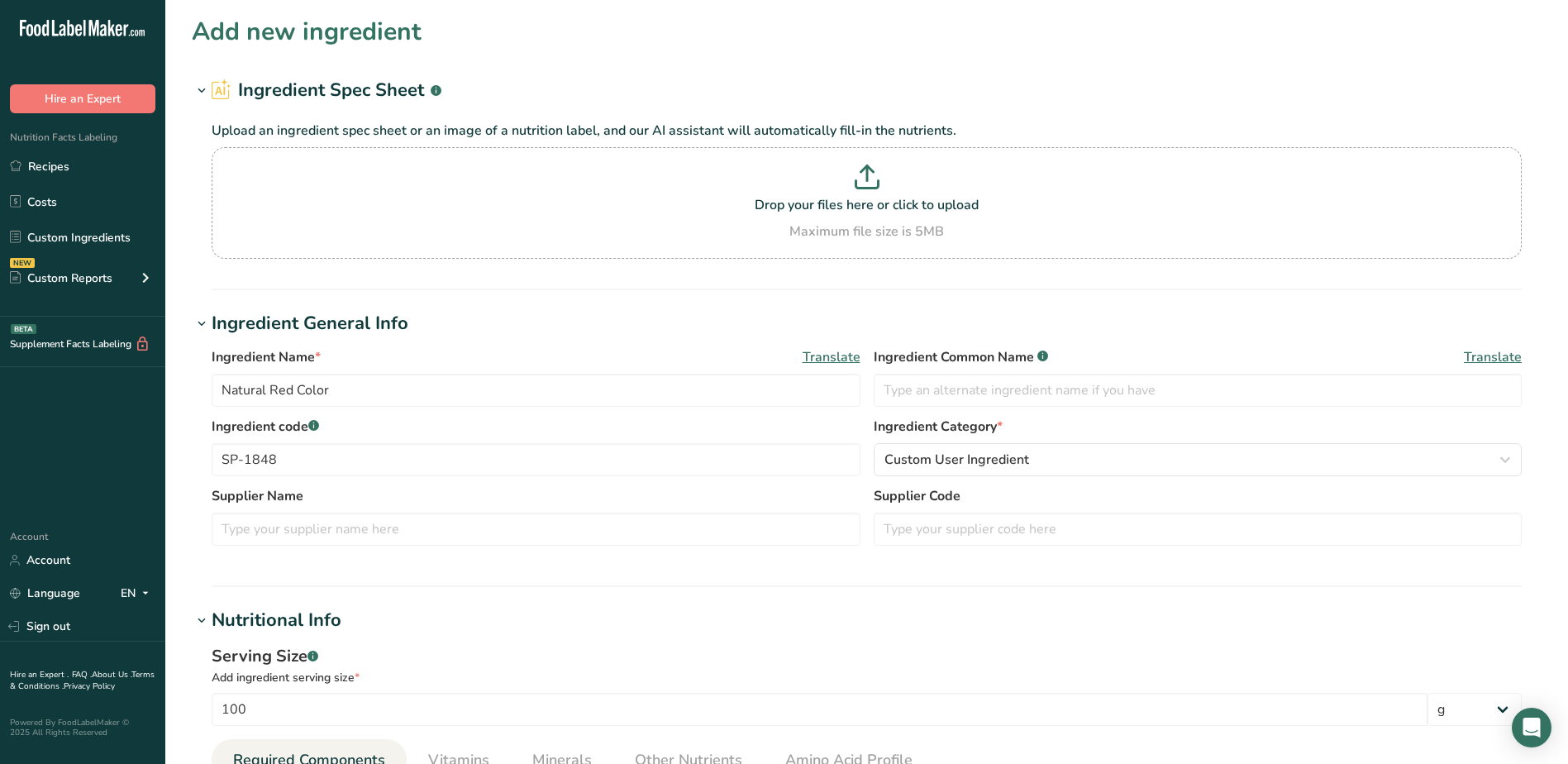
click at [101, 426] on div ".a-20{fill:#fff;} Hire an Expert Nutrition Facts Labeling Recipes Costs Custom …" at bounding box center [83, 258] width 166 height 489
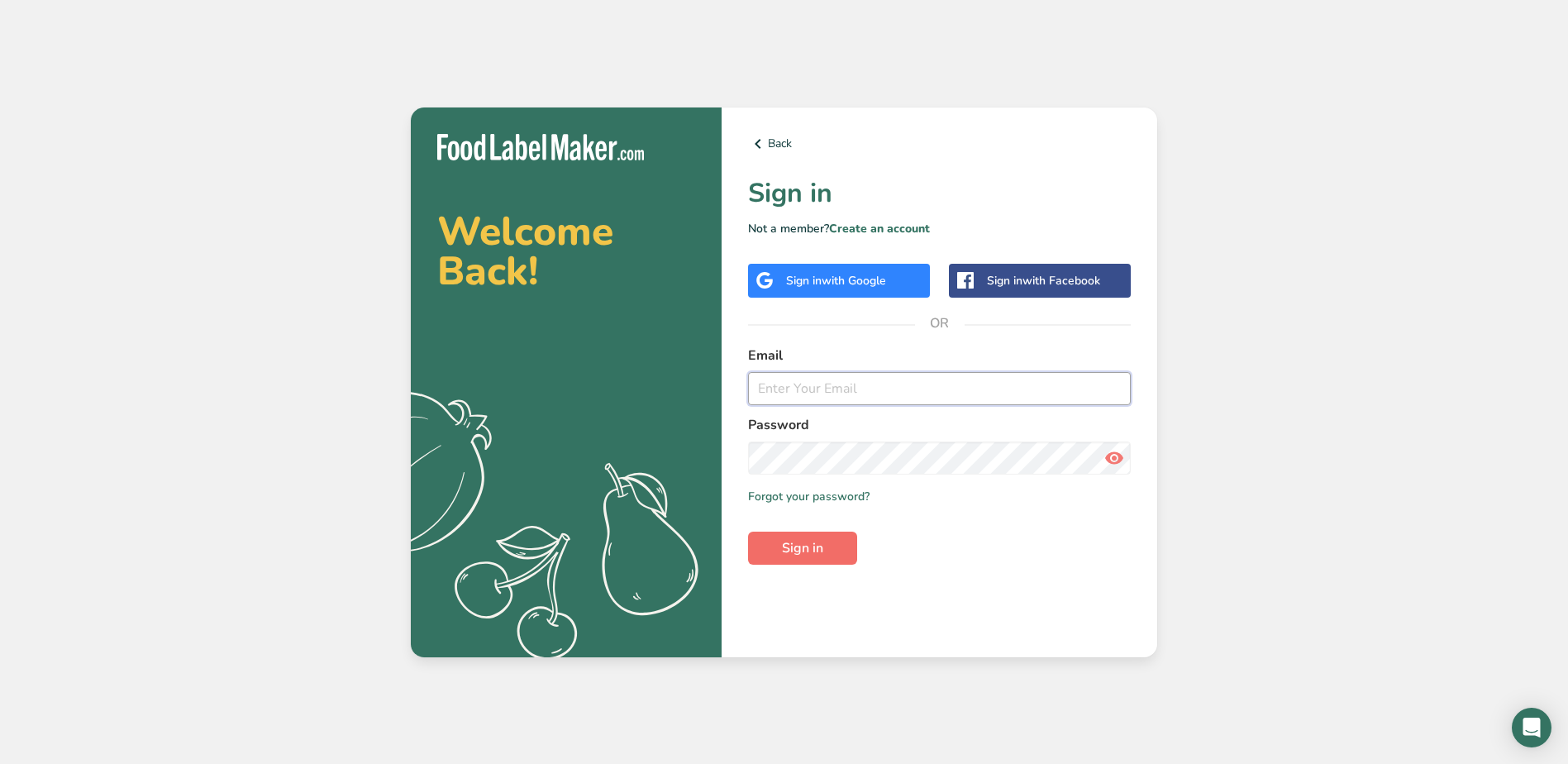
type input "[EMAIL_ADDRESS][DOMAIN_NAME]"
click at [785, 548] on span "Sign in" at bounding box center [802, 548] width 41 height 20
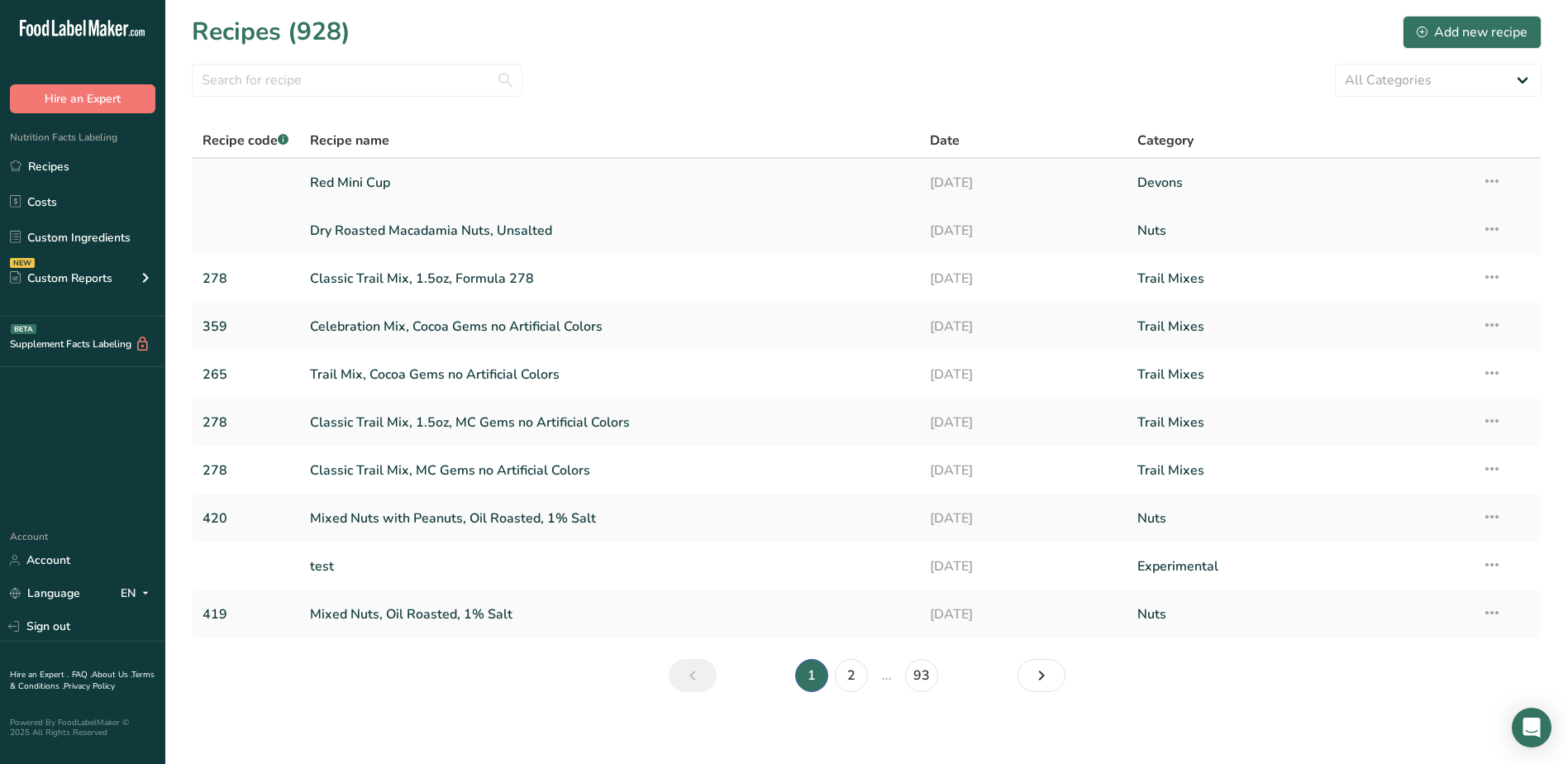
click at [365, 178] on link "Red Mini Cup" at bounding box center [610, 183] width 601 height 35
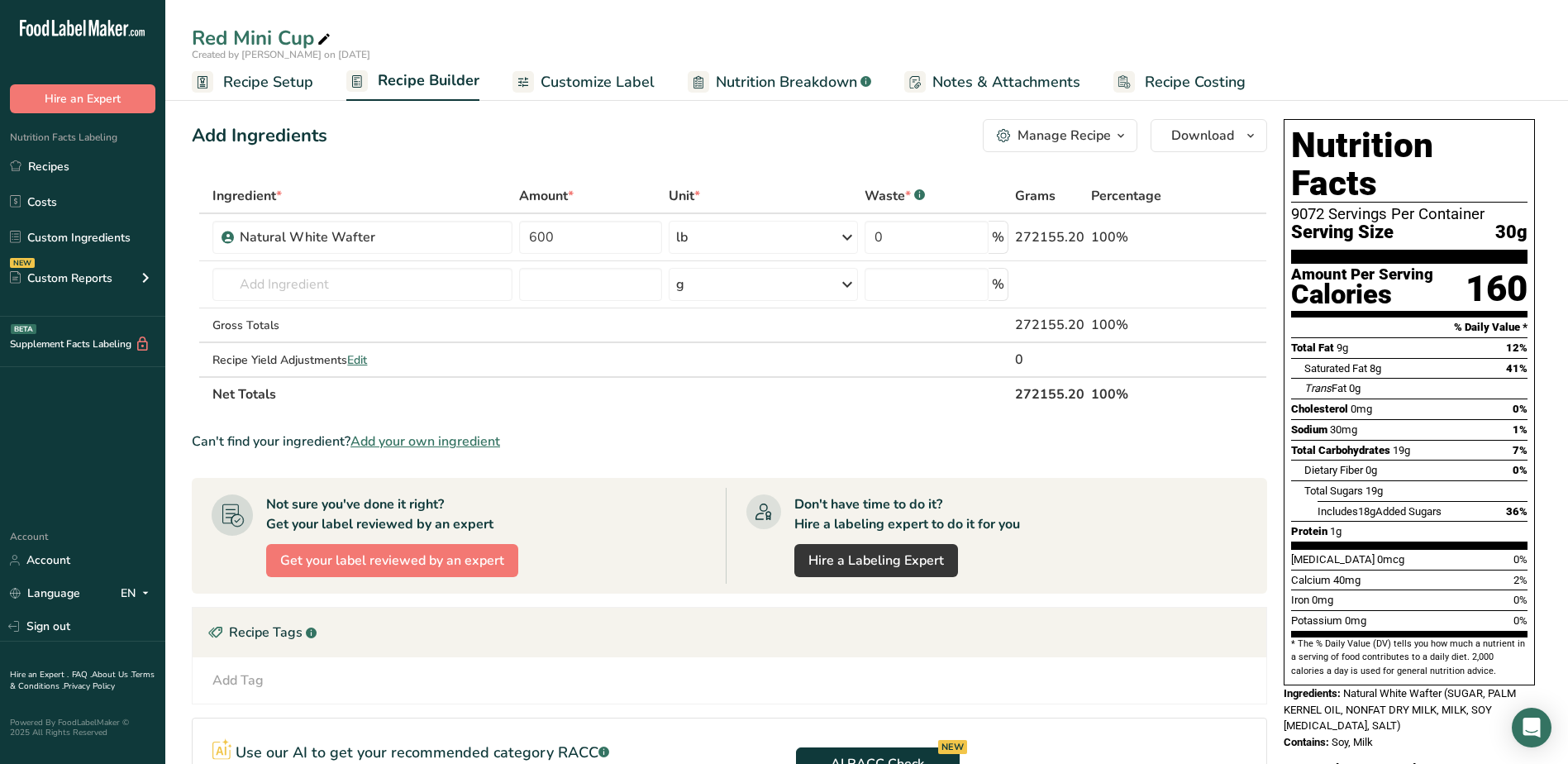
click at [252, 81] on span "Recipe Setup" at bounding box center [268, 83] width 90 height 23
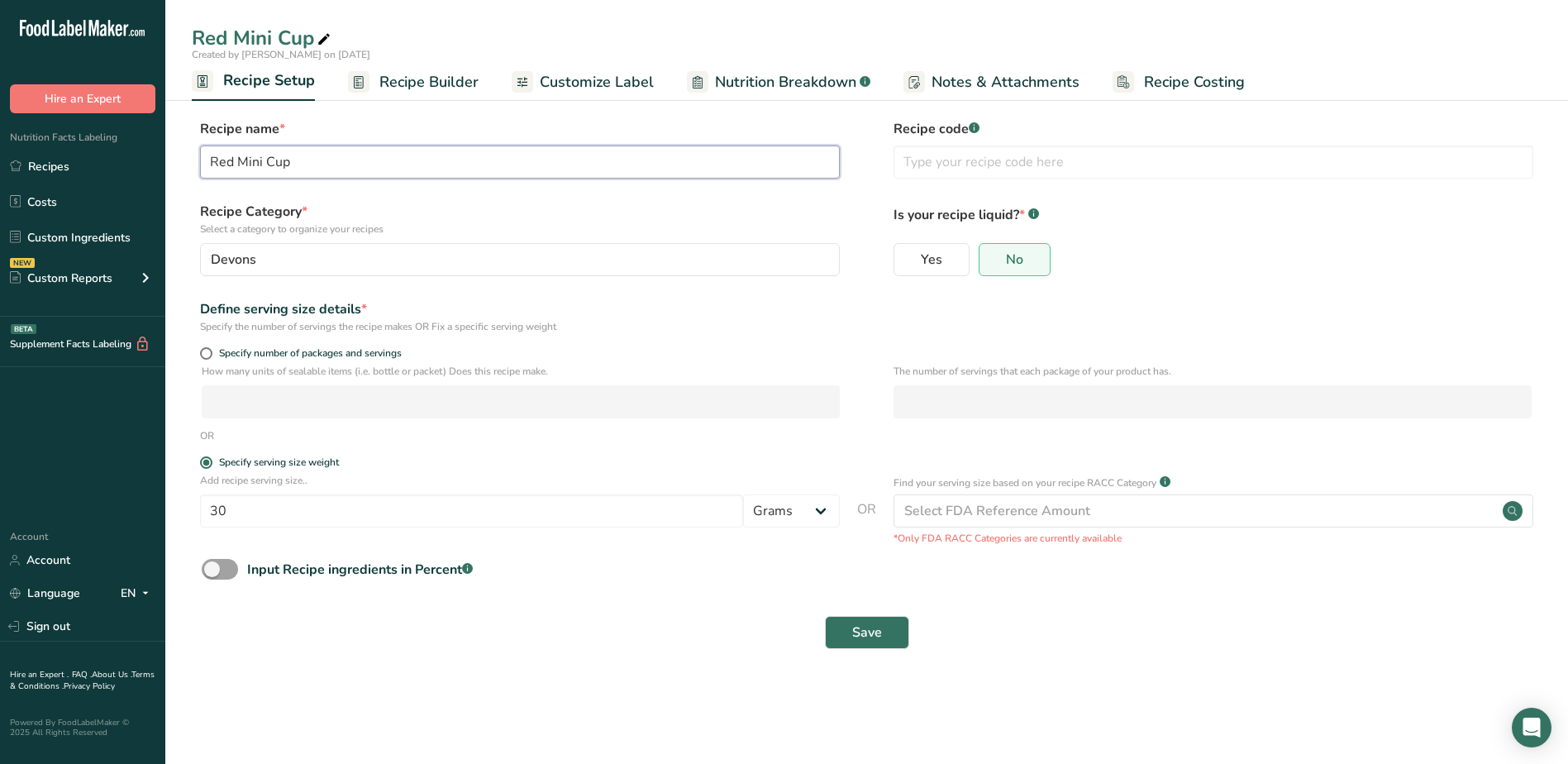
click at [222, 165] on input "Red Mini Cup" at bounding box center [520, 162] width 640 height 33
drag, startPoint x: 233, startPoint y: 161, endPoint x: 181, endPoint y: 161, distance: 52.0
click at [181, 161] on section "Recipe name * Red Mini Cup Recipe code .a-a{fill:#347362;}.b-a{fill:#fff;} Reci…" at bounding box center [866, 385] width 1402 height 599
type input "White Mini Cup"
click at [868, 626] on span "Save" at bounding box center [867, 632] width 30 height 20
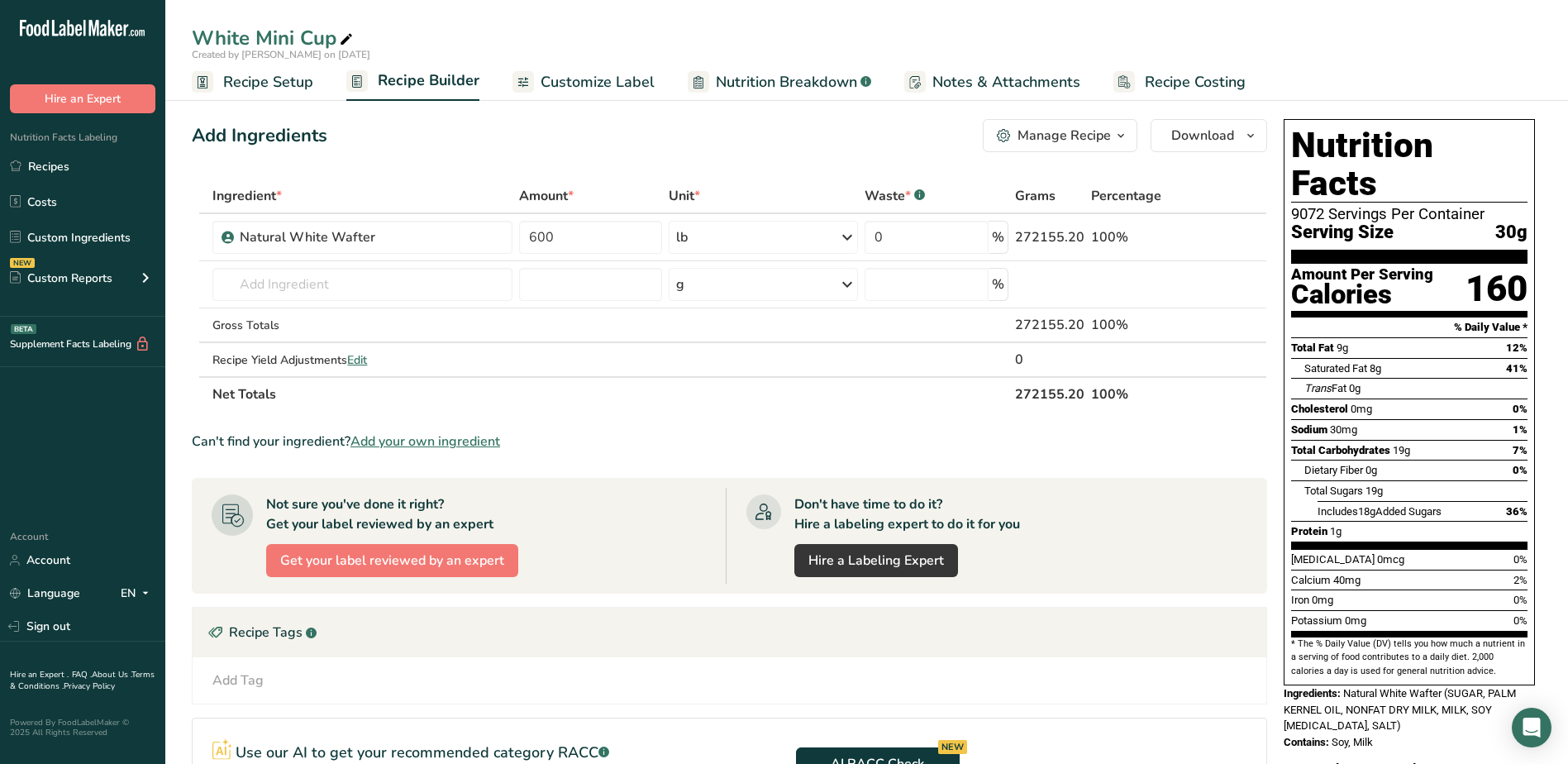
click at [778, 89] on span "Nutrition Breakdown" at bounding box center [786, 83] width 141 height 23
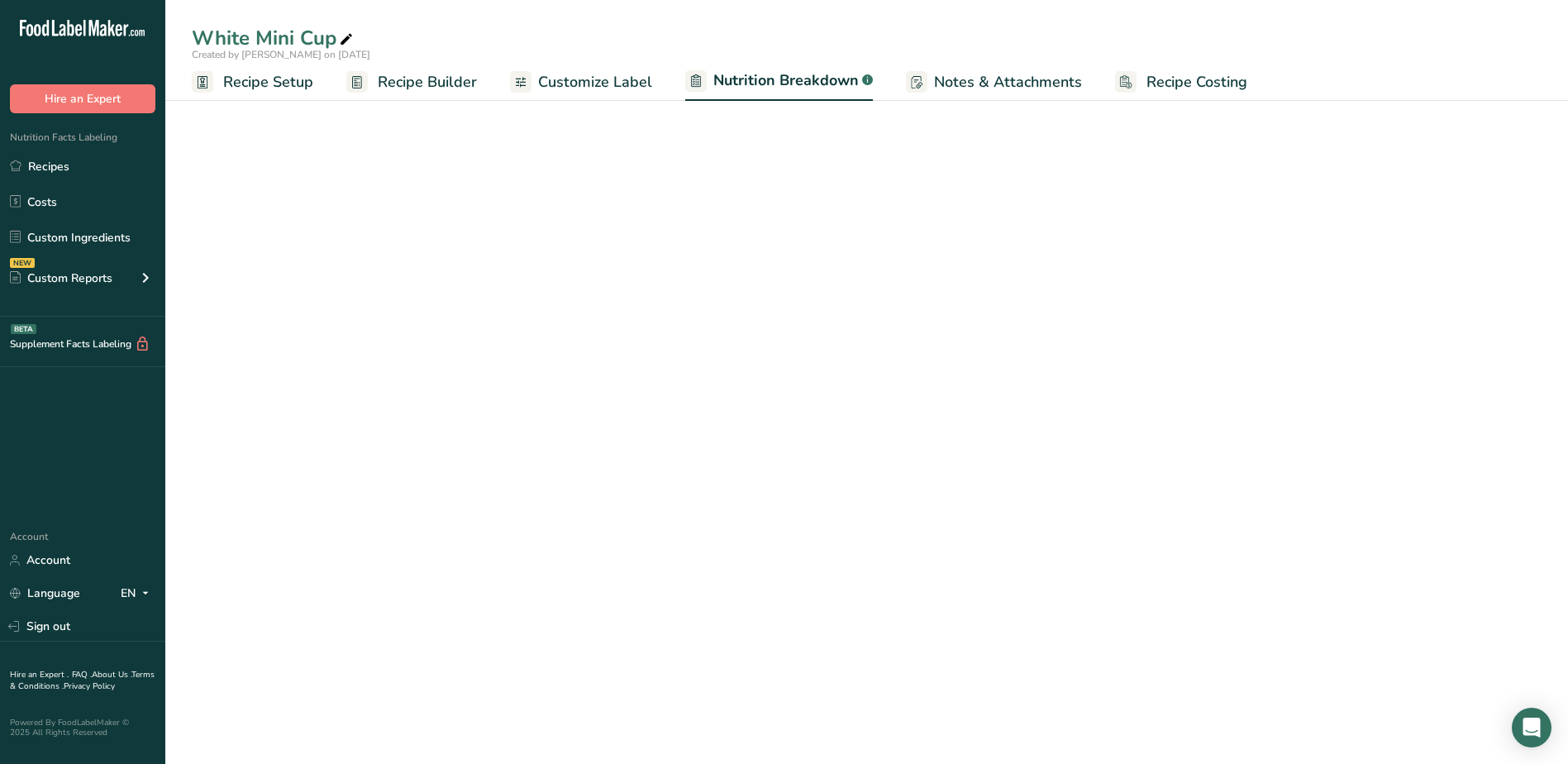
select select "Calories"
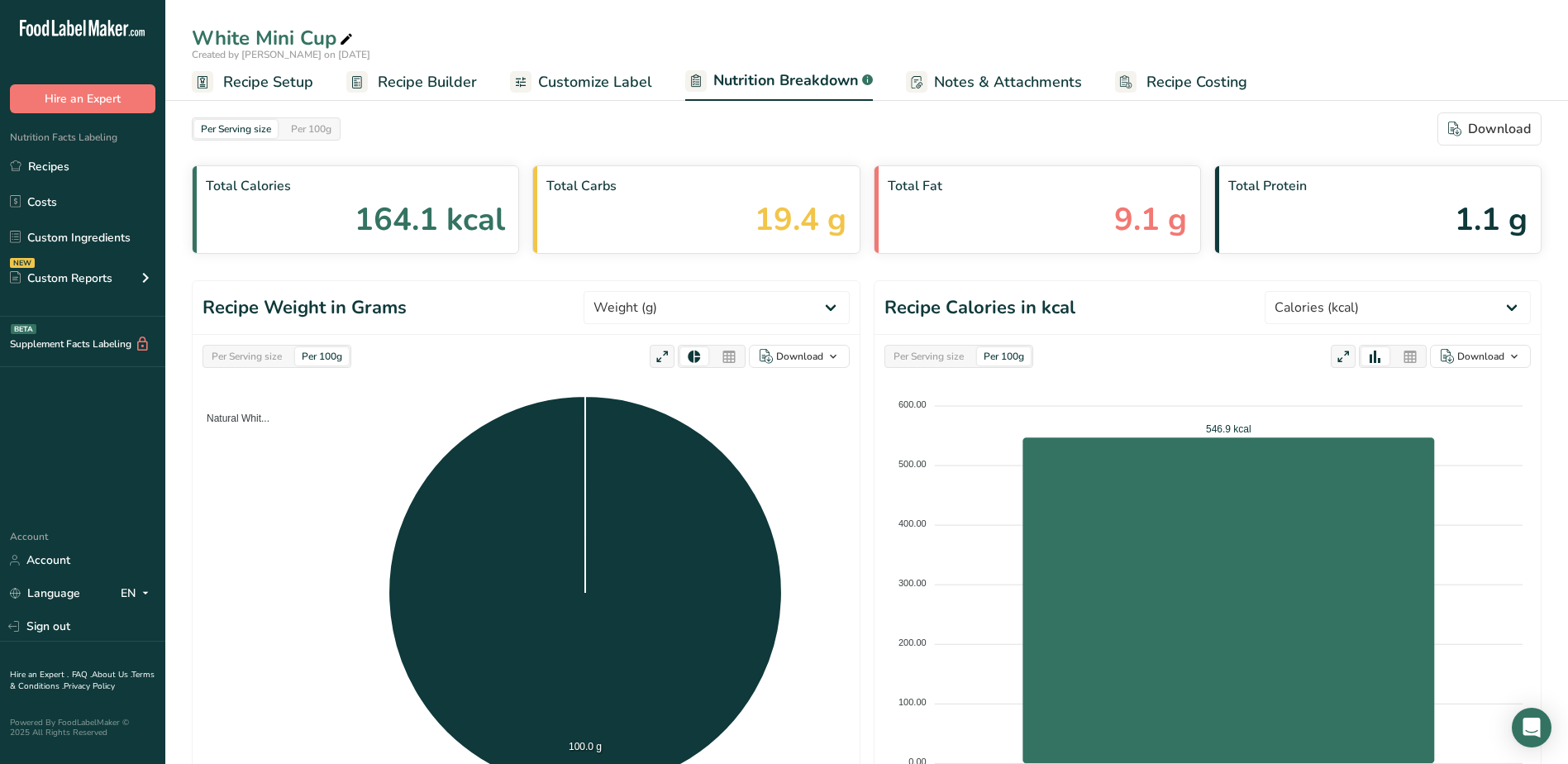
click at [429, 78] on span "Recipe Builder" at bounding box center [427, 83] width 99 height 23
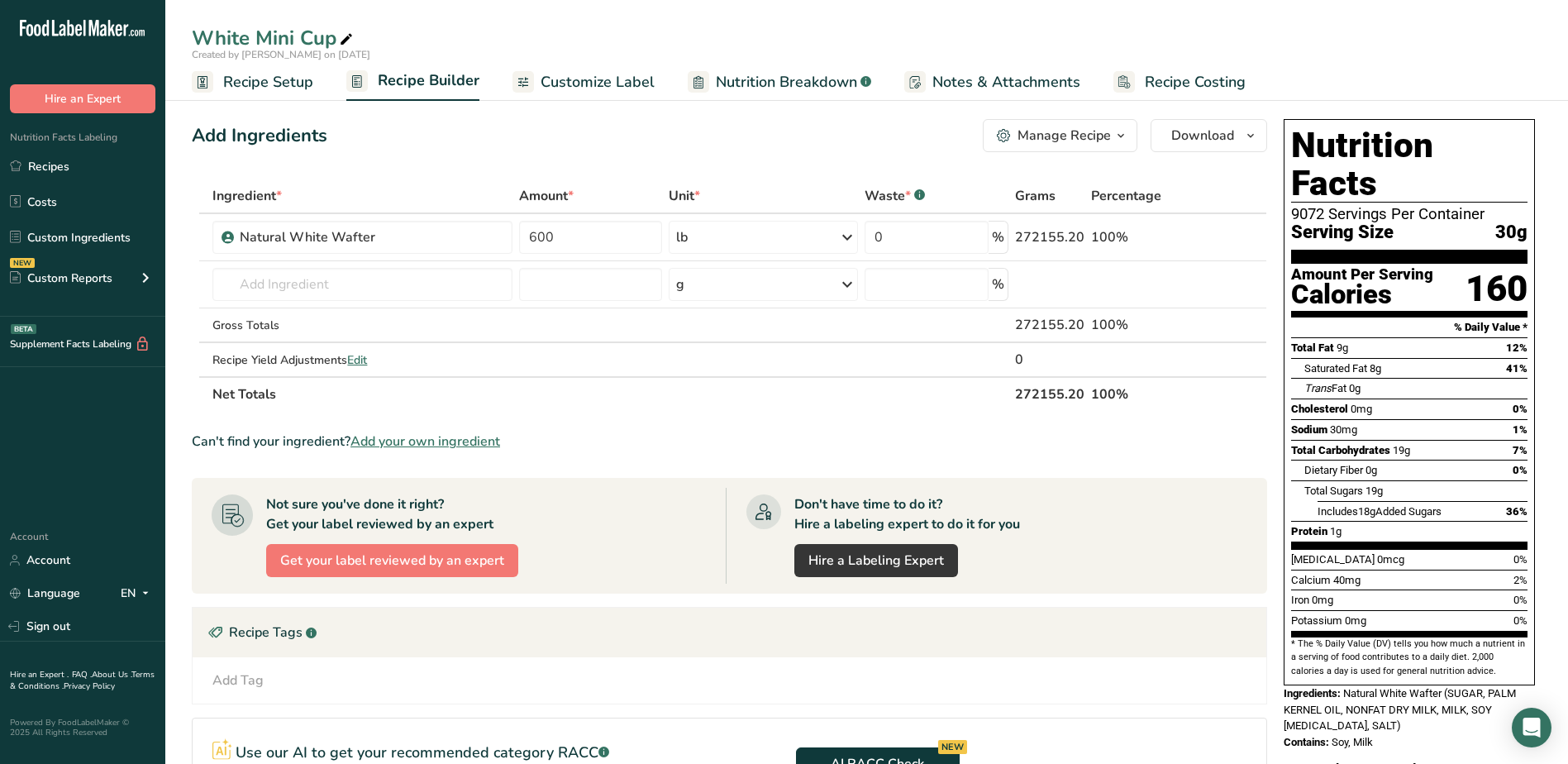
click at [550, 75] on span "Customize Label" at bounding box center [597, 83] width 114 height 23
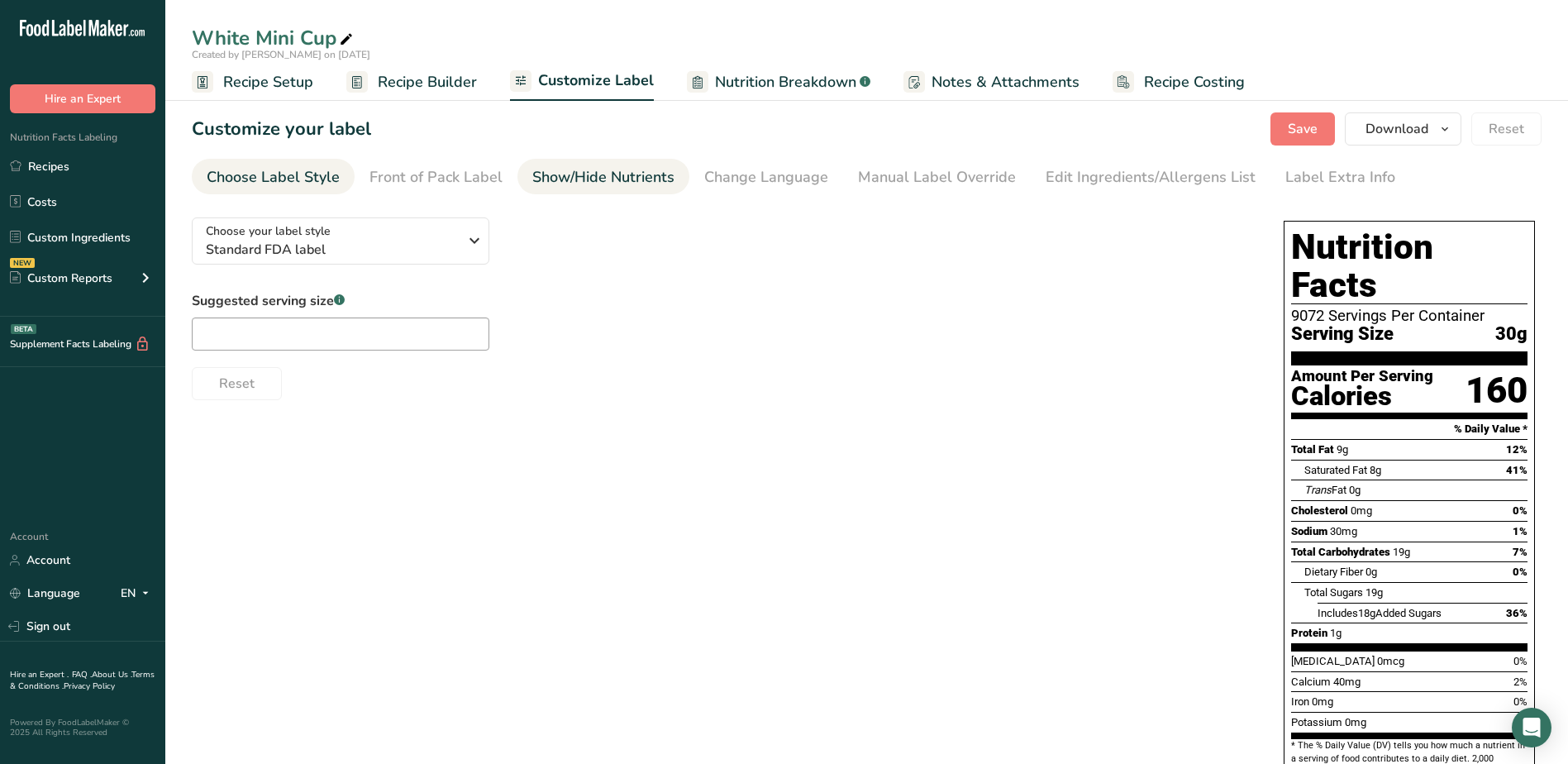
click at [573, 173] on div "Show/Hide Nutrients" at bounding box center [603, 178] width 142 height 23
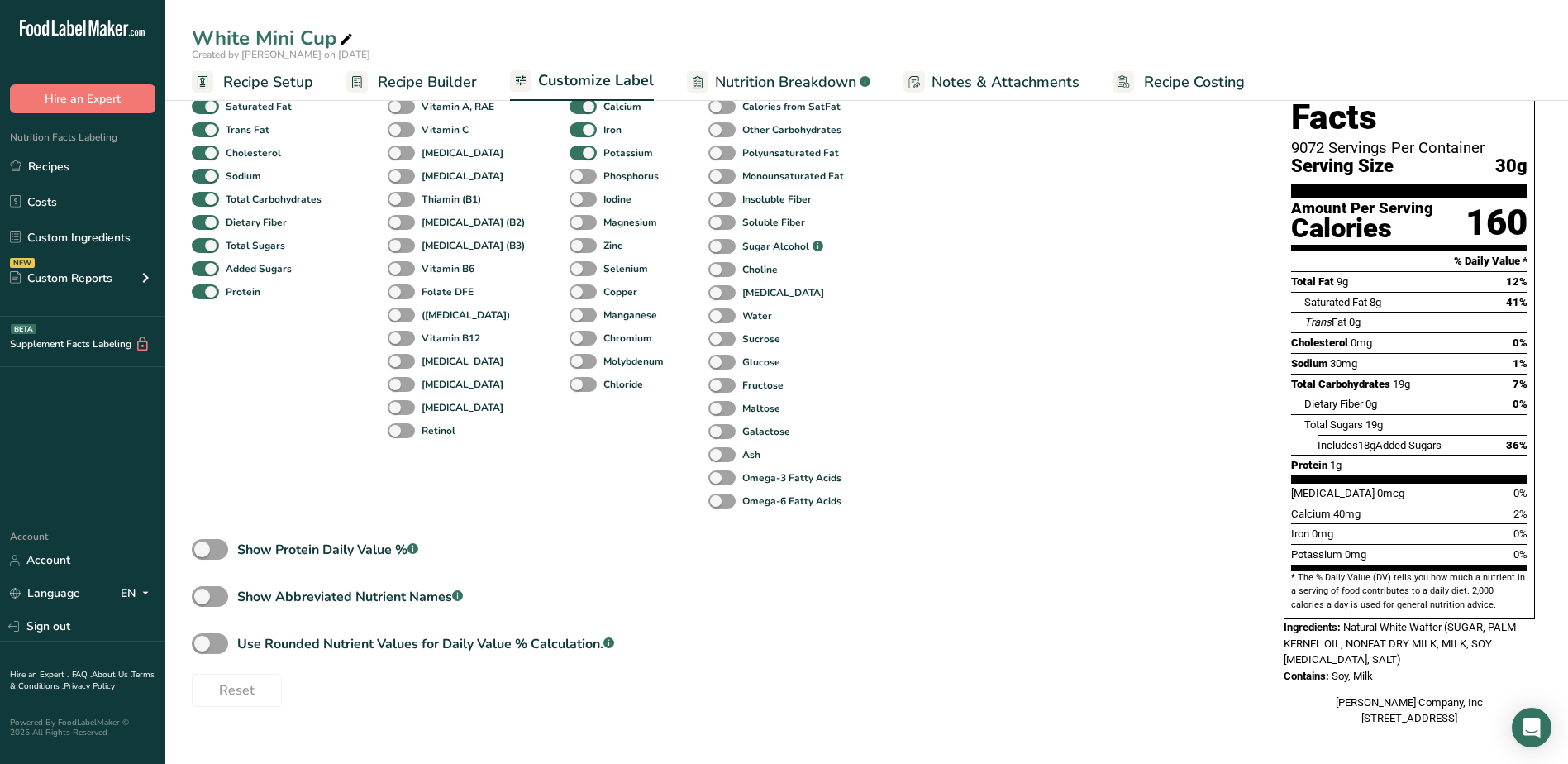
scroll to position [168, 0]
click at [214, 642] on span at bounding box center [210, 643] width 37 height 21
click at [202, 642] on input "Use Rounded Nutrient Values for Daily Value % Calculation. .a-a{fill:#347362;}.…" at bounding box center [197, 643] width 10 height 10
checkbox input "true"
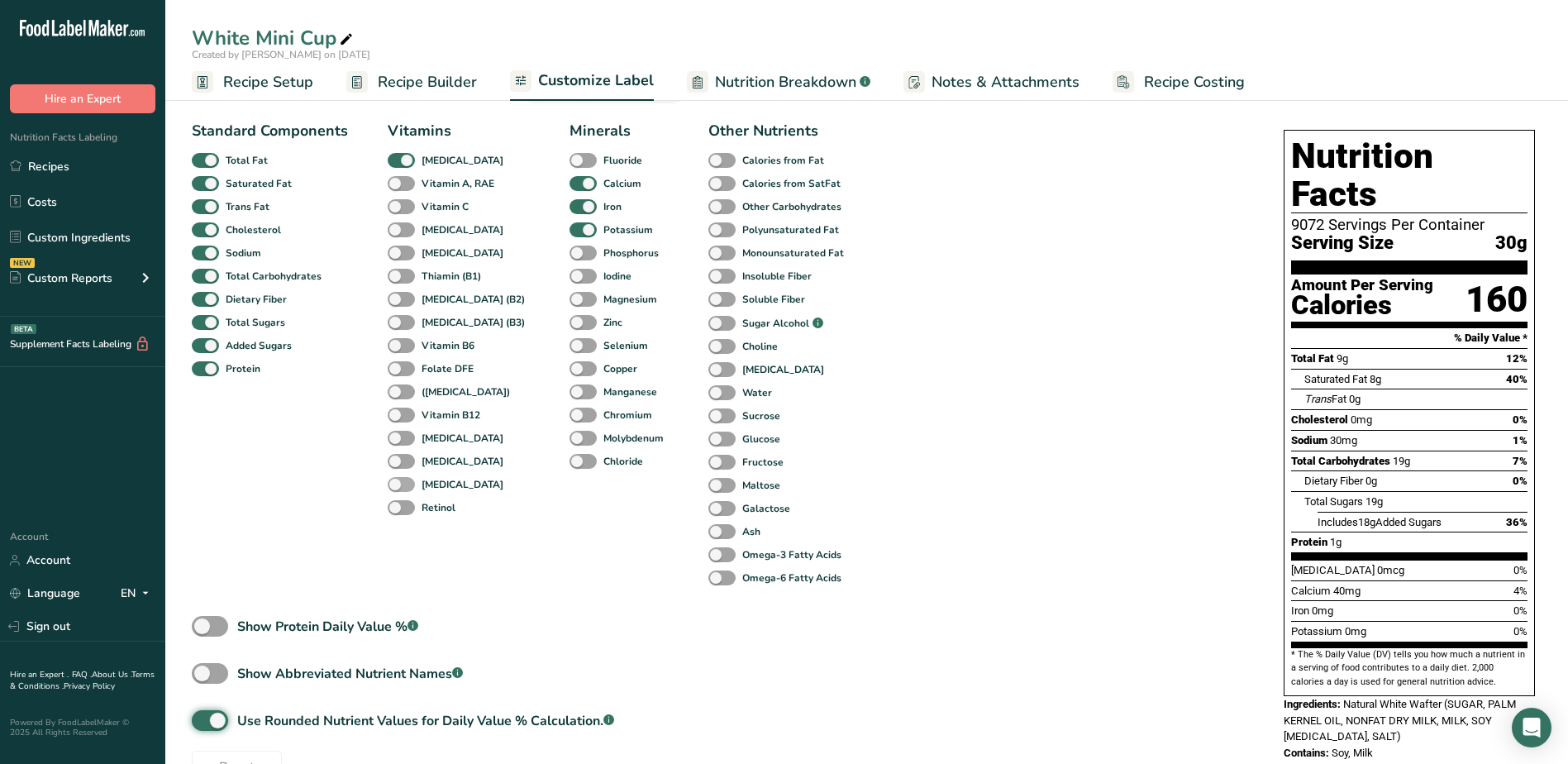
scroll to position [0, 0]
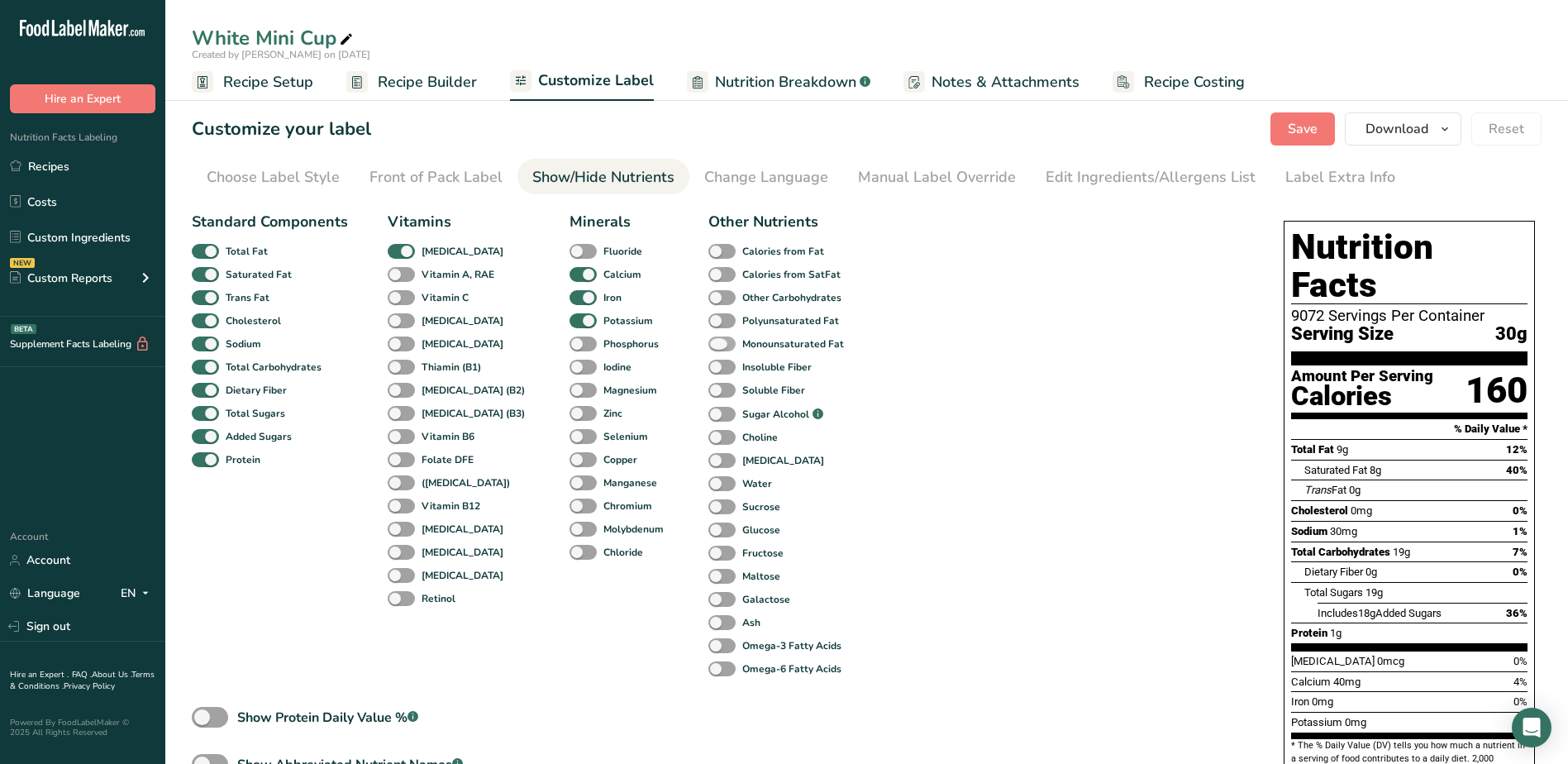
click at [708, 338] on span at bounding box center [721, 344] width 27 height 16
click at [708, 338] on input "Monounsaturated Fat" at bounding box center [713, 342] width 10 height 10
checkbox input "true"
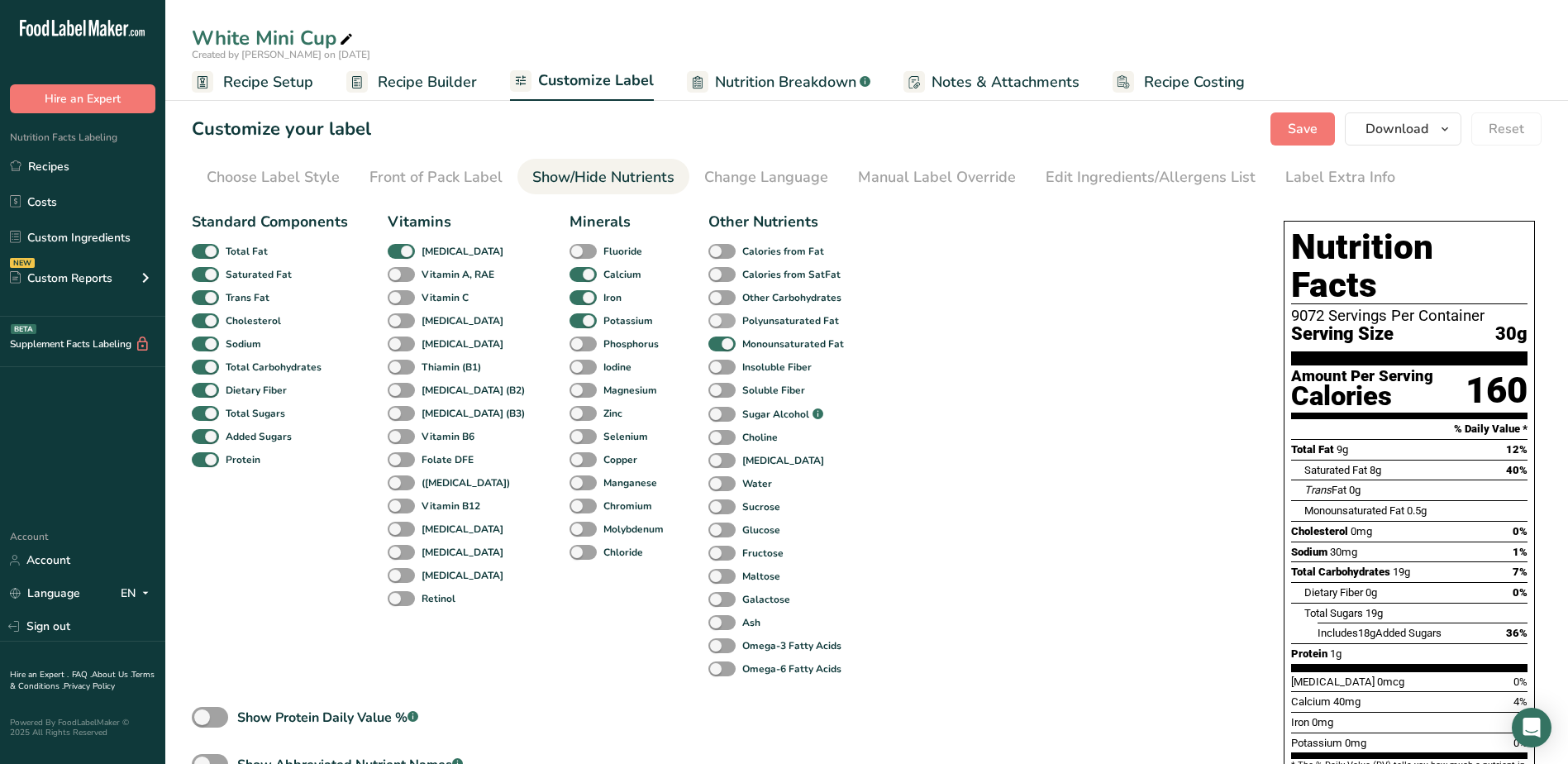
click at [708, 322] on span at bounding box center [721, 321] width 27 height 16
click at [708, 322] on input "Polyunsaturated Fat" at bounding box center [713, 320] width 10 height 10
checkbox input "true"
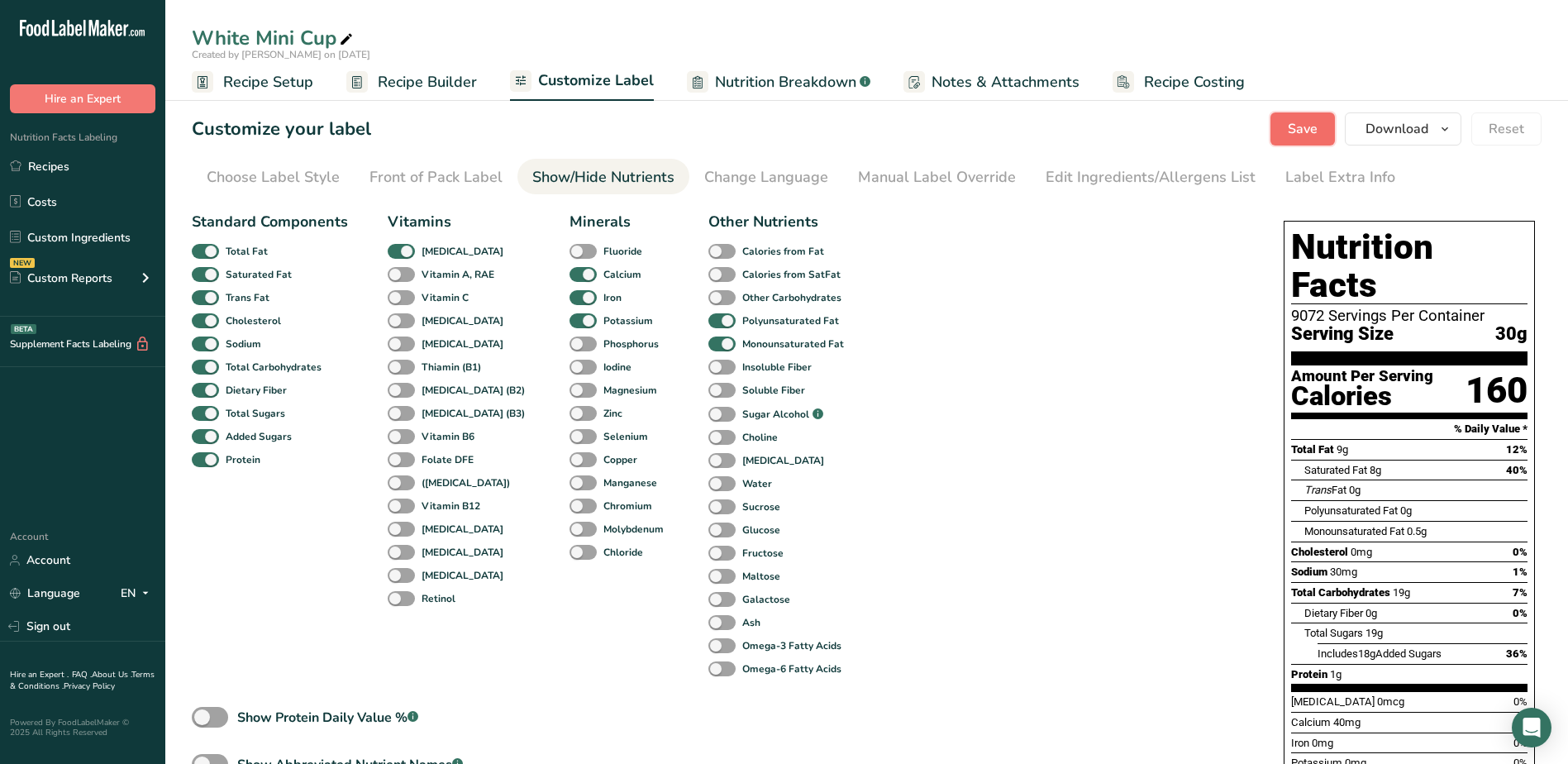
click at [1296, 130] on span "Save" at bounding box center [1303, 129] width 30 height 20
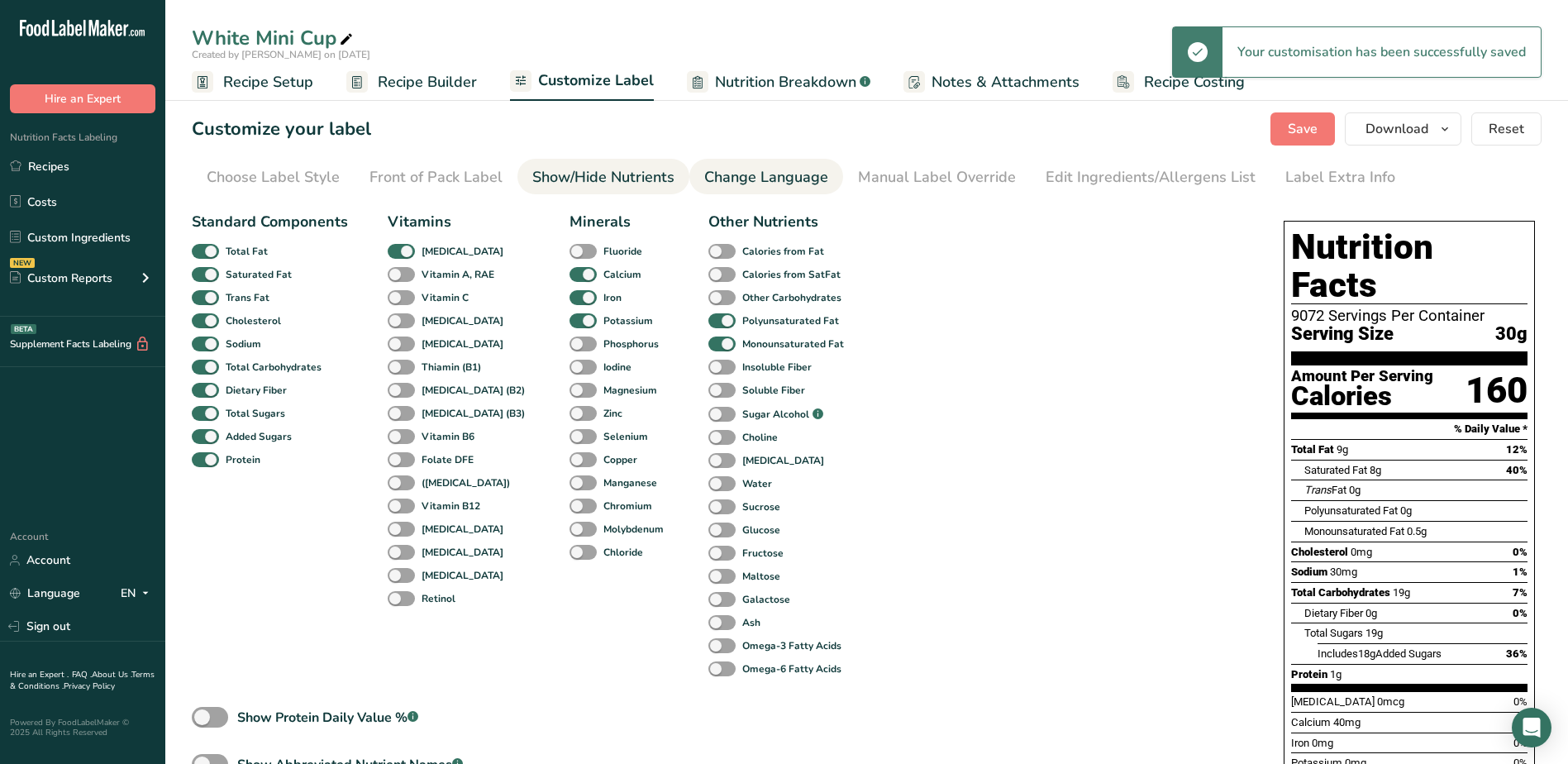
click at [735, 177] on div "Change Language" at bounding box center [767, 178] width 124 height 23
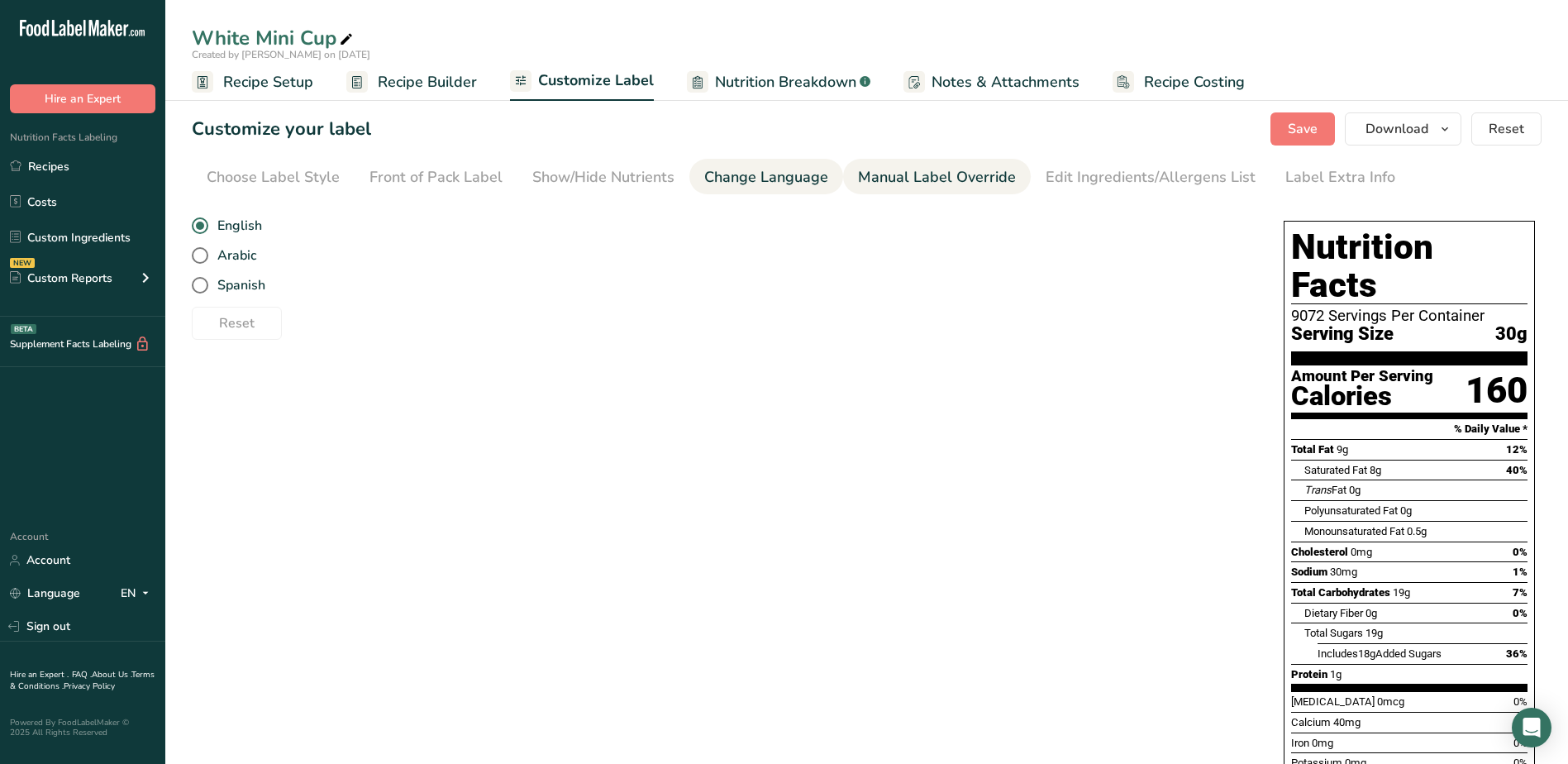
click at [918, 181] on div "Manual Label Override" at bounding box center [937, 178] width 158 height 23
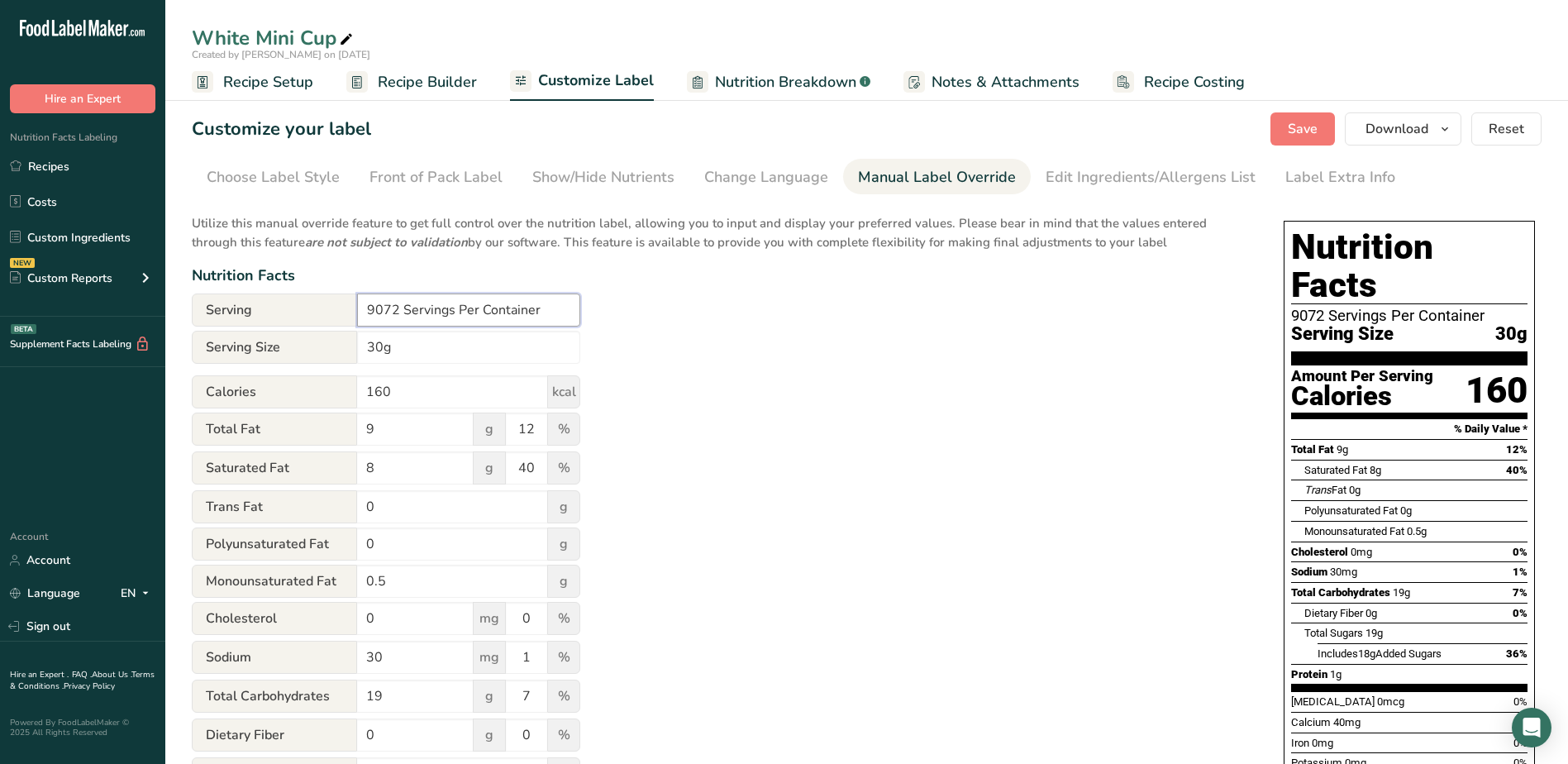
click at [406, 305] on input "9072 Servings Per Container" at bounding box center [468, 310] width 223 height 33
type input "Servings Per Container"
drag, startPoint x: 419, startPoint y: 346, endPoint x: 272, endPoint y: 336, distance: 147.3
click at [272, 336] on div "Serving Size 30g" at bounding box center [386, 347] width 388 height 33
click at [1300, 129] on span "Save" at bounding box center [1303, 129] width 30 height 20
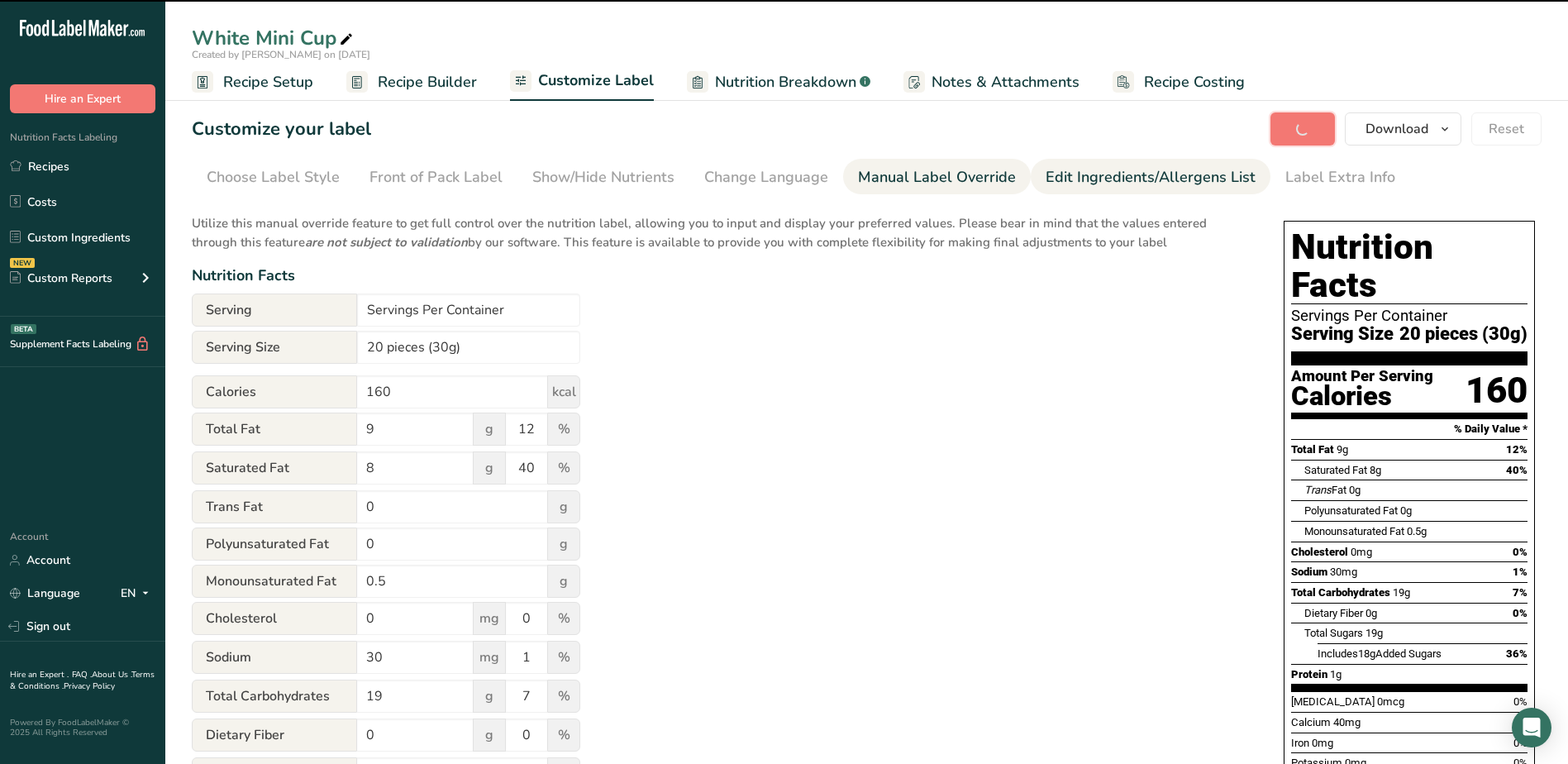
type input "20 pieces (30g)"
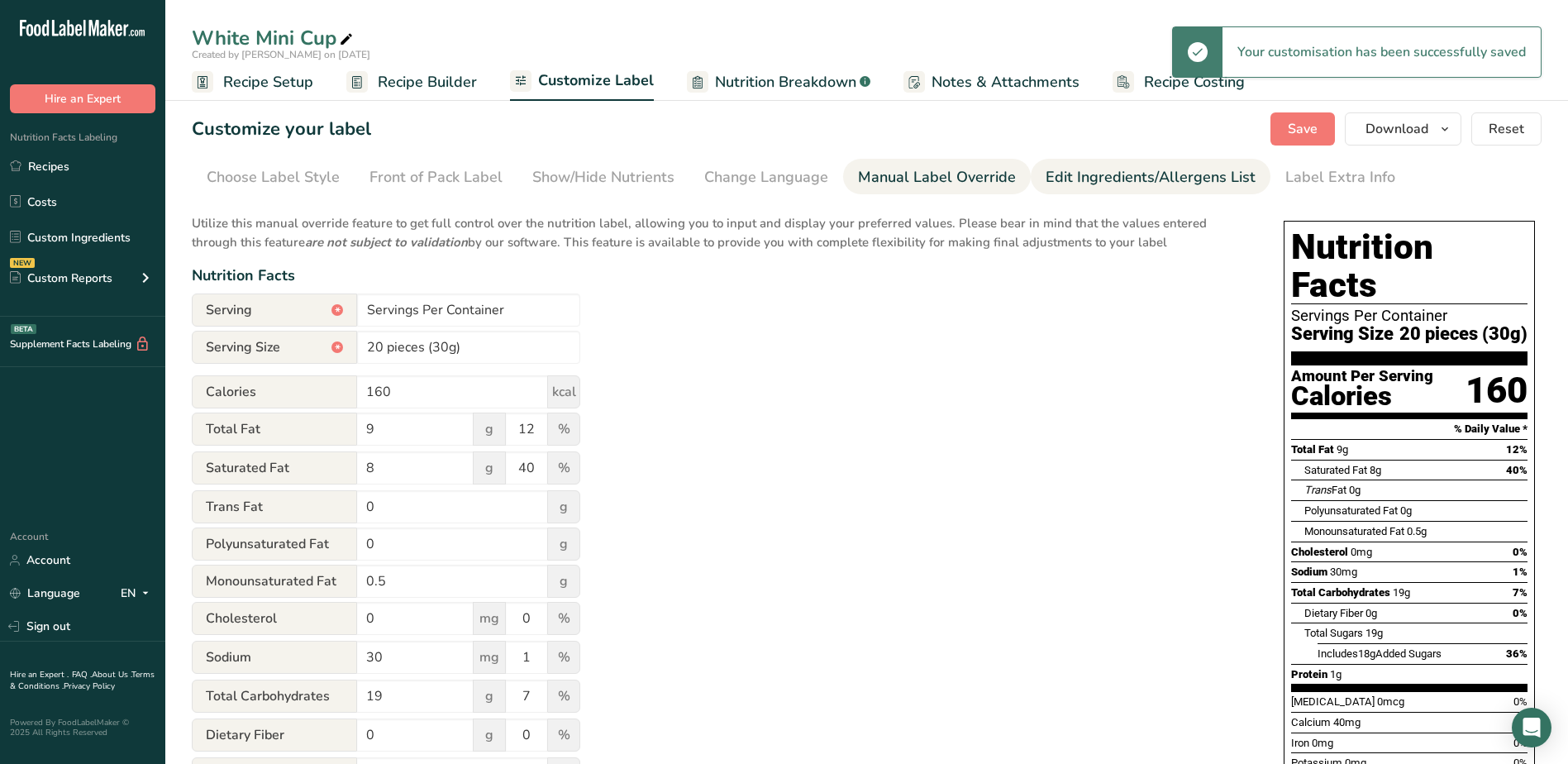
click at [1101, 186] on div "Edit Ingredients/Allergens List" at bounding box center [1150, 178] width 210 height 23
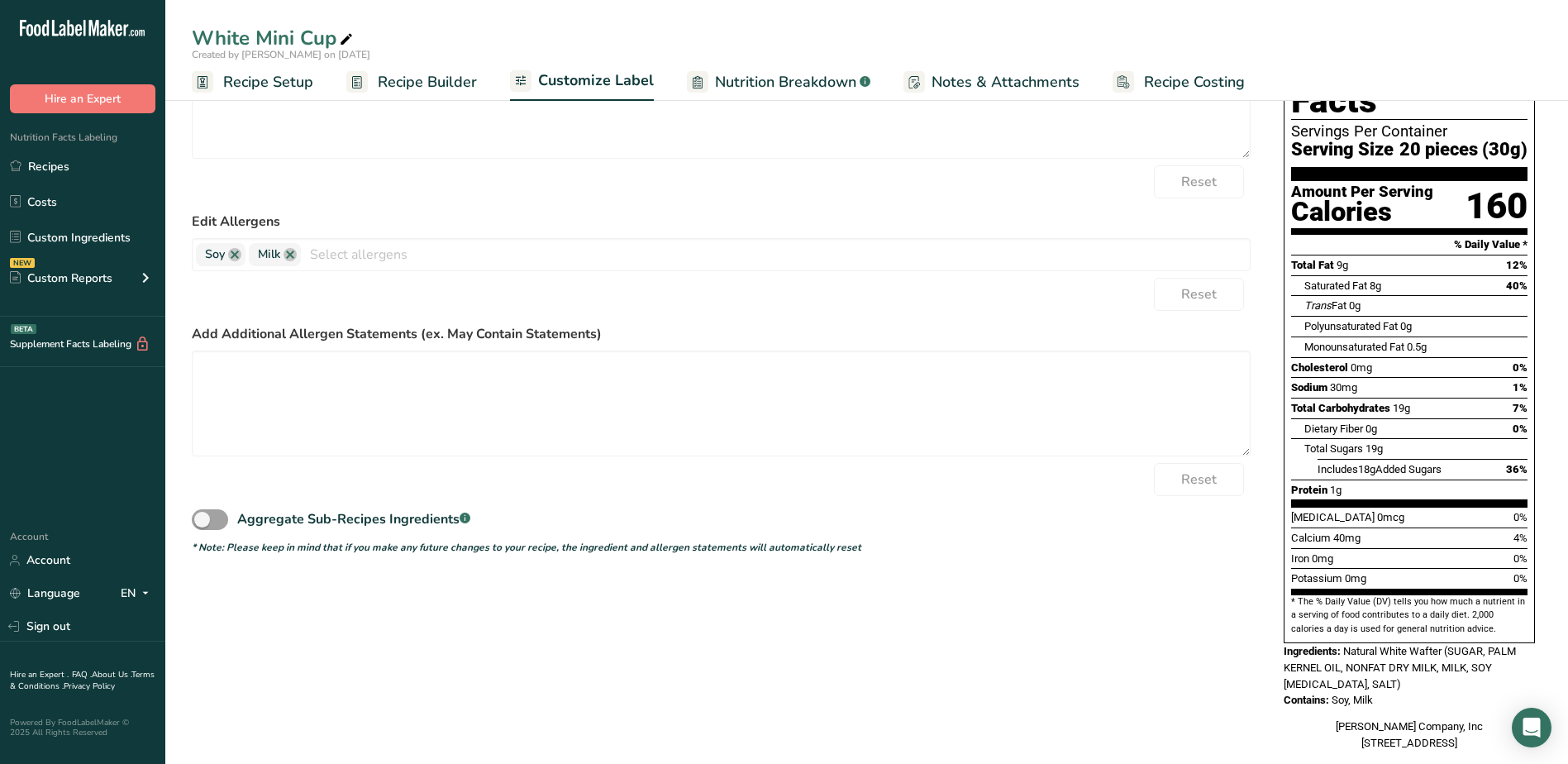
scroll to position [209, 0]
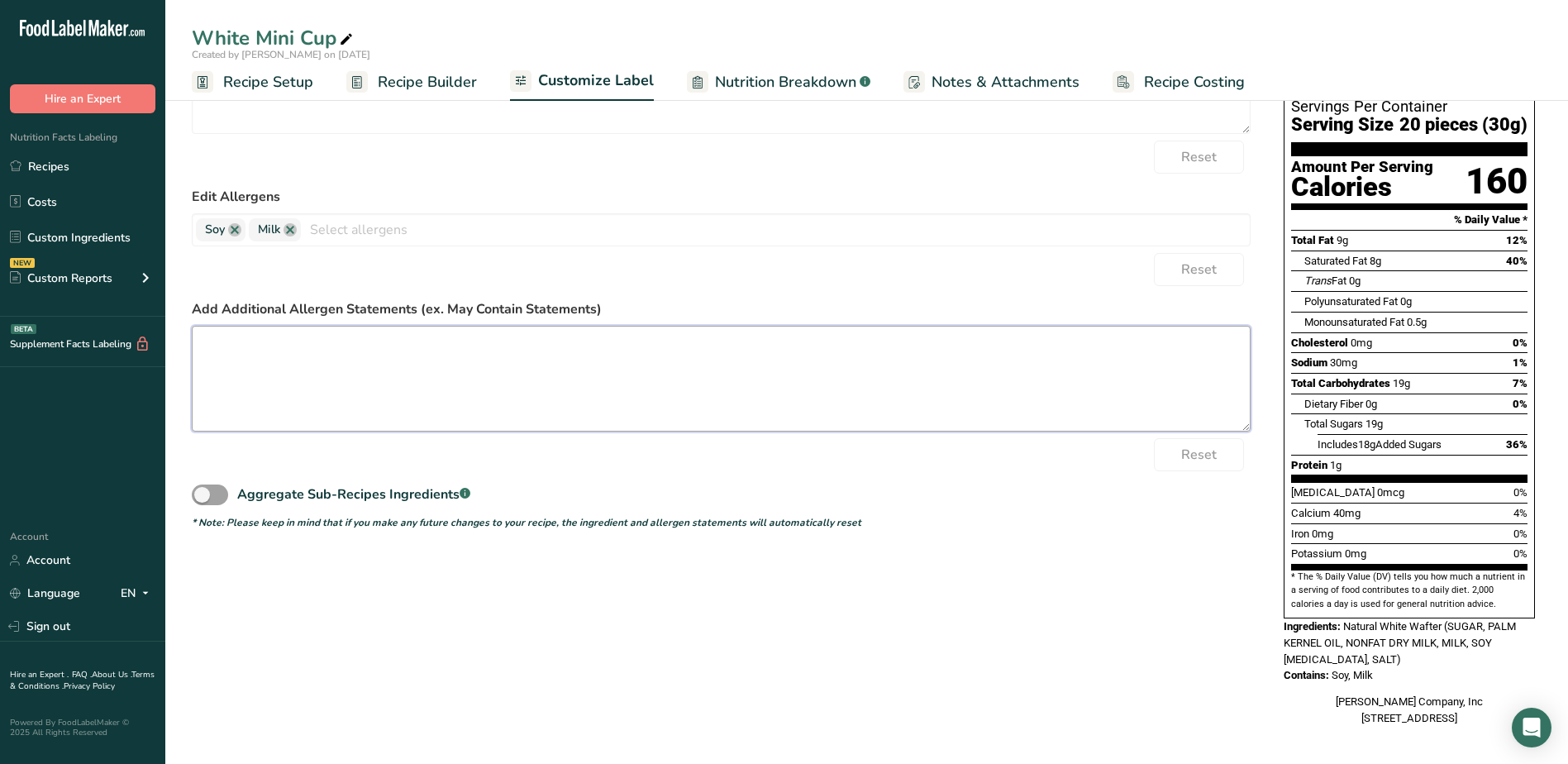
click at [269, 359] on textarea at bounding box center [721, 378] width 1059 height 105
type textarea "m"
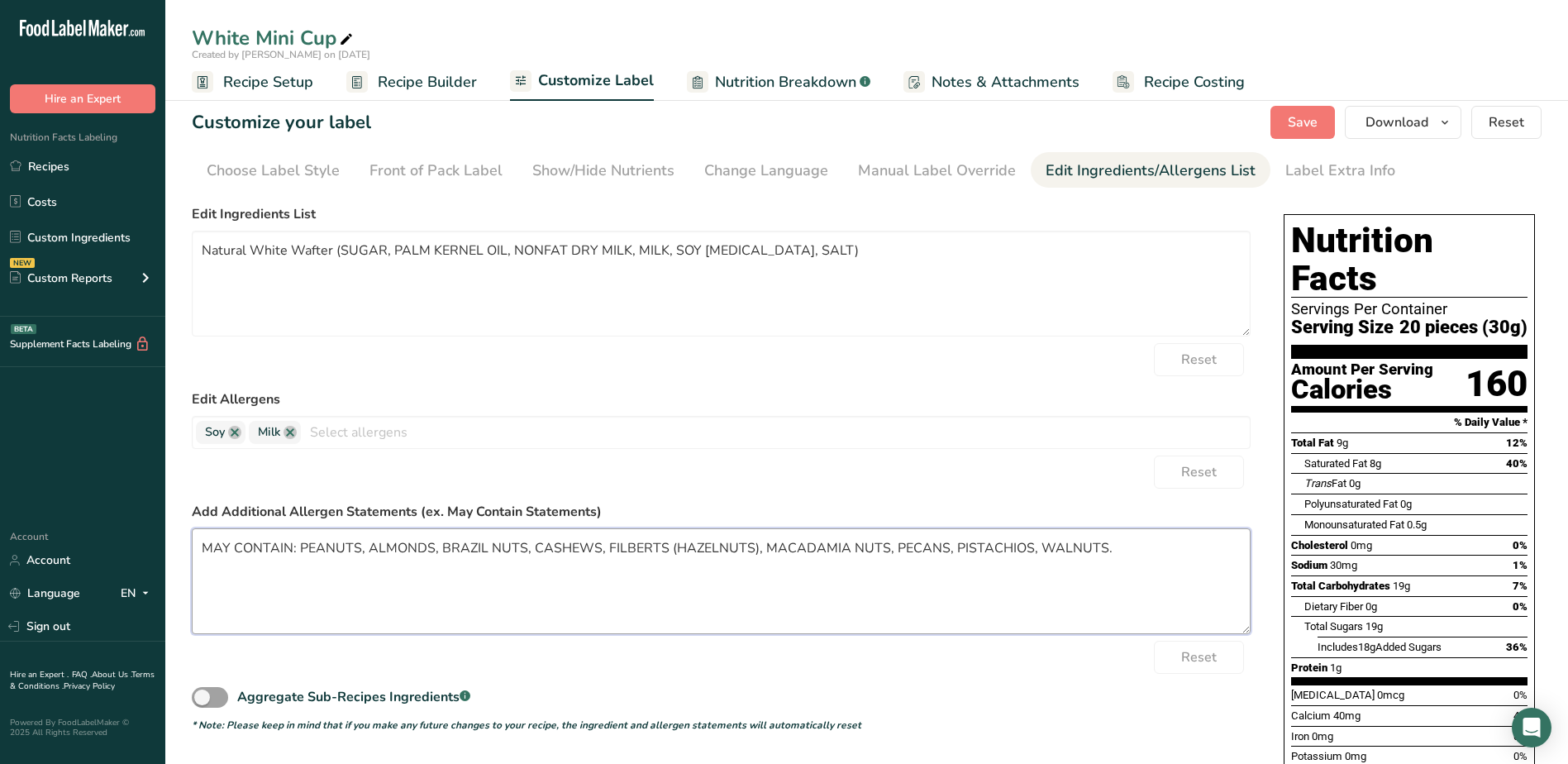
scroll to position [0, 0]
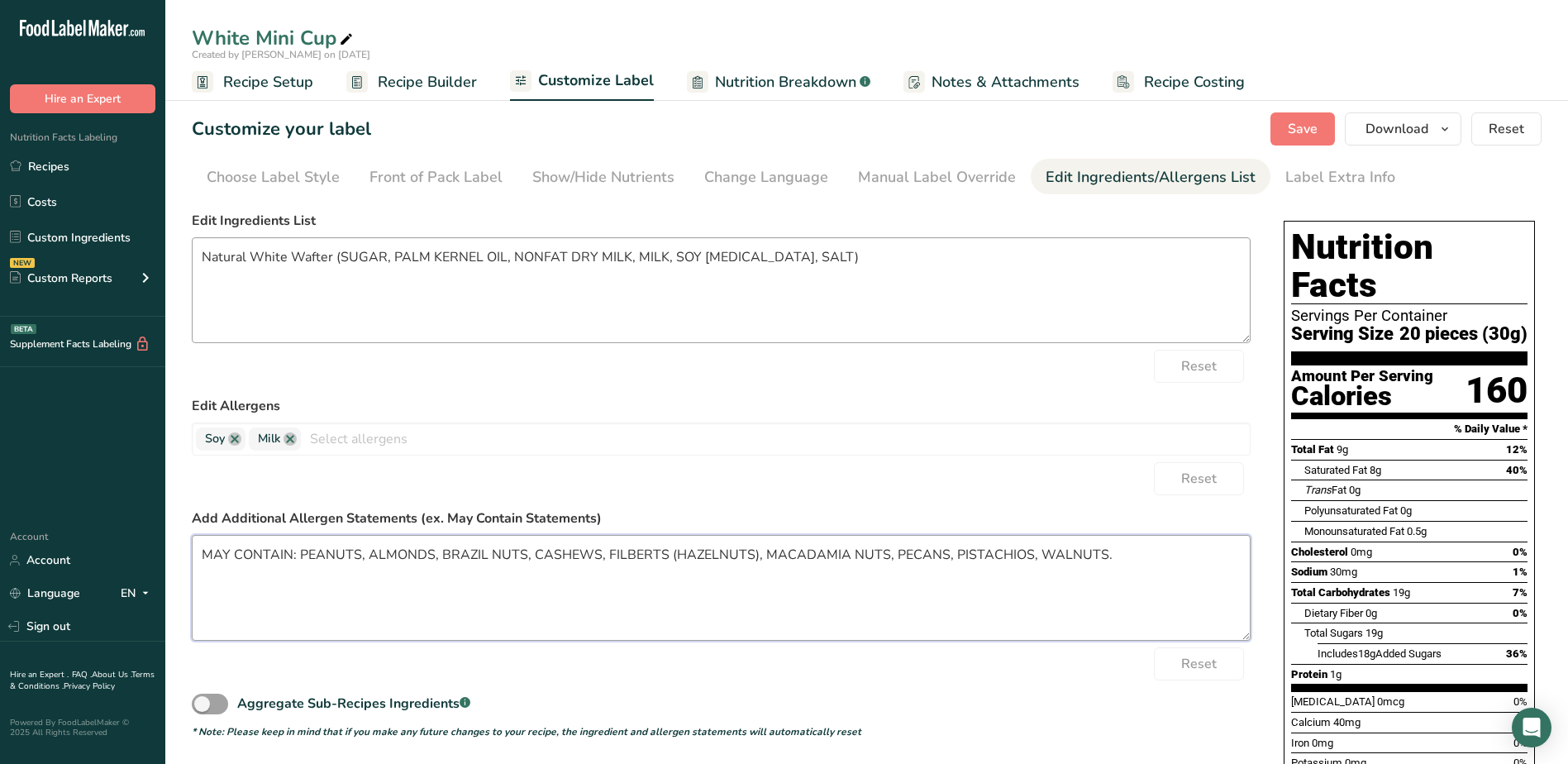
type textarea "MAY CONTAIN: PEANUTS, ALMONDS, BRAZIL NUTS, CASHEWS, FILBERTS (HAZELNUTS), MACA…"
click at [341, 252] on textarea "Natural White Wafter (SUGAR, PALM KERNEL OIL, NONFAT DRY MILK, MILK, SOY [MEDIC…" at bounding box center [721, 290] width 1059 height 105
click at [672, 256] on textarea "SUGAR, PALM KERNEL OIL, NONFAT DRY MILK, MILK, SOY [MEDICAL_DATA], SALT)" at bounding box center [721, 290] width 1059 height 105
type textarea "SUGAR, PALM KERNEL OIL, NONFAT DRY MILK, MILK, SOY [MEDICAL_DATA], SALT"
click at [1307, 135] on span "Save" at bounding box center [1303, 129] width 30 height 20
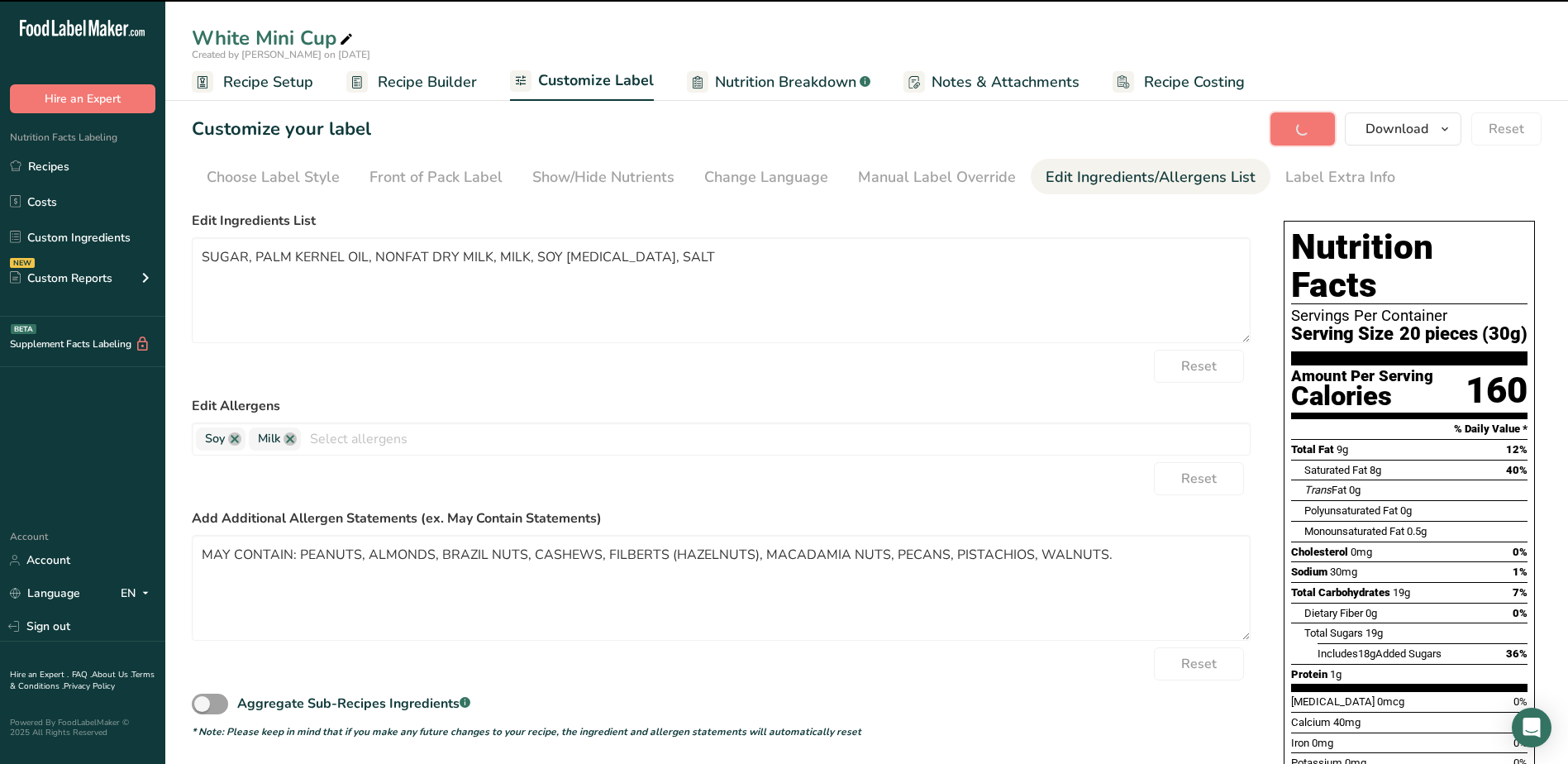
type textarea "MAY CONTAIN: PEANUTS, ALMONDS, BRAZIL NUTS, CASHEWS, FILBERTS (HAZELNUTS), MACA…"
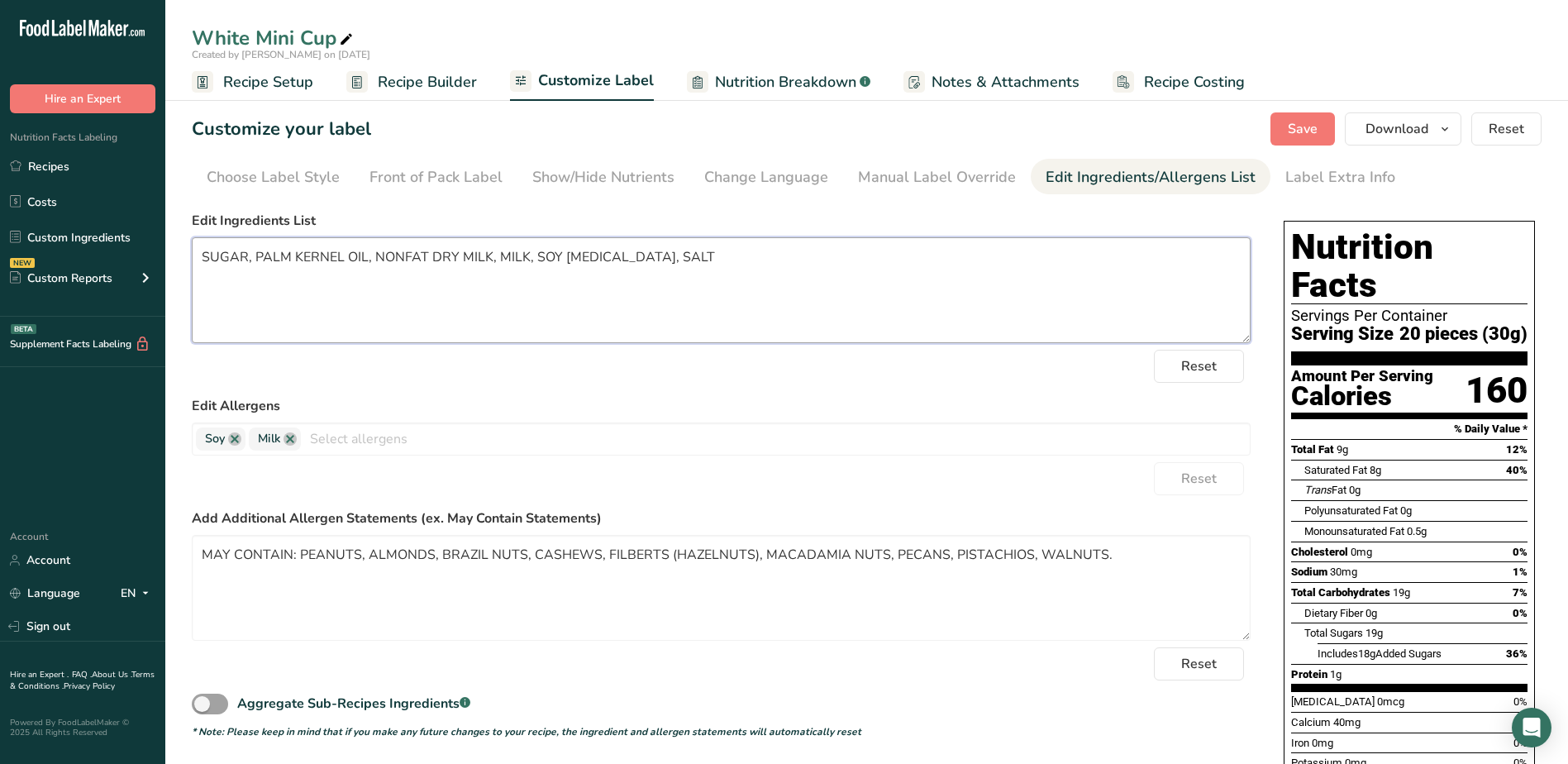
click at [201, 256] on textarea "SUGAR, PALM KERNEL OIL, NONFAT DRY MILK, MILK, SOY [MEDICAL_DATA], SALT" at bounding box center [721, 290] width 1059 height 105
click at [984, 249] on textarea "WHITE CONFECTIONERY COATING (SUGAR, PALM KERNEL OIL, NONFAT DRY MILK, MILK, SOY…" at bounding box center [721, 290] width 1059 height 105
type textarea "WHITE CONFECTIONERY COATING (SUGAR, PALM KERNEL OIL, NONFAT DRY MILK, MILK, SOY…"
click at [1312, 131] on span "Save" at bounding box center [1303, 129] width 30 height 20
click at [1436, 130] on span "button" at bounding box center [1445, 129] width 20 height 20
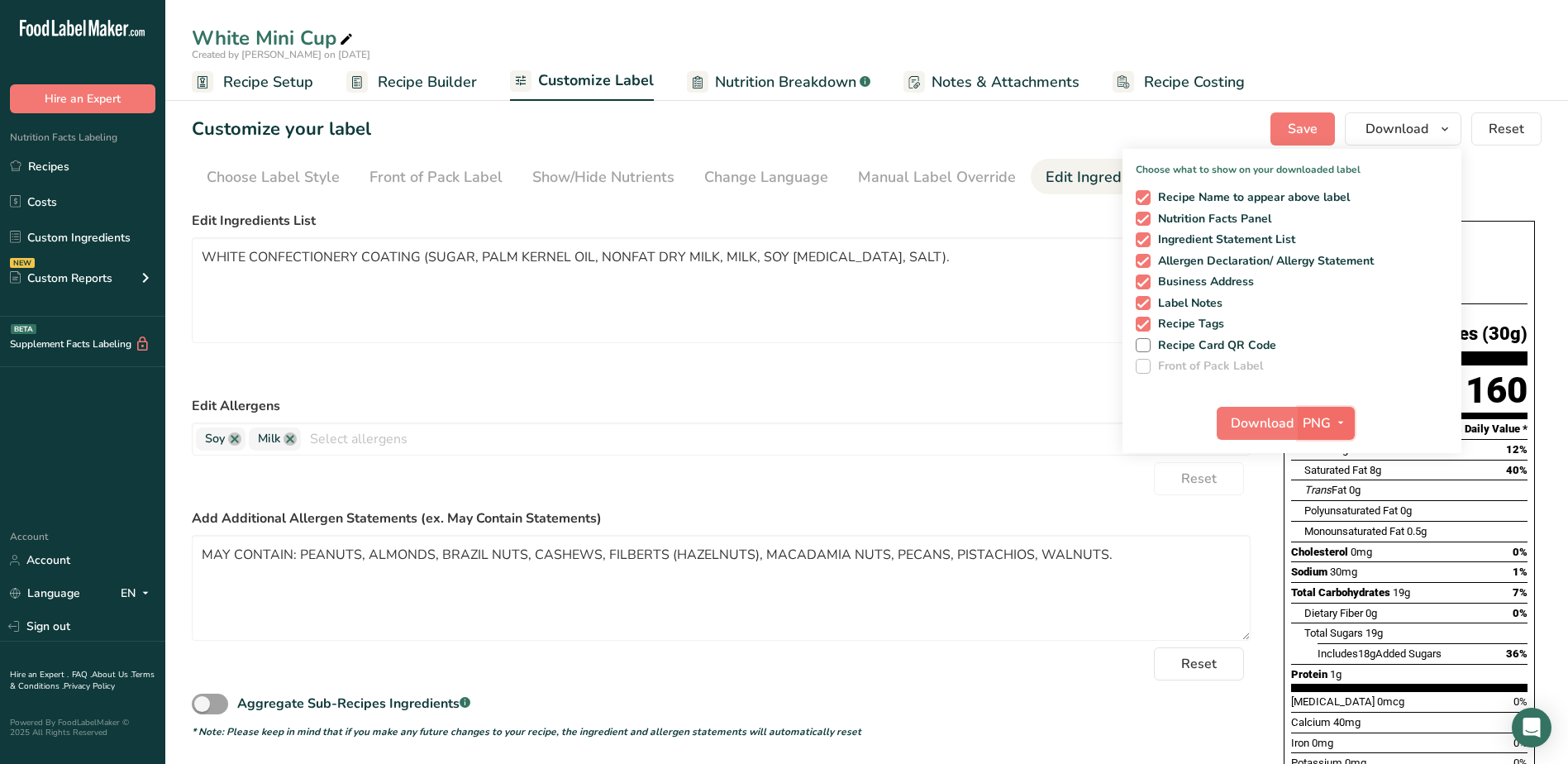
click at [1329, 421] on span "PNG" at bounding box center [1317, 422] width 28 height 20
click at [1336, 533] on link "PDF" at bounding box center [1328, 538] width 53 height 27
click at [1264, 430] on span "Download" at bounding box center [1262, 422] width 63 height 20
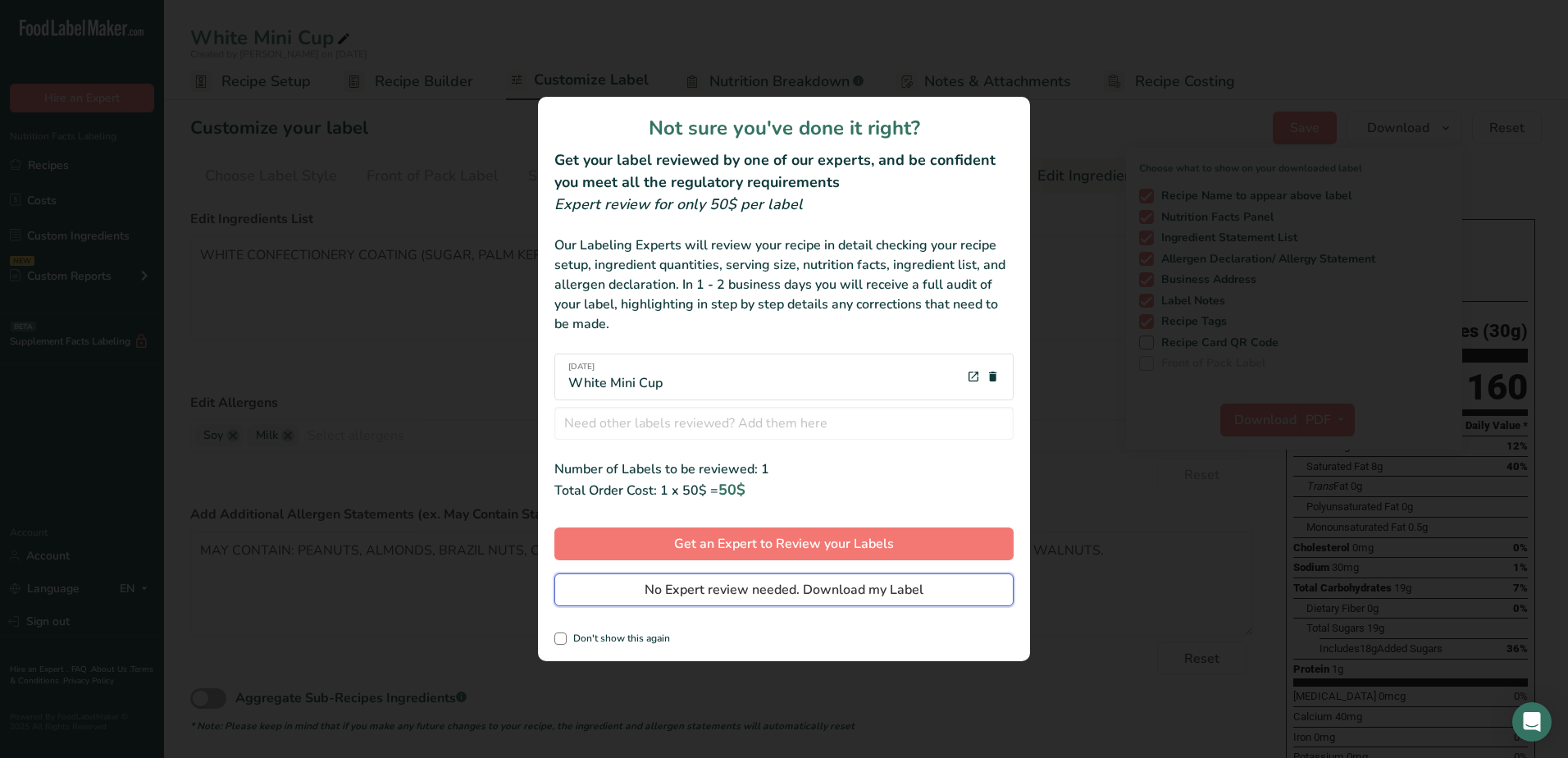
click at [721, 592] on span "No Expert review needed. Download my Label" at bounding box center [784, 589] width 279 height 20
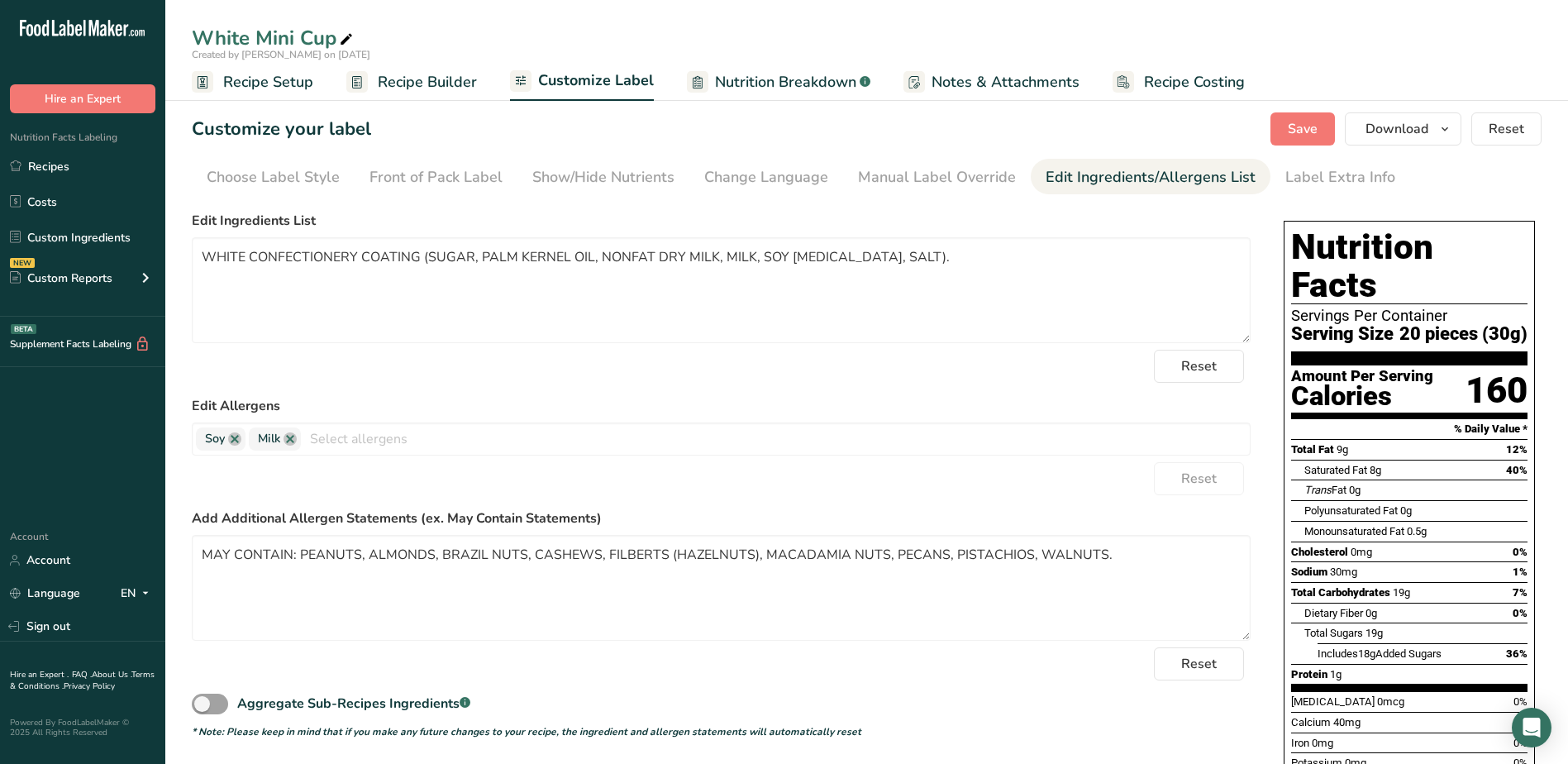
drag, startPoint x: 256, startPoint y: 82, endPoint x: 398, endPoint y: 82, distance: 142.0
click at [256, 82] on span "Recipe Setup" at bounding box center [268, 83] width 90 height 23
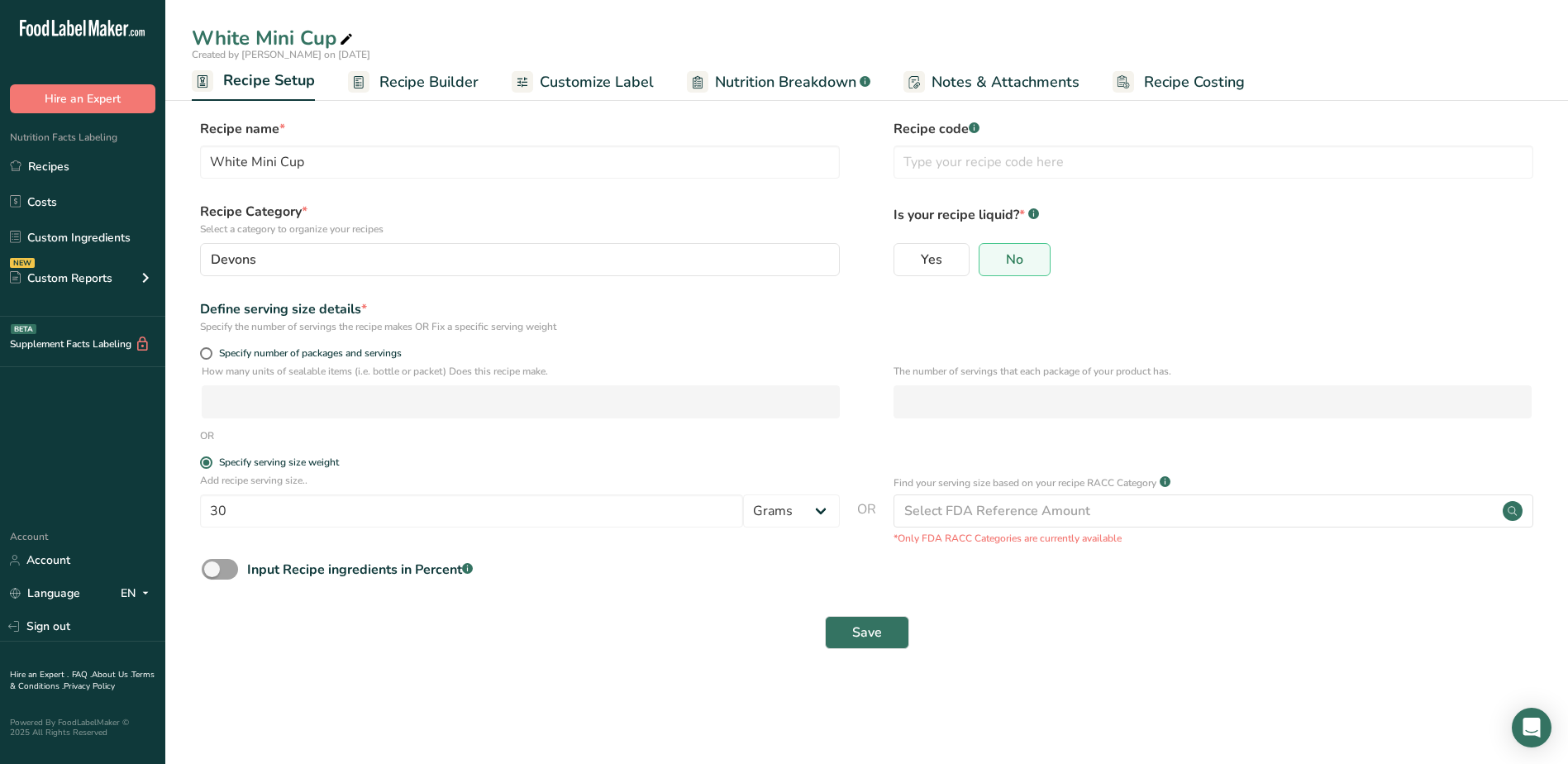
click at [399, 81] on span "Recipe Builder" at bounding box center [428, 83] width 99 height 23
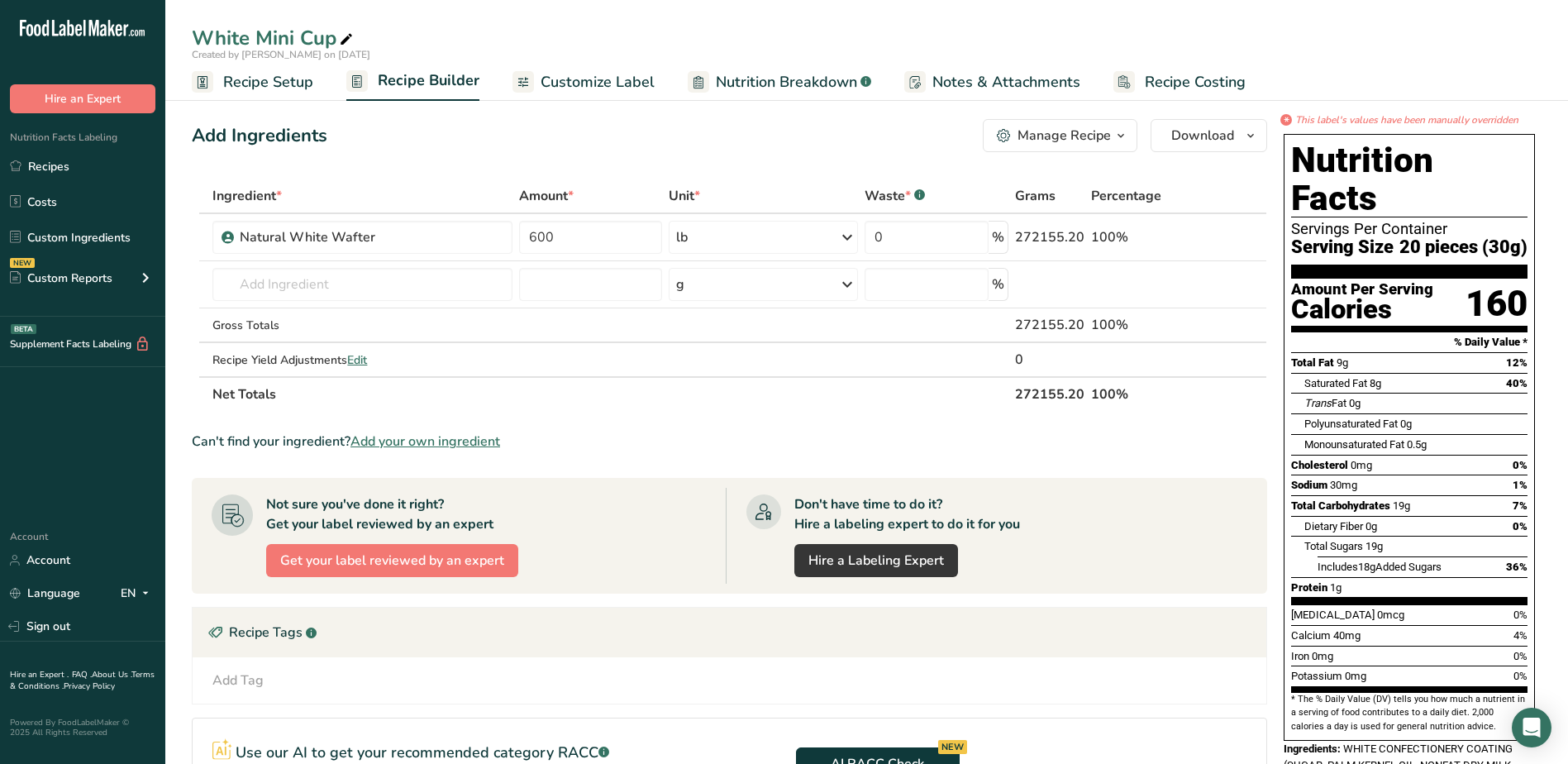
click at [253, 87] on span "Recipe Setup" at bounding box center [268, 83] width 90 height 23
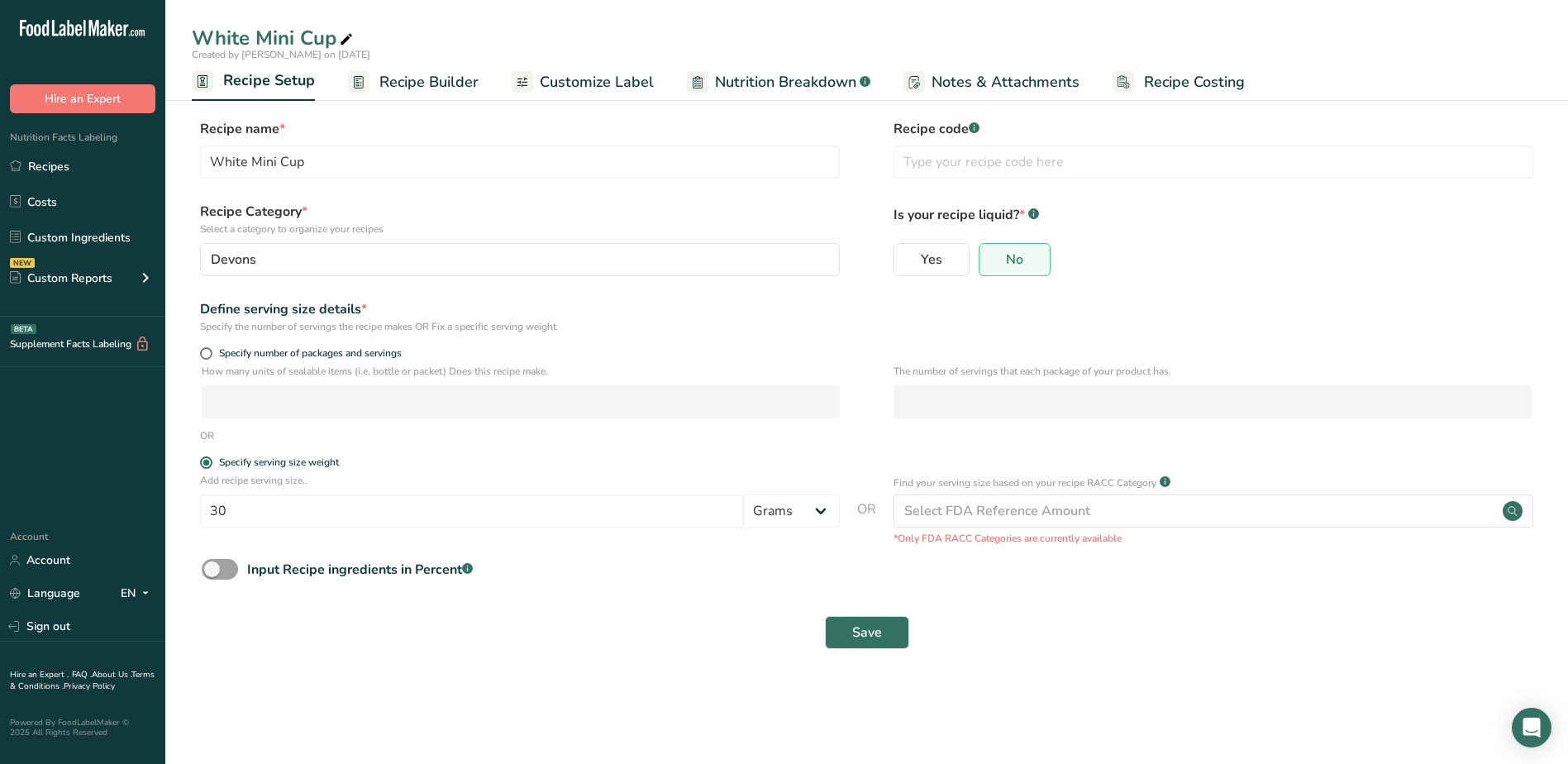
click at [426, 72] on span "Recipe Builder" at bounding box center [428, 83] width 99 height 23
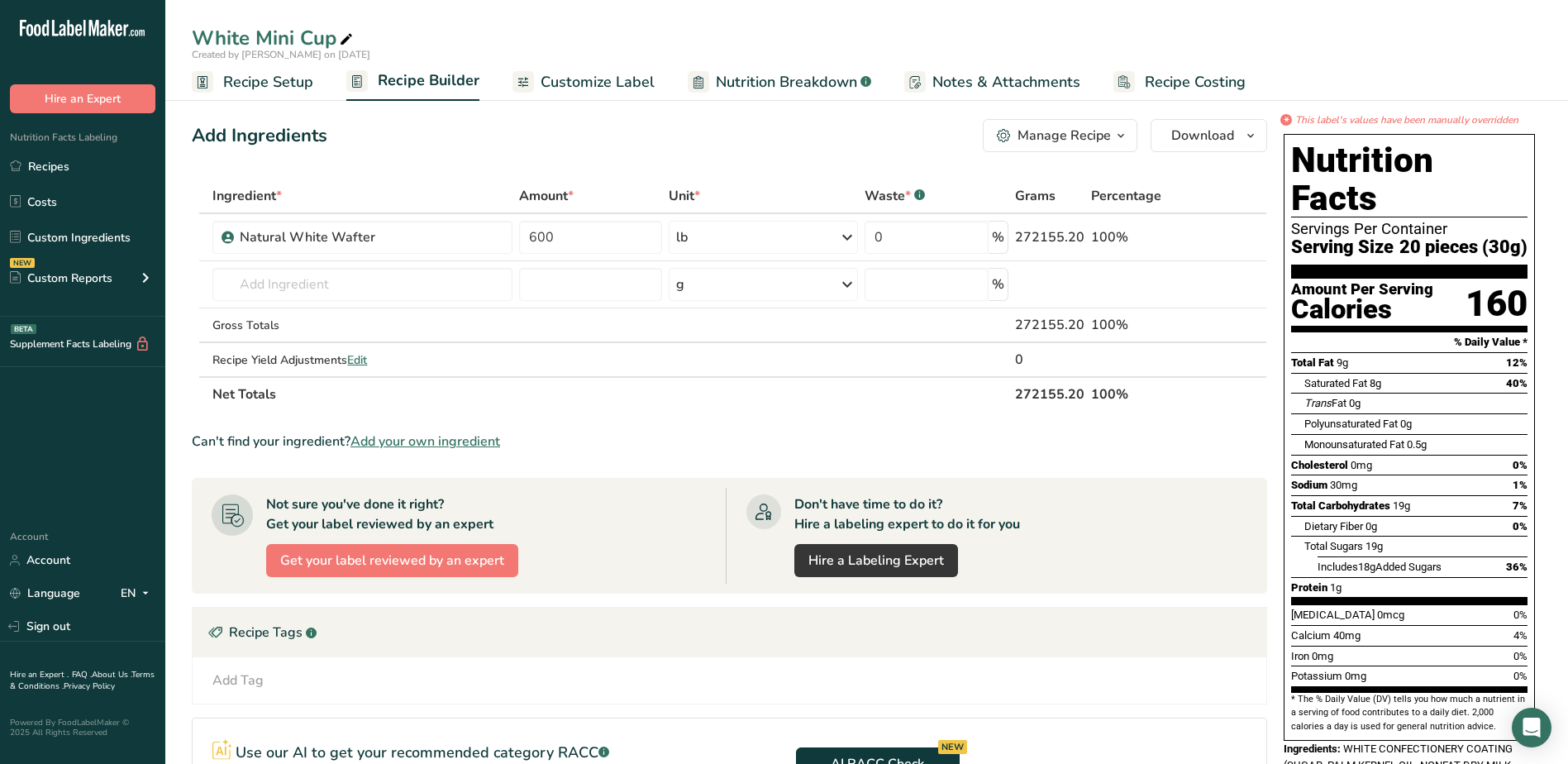
click at [1113, 138] on span "button" at bounding box center [1120, 135] width 20 height 20
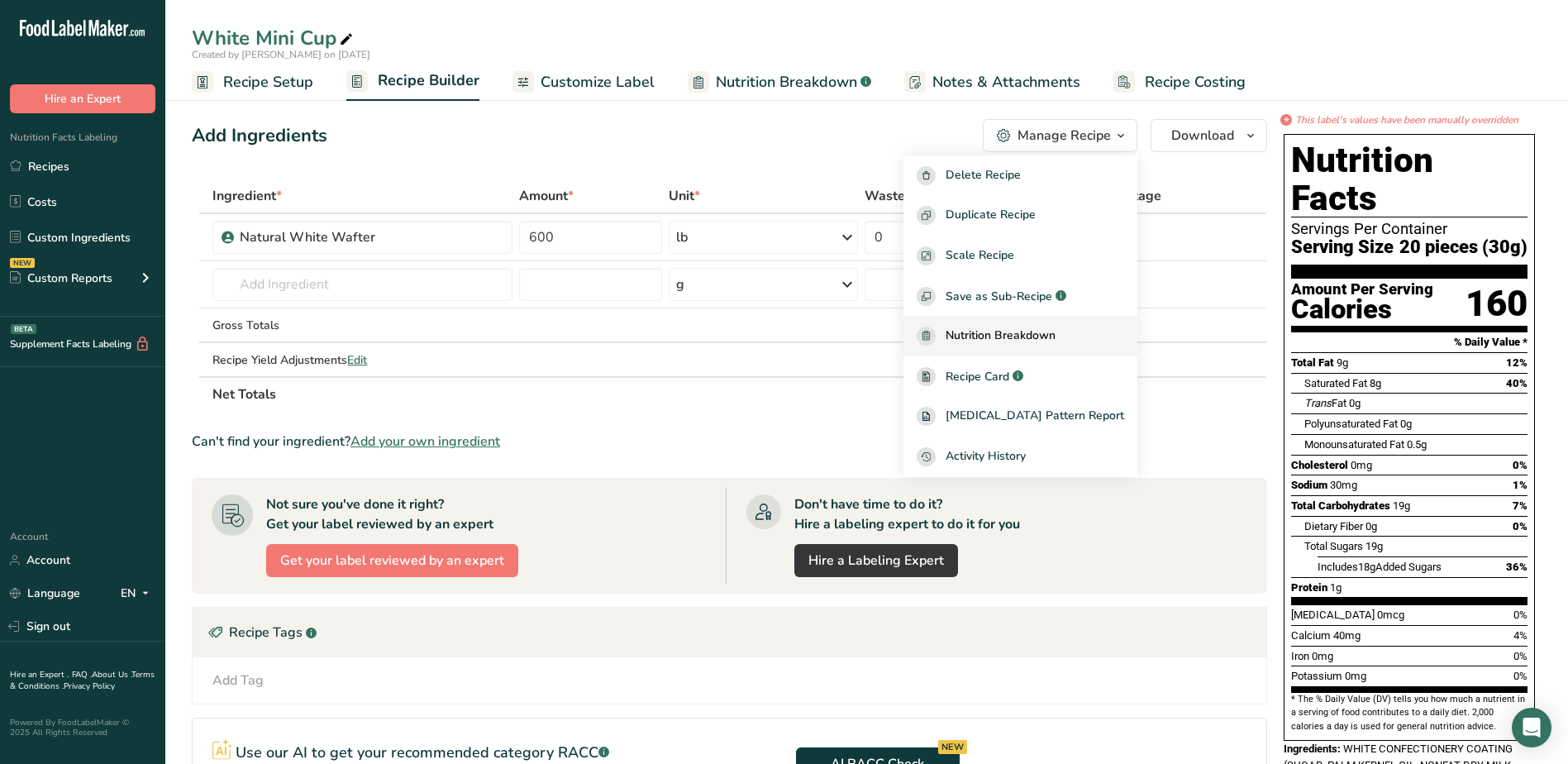
click at [1055, 334] on span "Nutrition Breakdown" at bounding box center [1000, 336] width 110 height 19
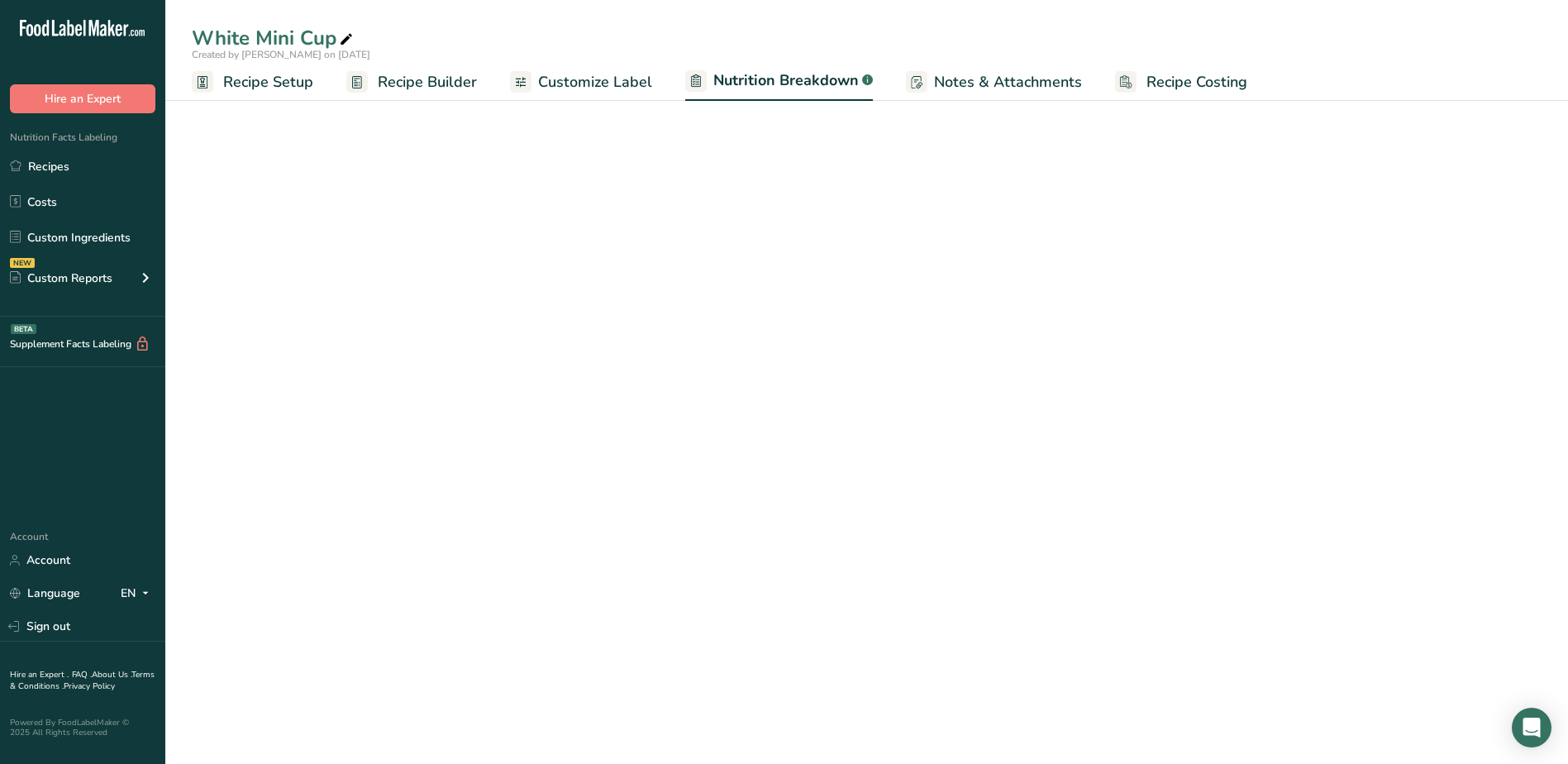
select select "Calories"
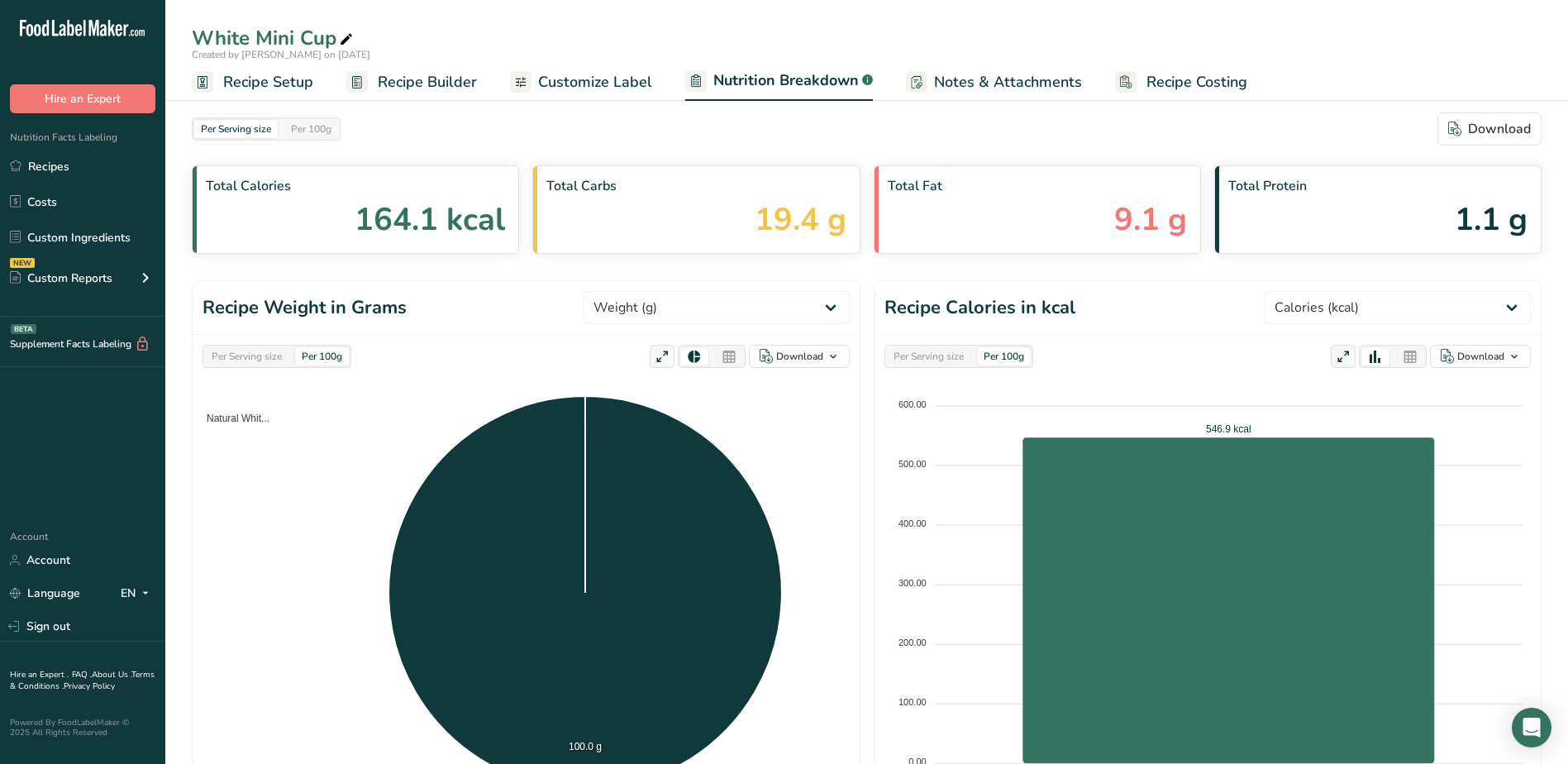
click at [454, 85] on span "Recipe Builder" at bounding box center [427, 83] width 99 height 23
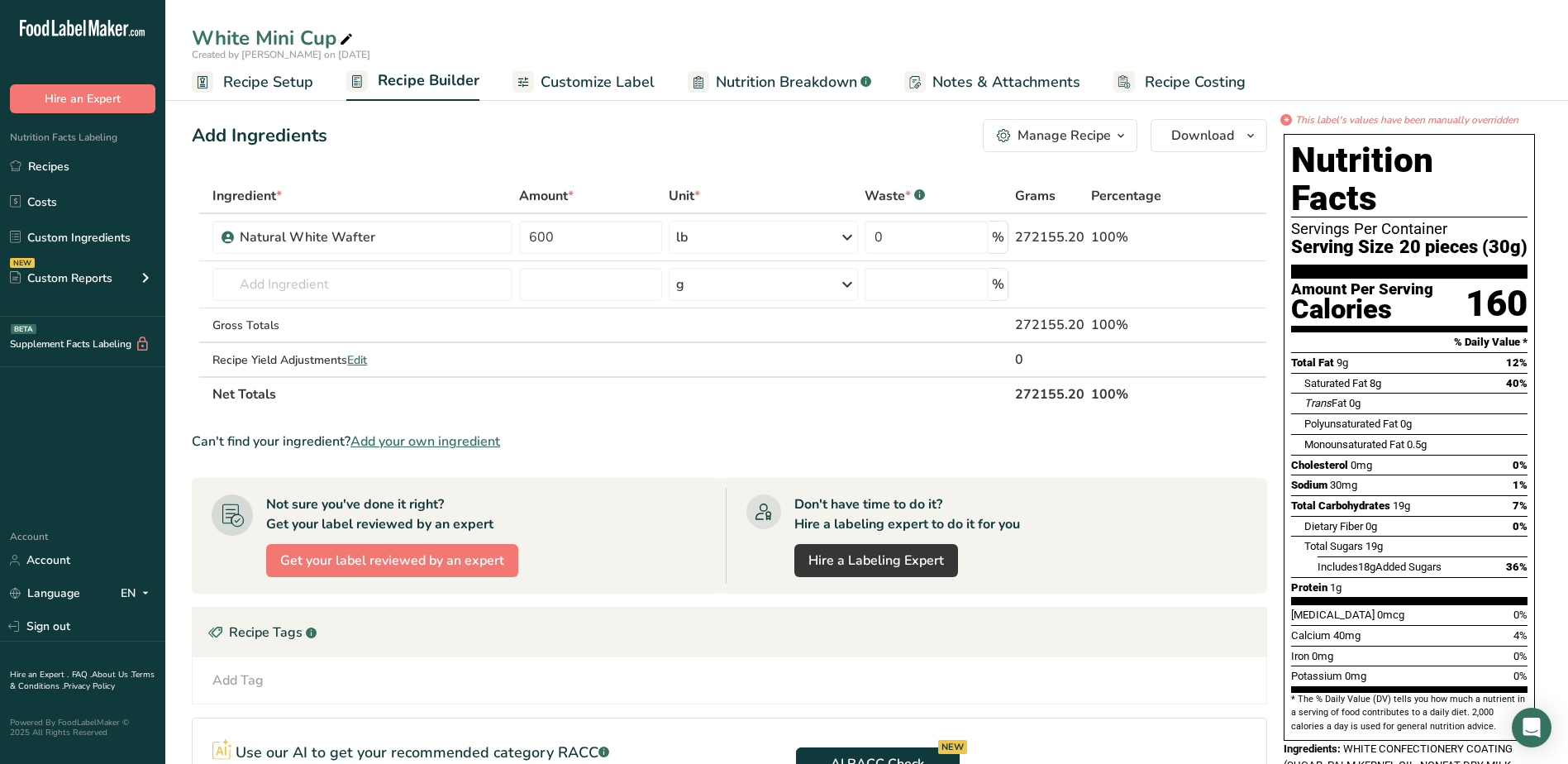
click at [1108, 134] on div "Manage Recipe" at bounding box center [1064, 135] width 93 height 20
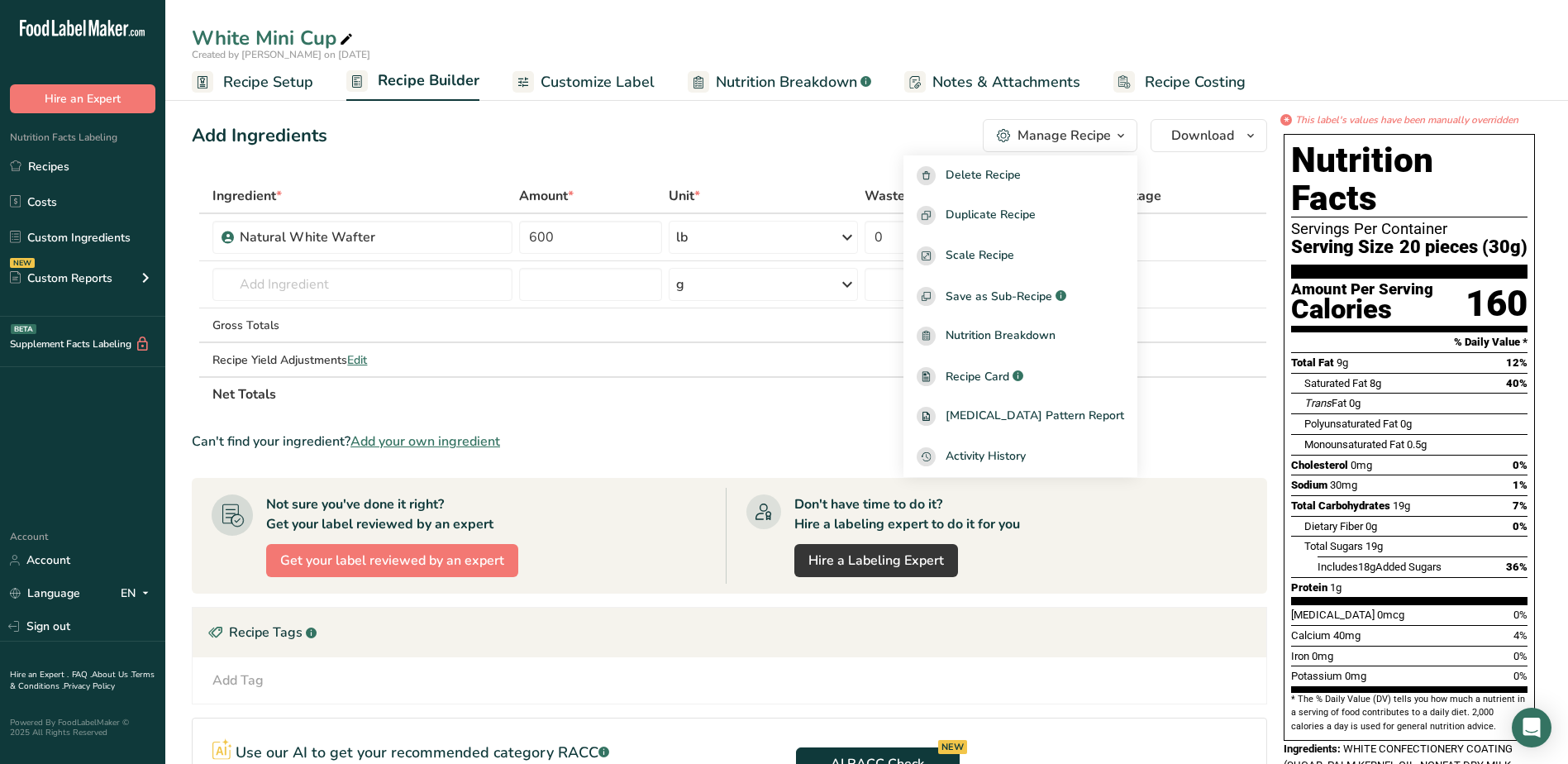
click at [852, 139] on div "Add Ingredients Manage Recipe Delete Recipe Duplicate Recipe Scale Recipe Save …" at bounding box center [729, 135] width 1075 height 33
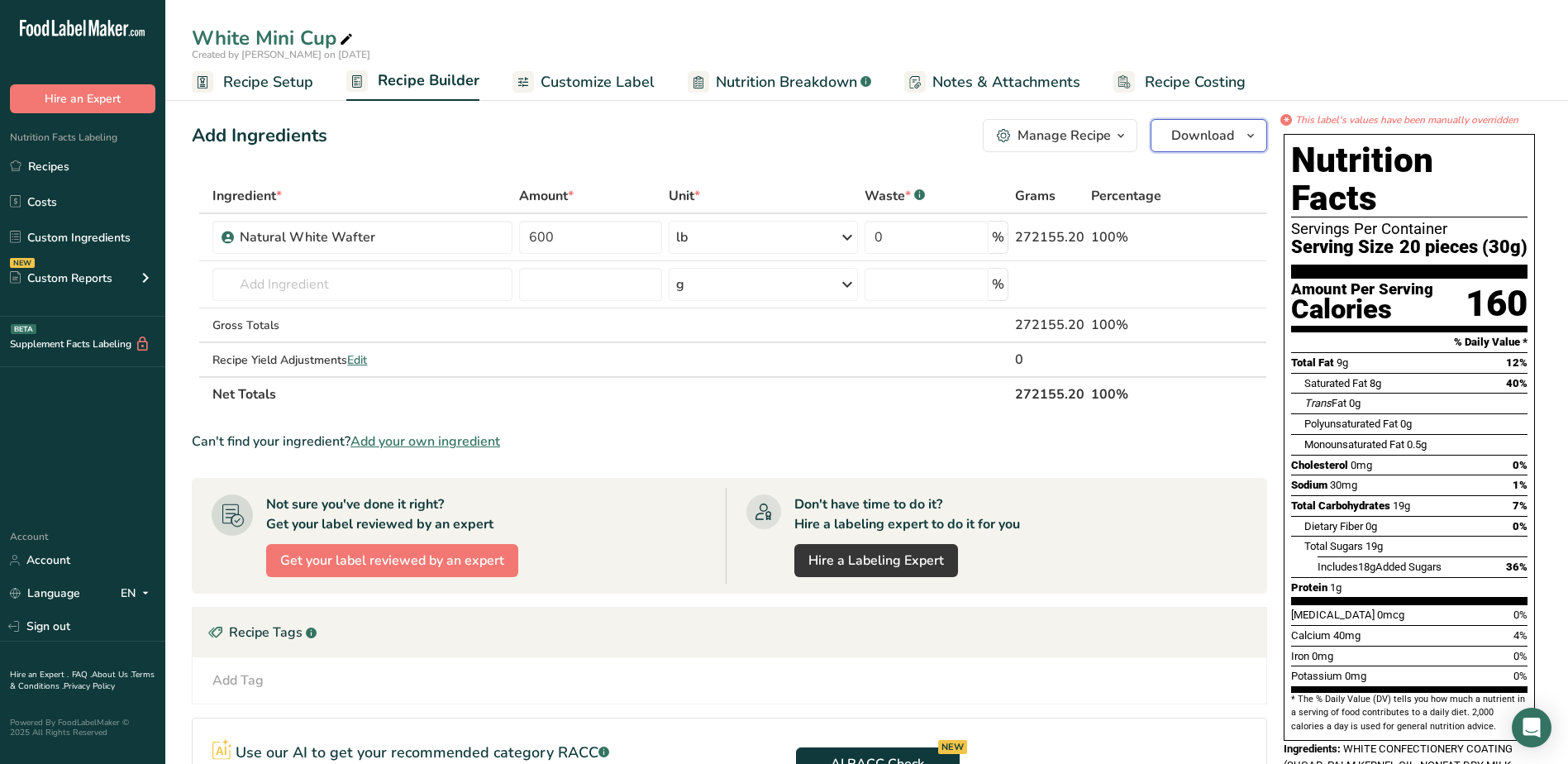
click at [1249, 142] on icon "button" at bounding box center [1251, 136] width 13 height 21
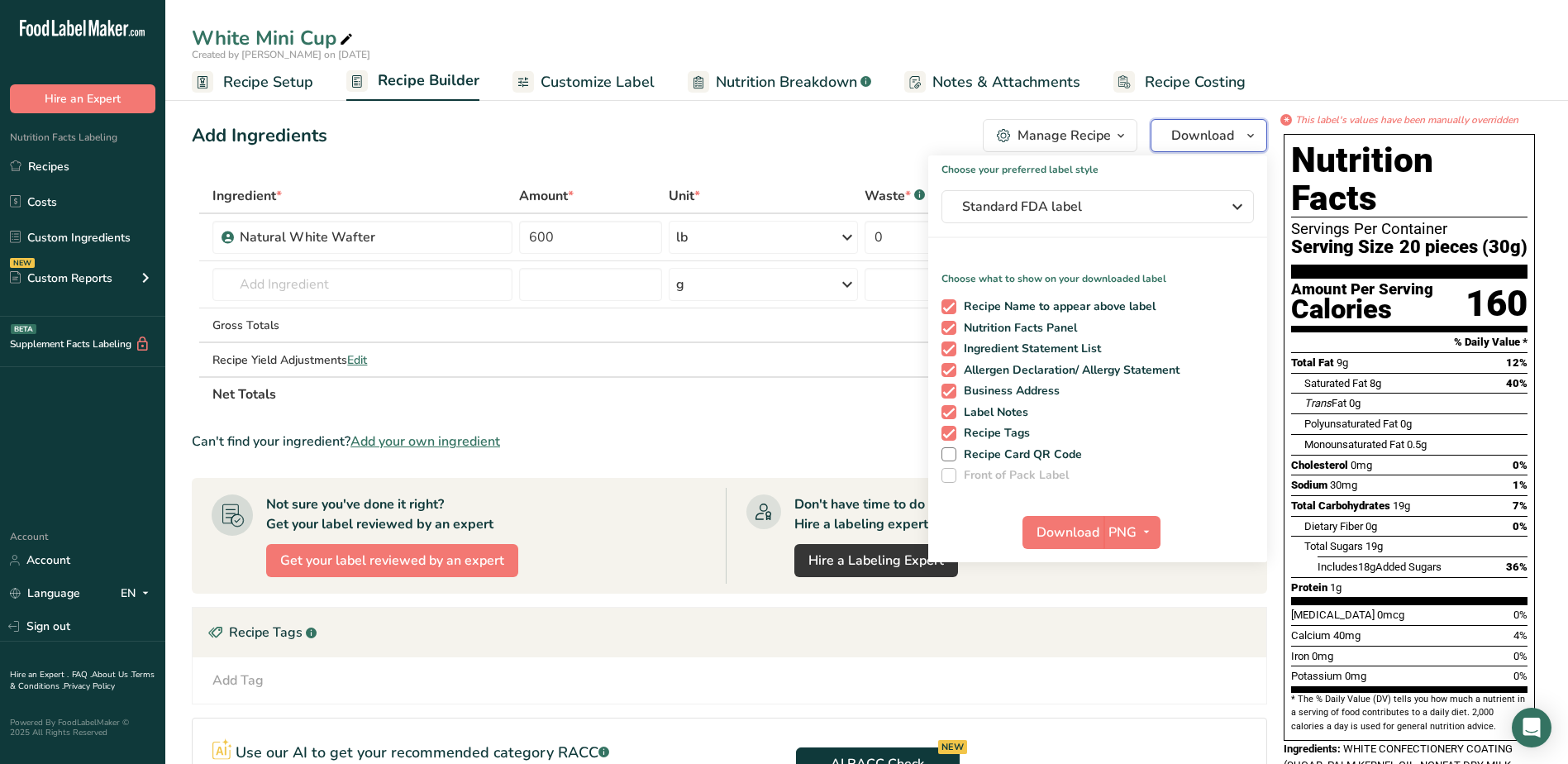
click at [1251, 139] on icon "button" at bounding box center [1251, 136] width 13 height 21
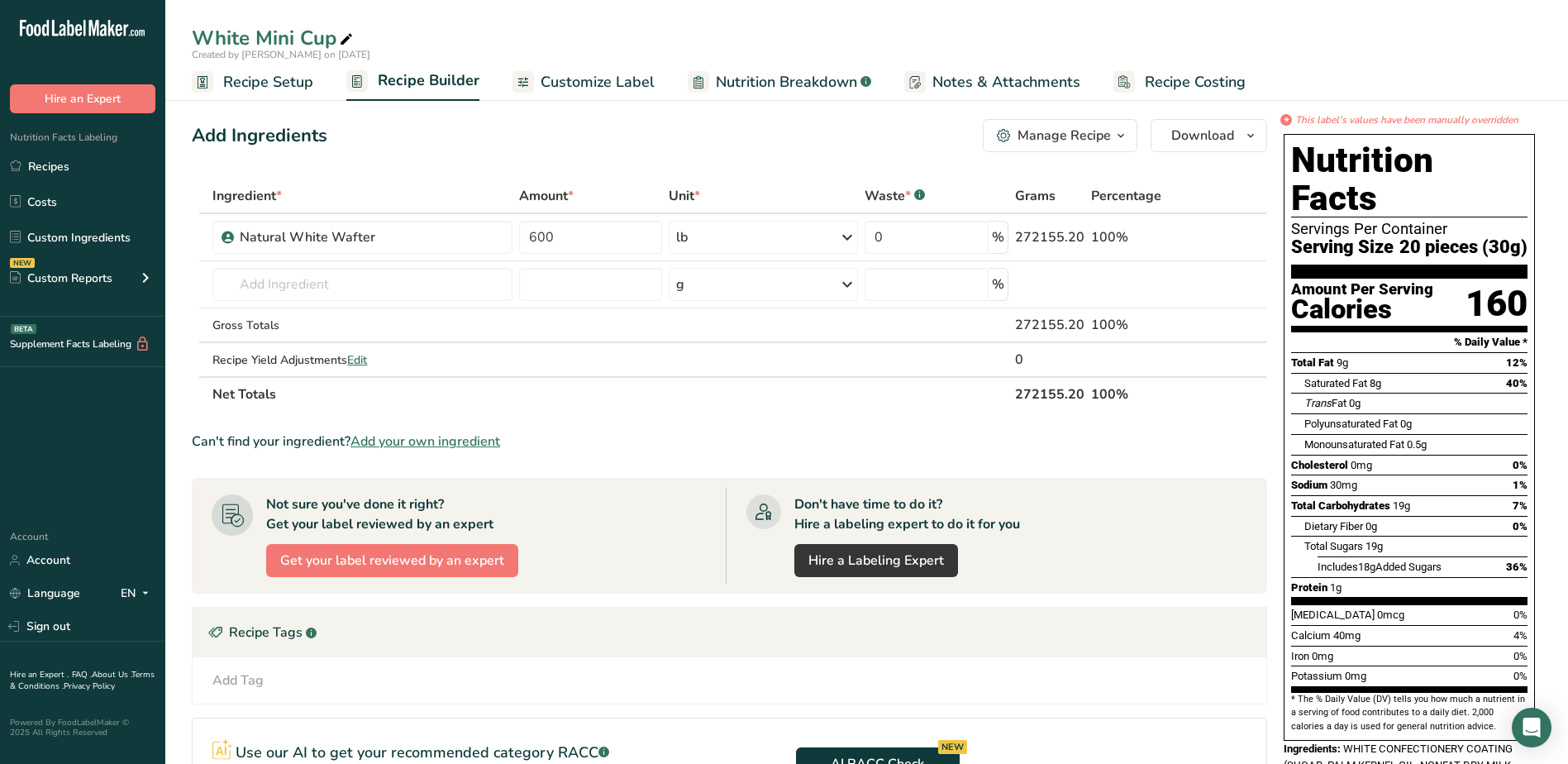
click at [1113, 136] on span "button" at bounding box center [1120, 135] width 20 height 20
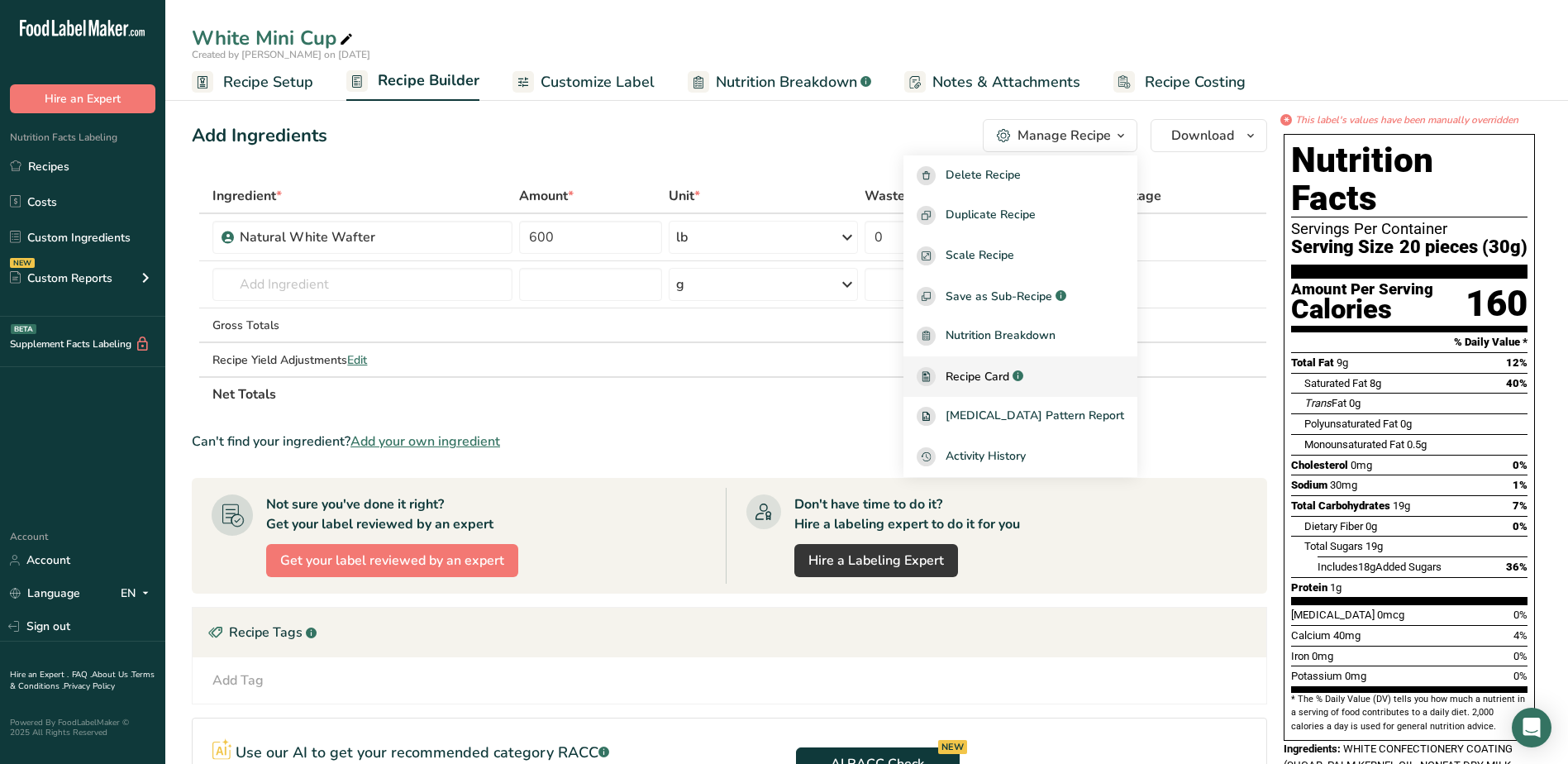
click at [1002, 380] on span "Recipe Card" at bounding box center [977, 376] width 64 height 17
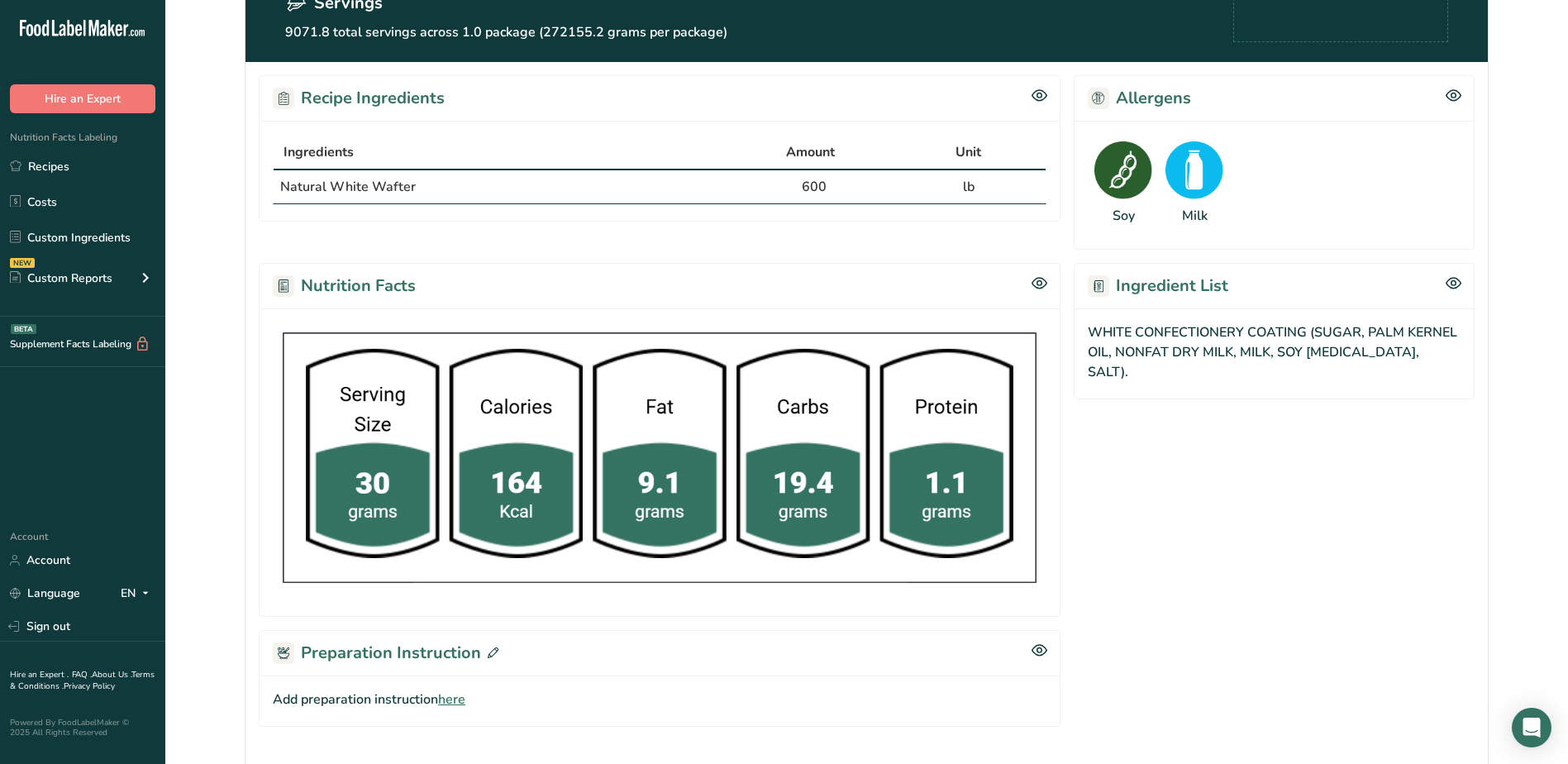
scroll to position [216, 0]
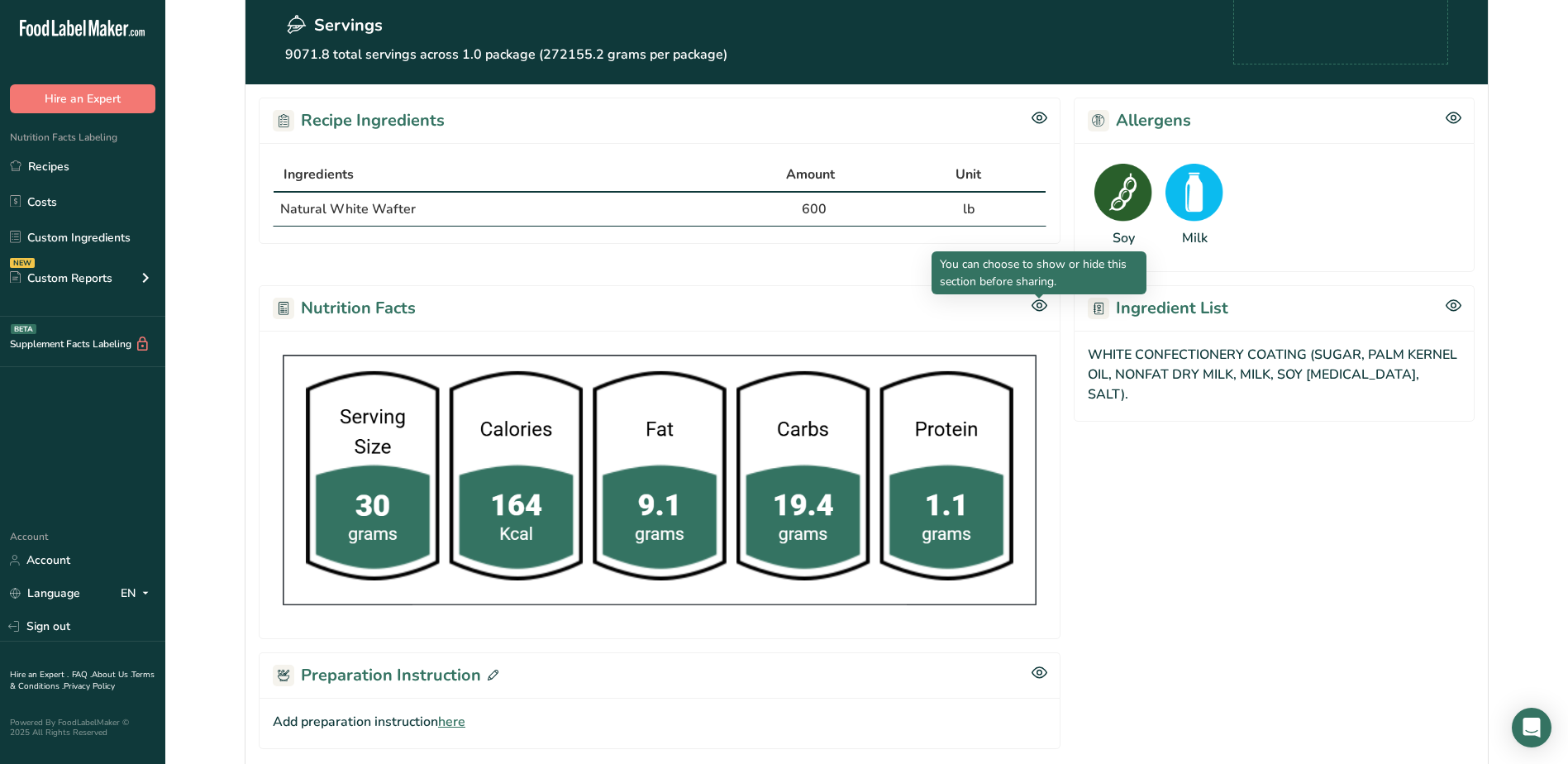
click at [1042, 301] on div at bounding box center [1038, 298] width 8 height 8
click at [1042, 310] on icon at bounding box center [1039, 305] width 16 height 14
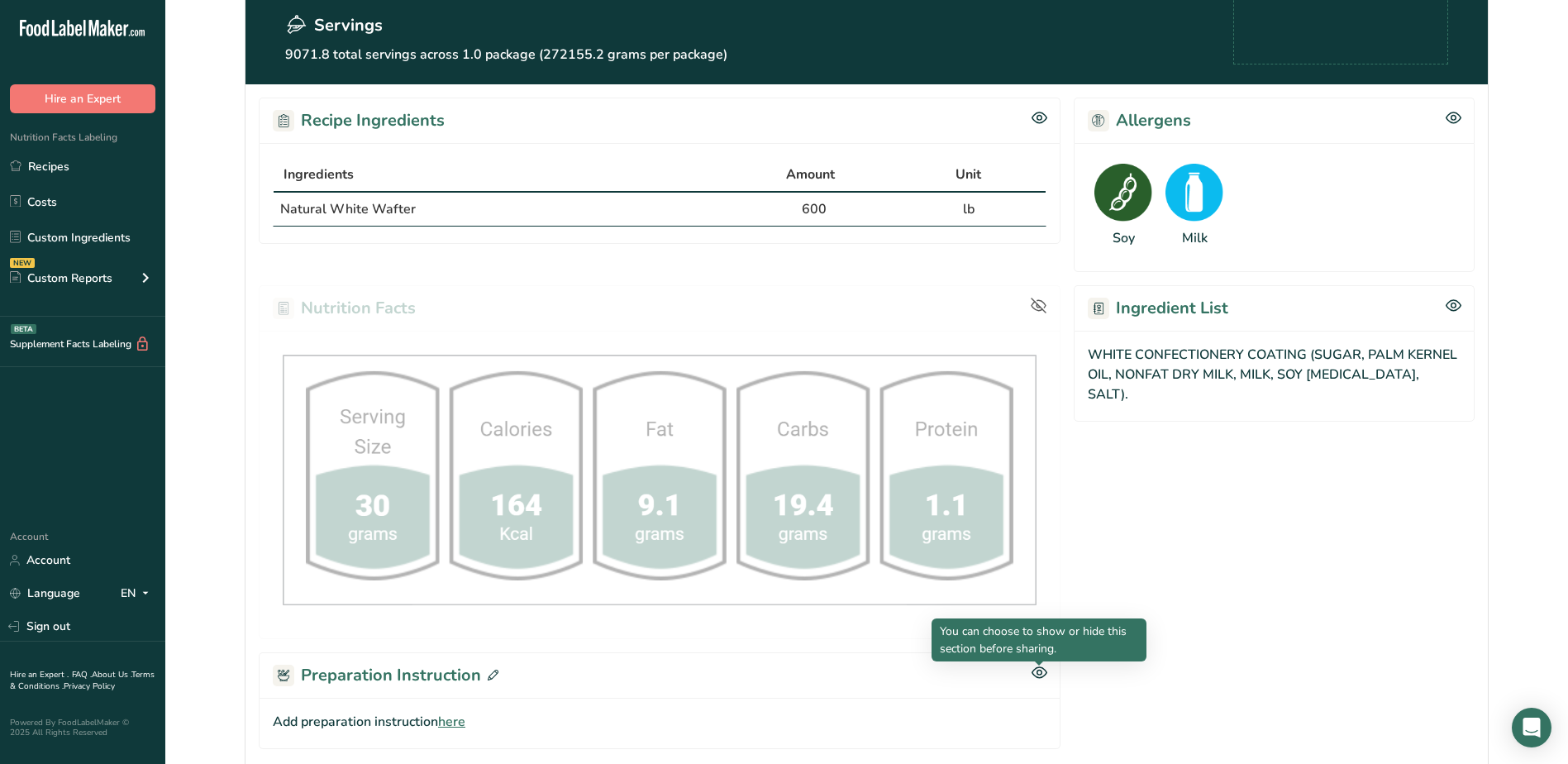
click at [1042, 676] on icon at bounding box center [1039, 672] width 15 height 10
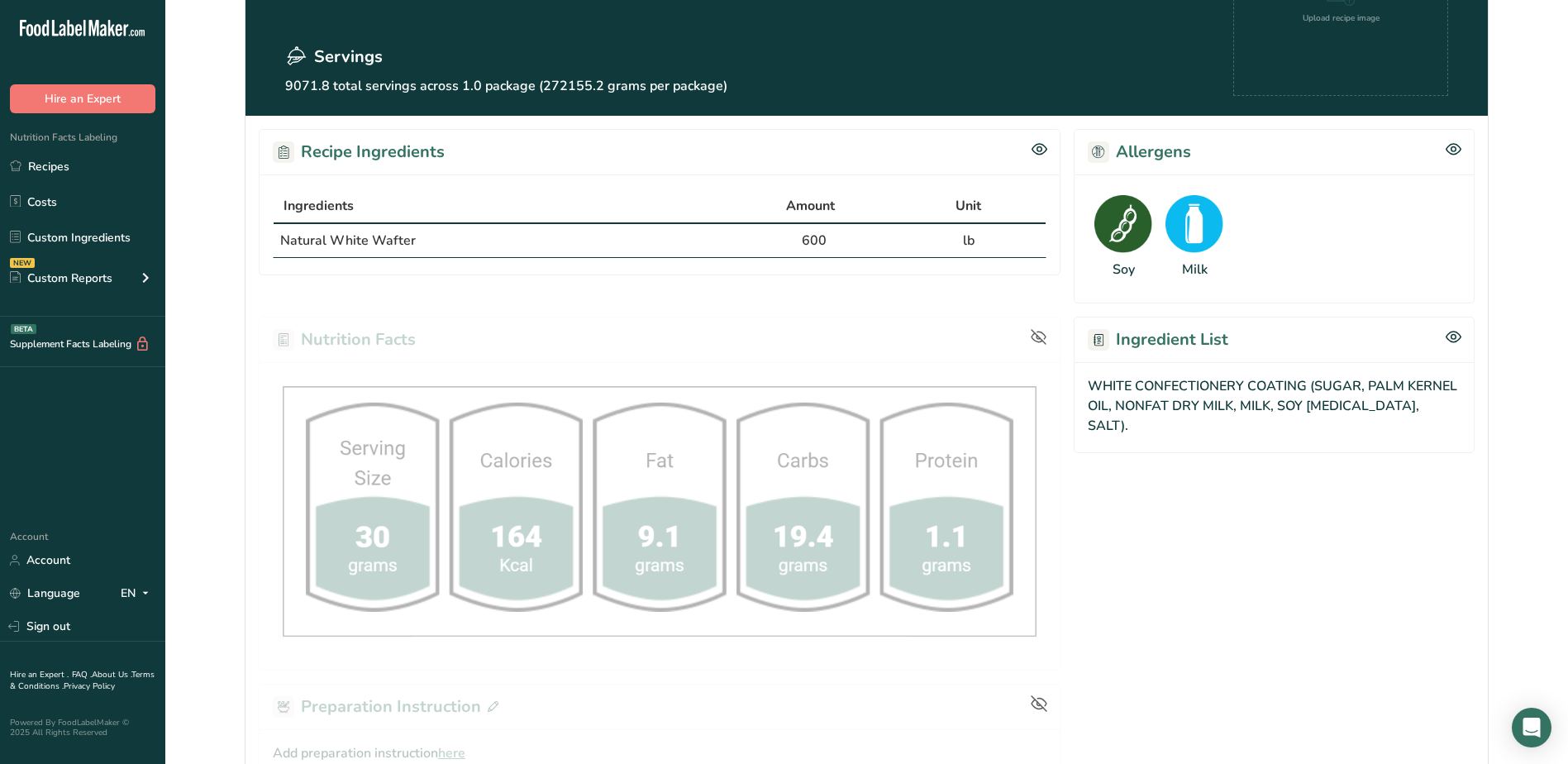
scroll to position [0, 0]
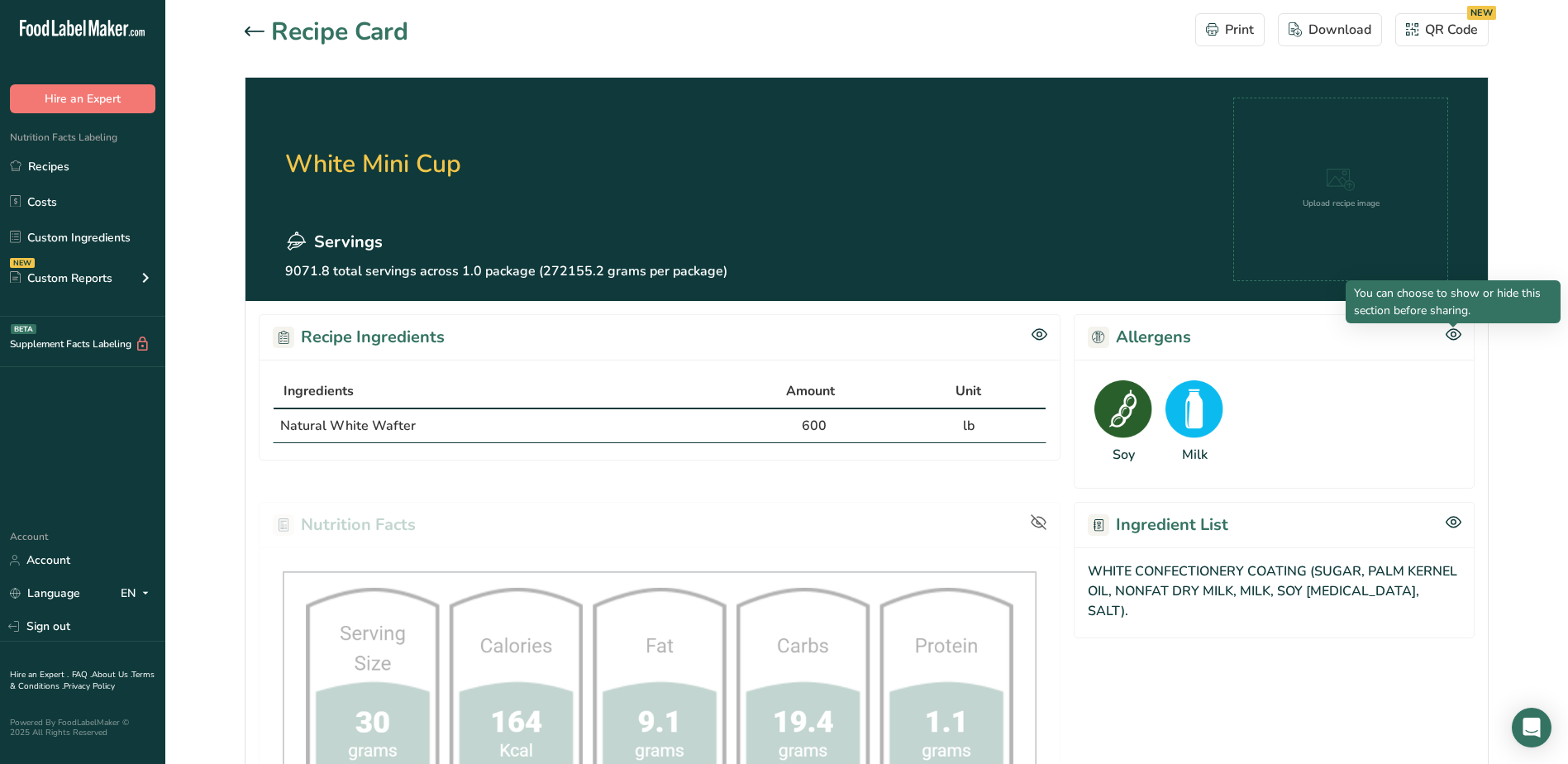
click at [1458, 329] on icon at bounding box center [1453, 334] width 16 height 14
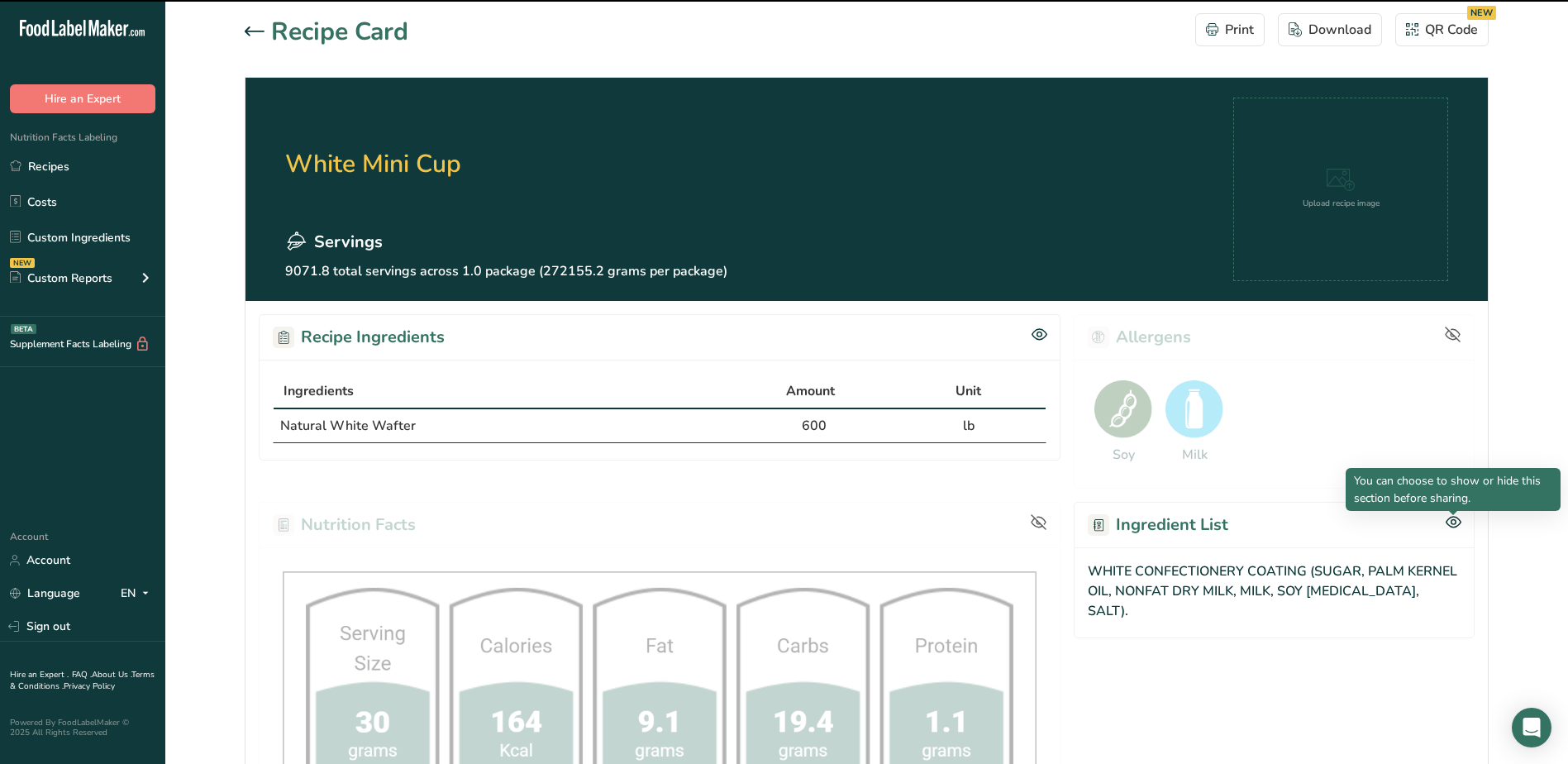
click at [1453, 520] on icon at bounding box center [1452, 522] width 5 height 5
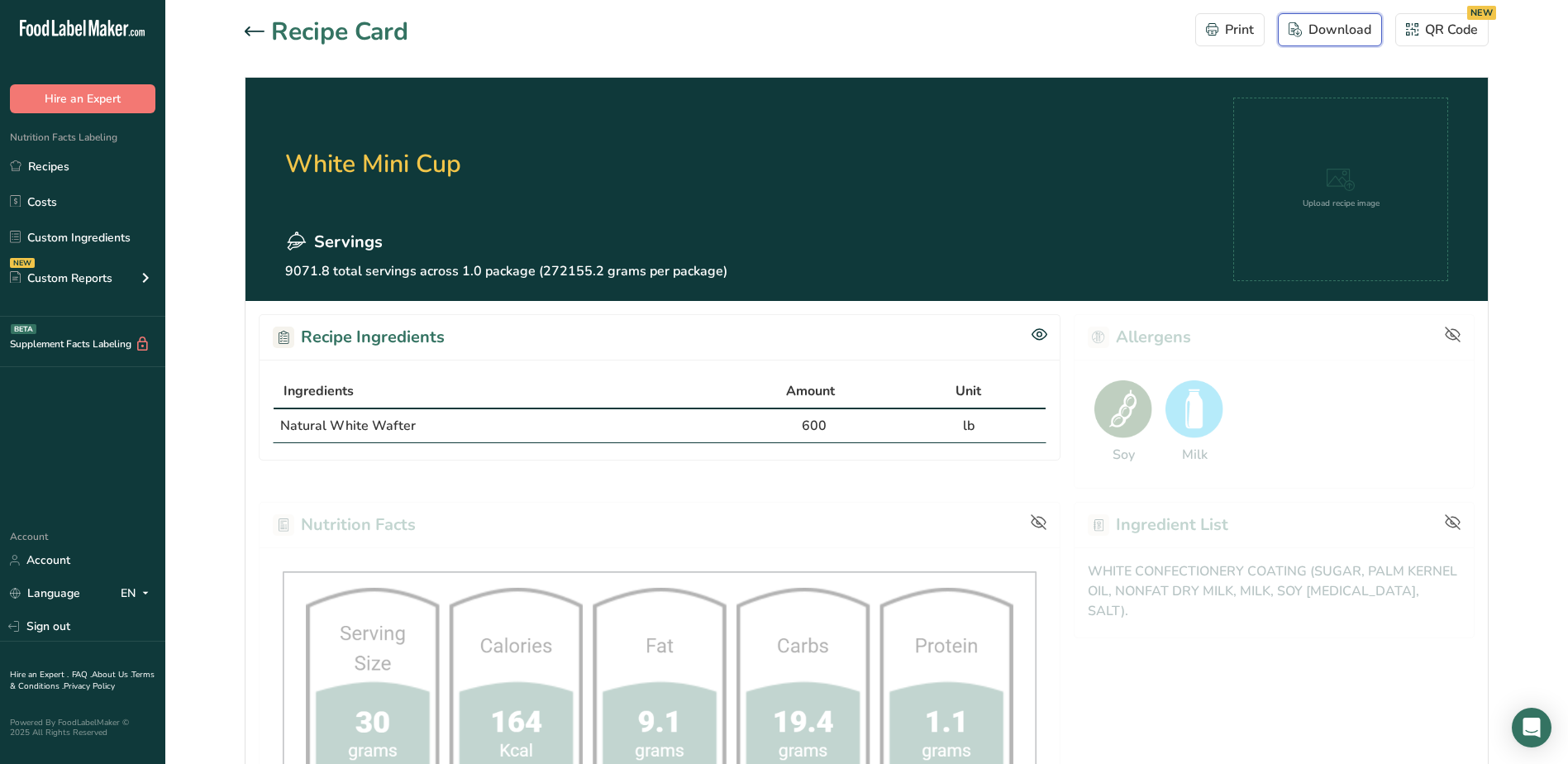
click at [1330, 32] on div "Download" at bounding box center [1330, 29] width 83 height 20
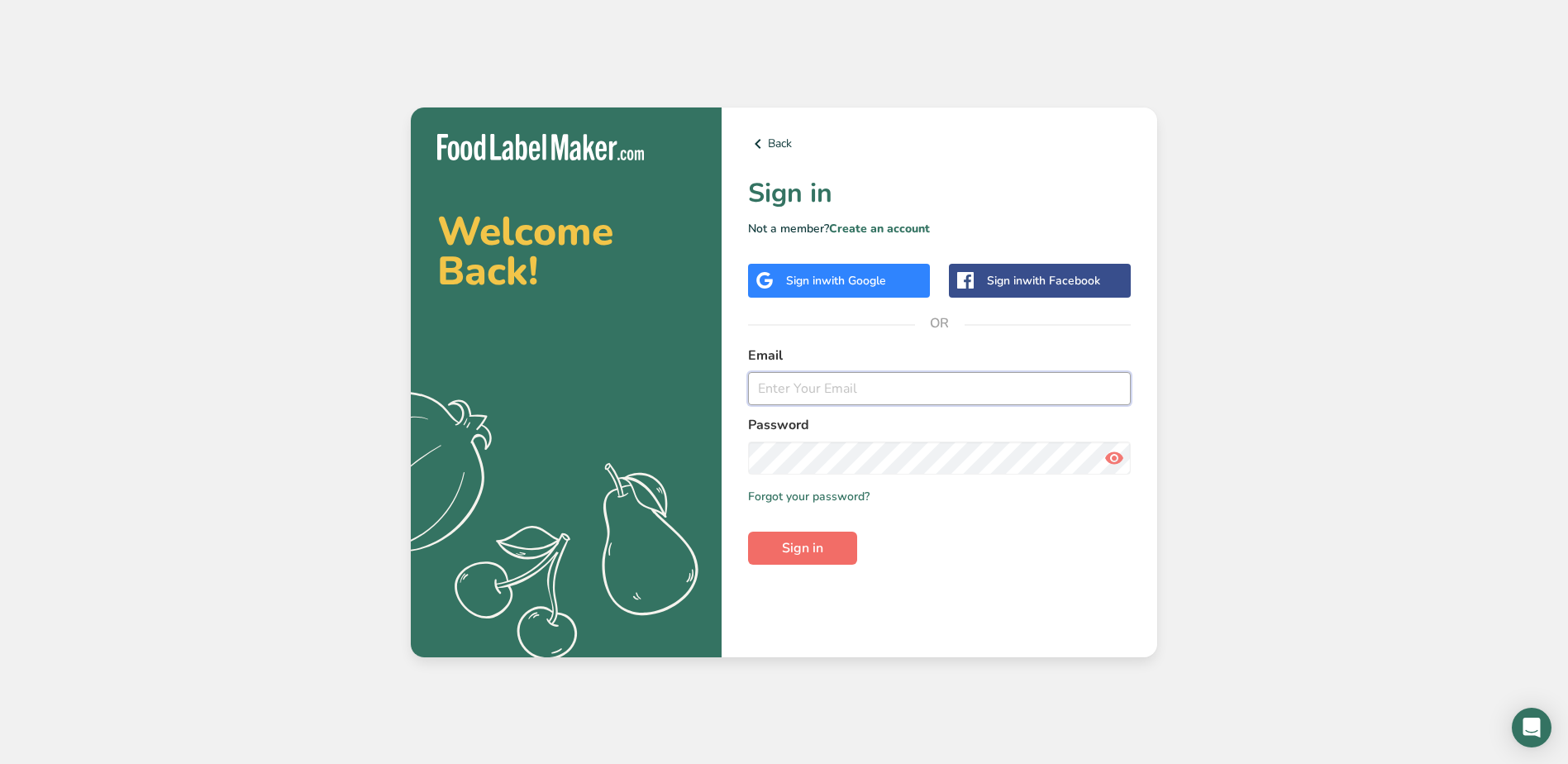
type input "[EMAIL_ADDRESS][DOMAIN_NAME]"
click at [824, 562] on button "Sign in" at bounding box center [802, 548] width 109 height 33
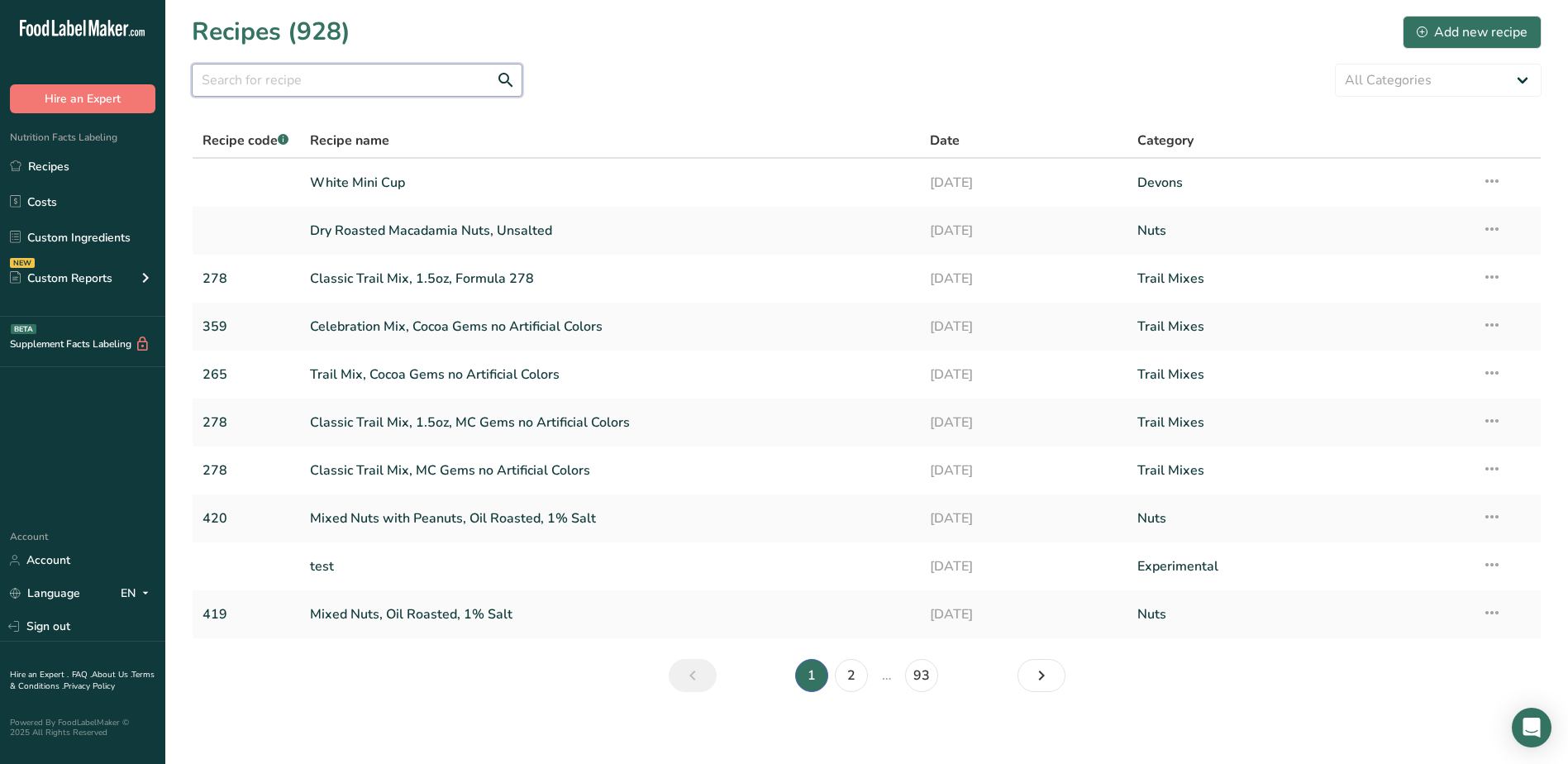
click at [368, 78] on input "text" at bounding box center [357, 80] width 331 height 33
type input "MINI CUP"
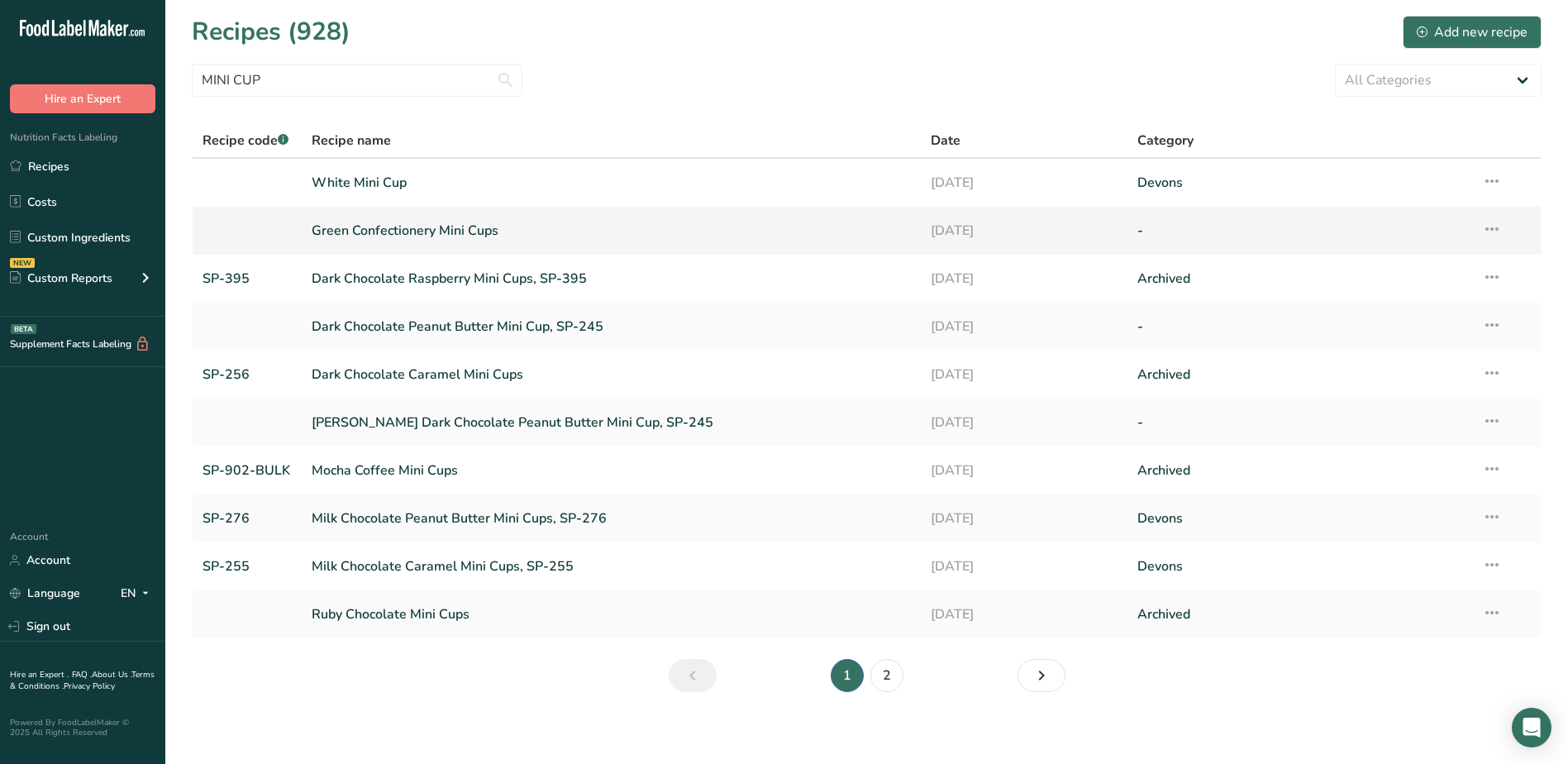
click at [433, 229] on link "Green Confectionery Mini Cups" at bounding box center [611, 231] width 600 height 35
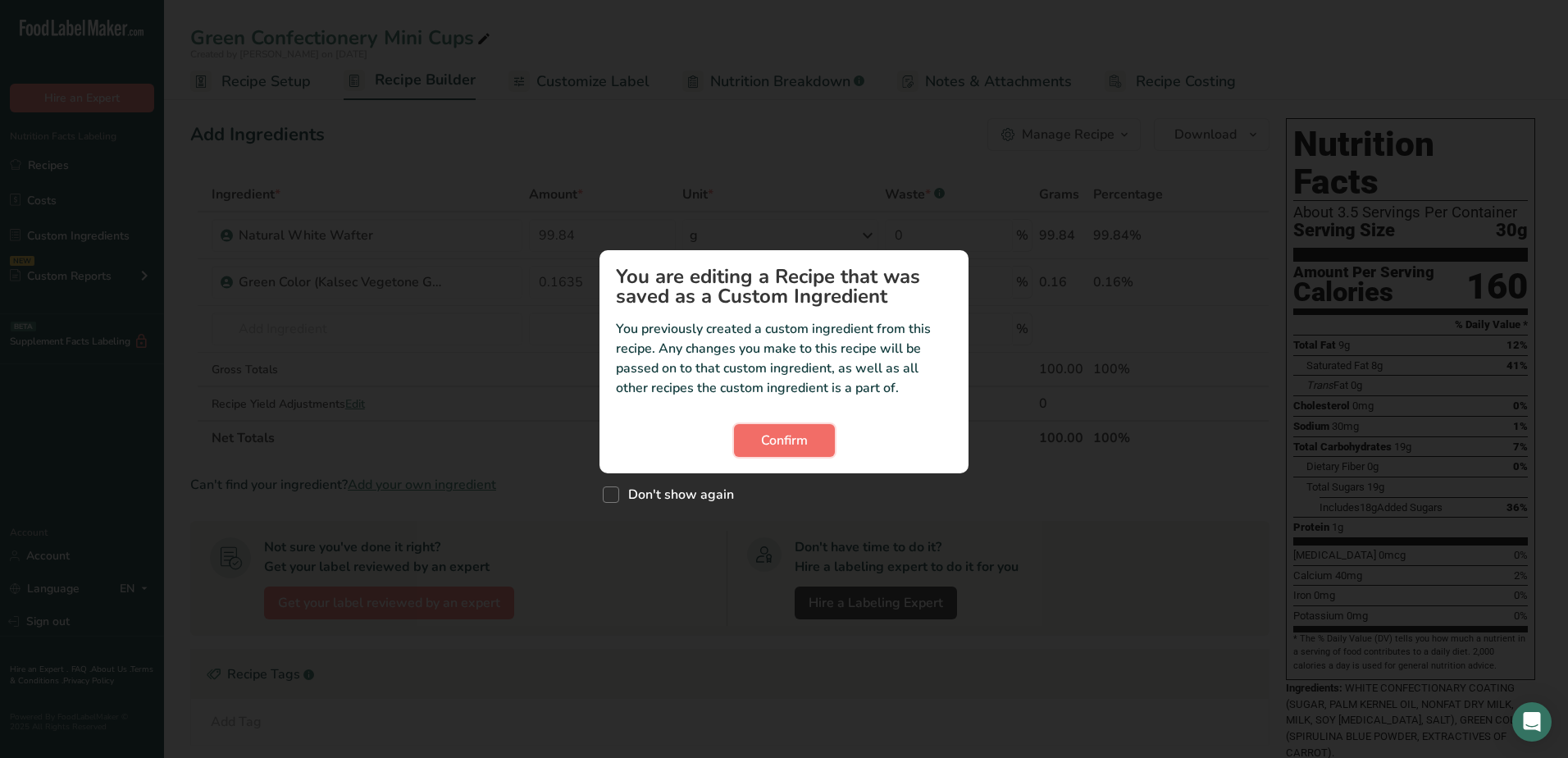
click at [756, 441] on button "Confirm" at bounding box center [785, 440] width 101 height 33
